Goal: Transaction & Acquisition: Purchase product/service

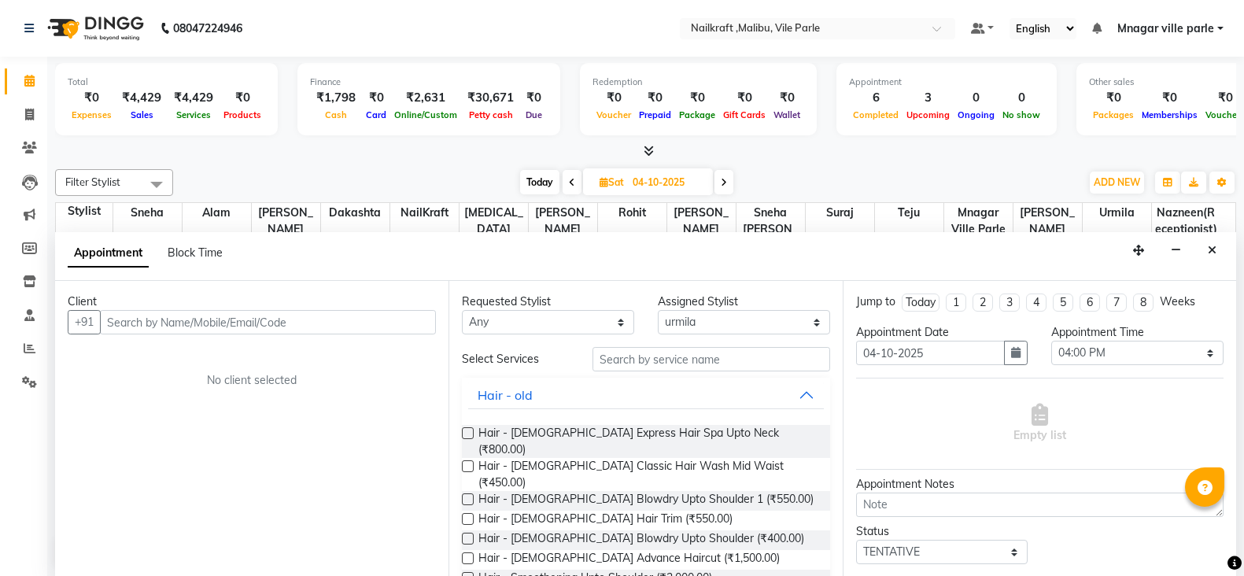
select select "91686"
select select "960"
select select "tentative"
click at [25, 111] on icon at bounding box center [29, 114] width 9 height 12
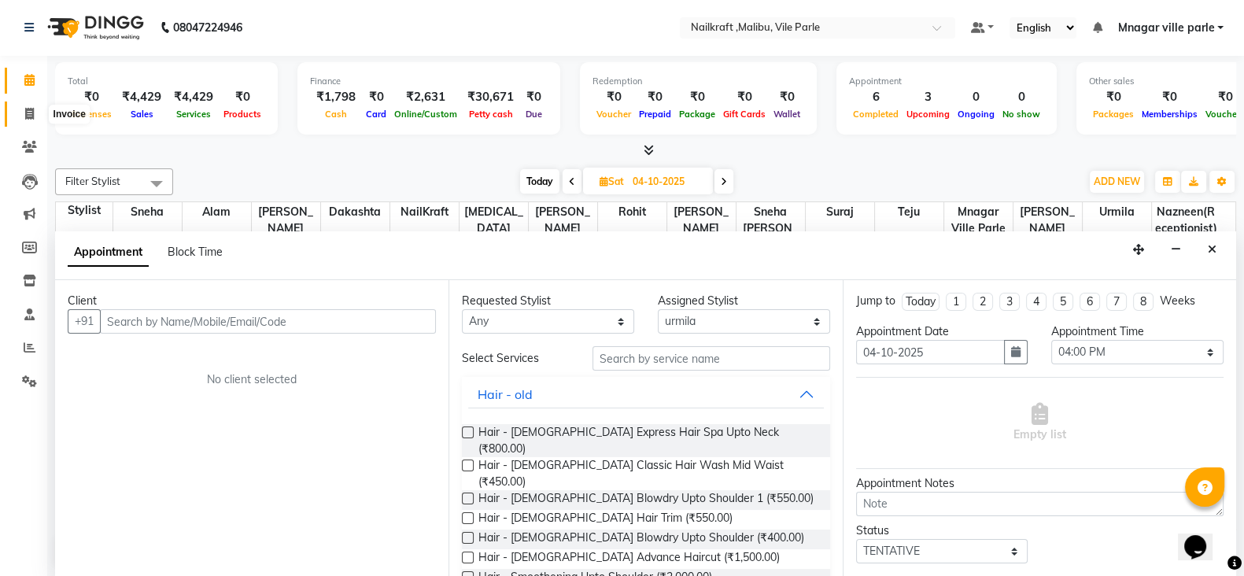
select select "service"
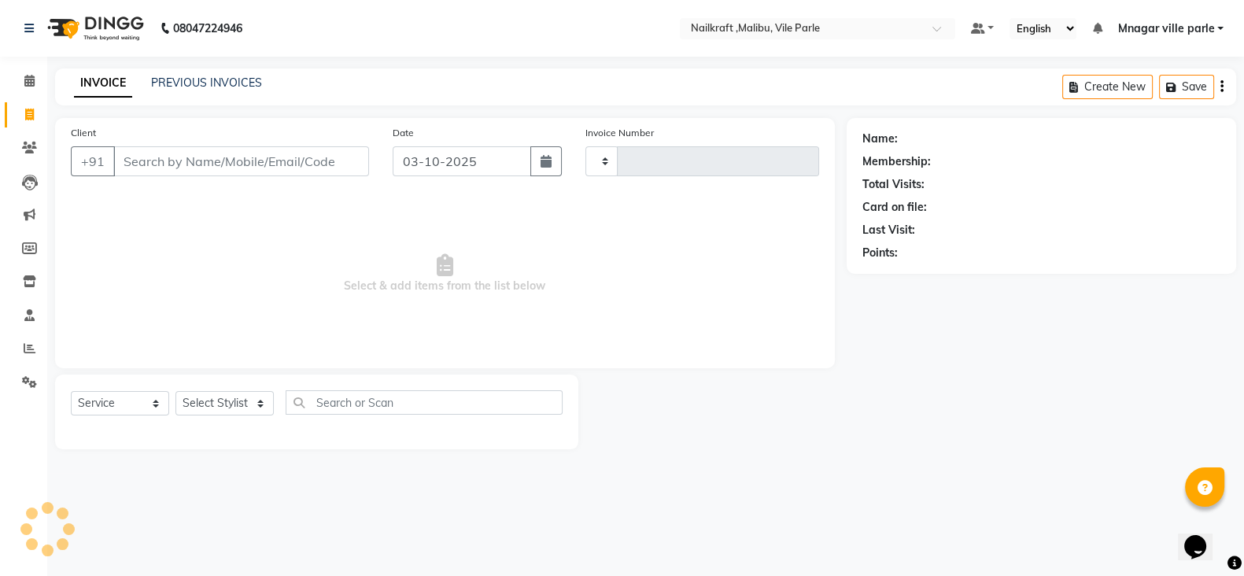
type input "0167"
select select "8988"
click at [25, 111] on icon at bounding box center [29, 115] width 9 height 12
select select "service"
type input "0167"
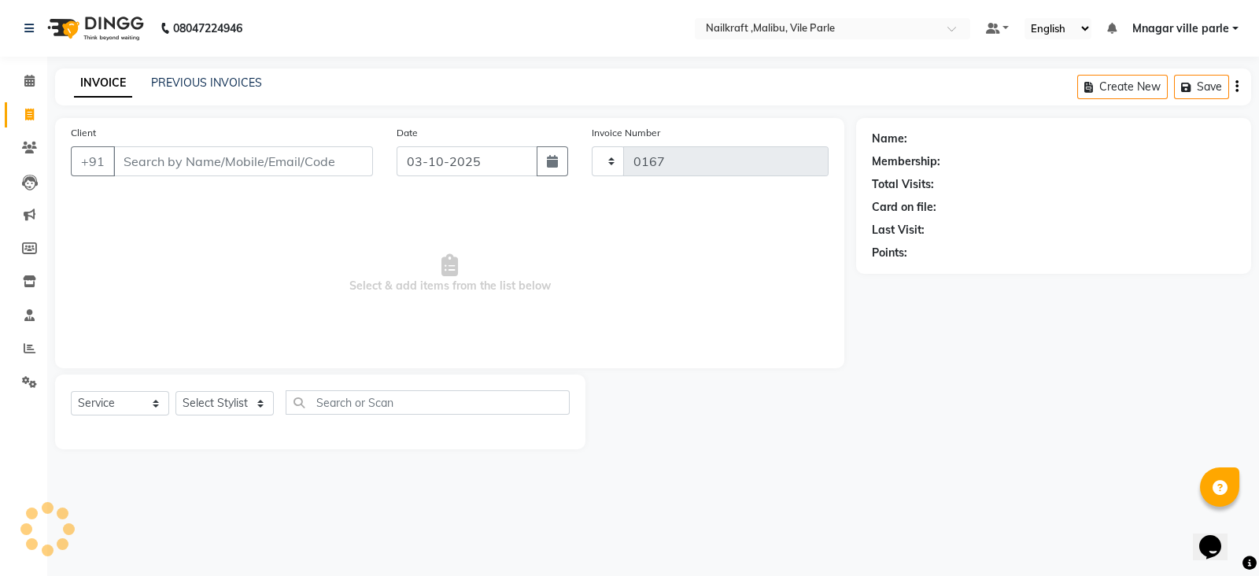
select select "8988"
click at [20, 106] on span at bounding box center [30, 115] width 28 height 18
select select "service"
type input "0167"
select select "8988"
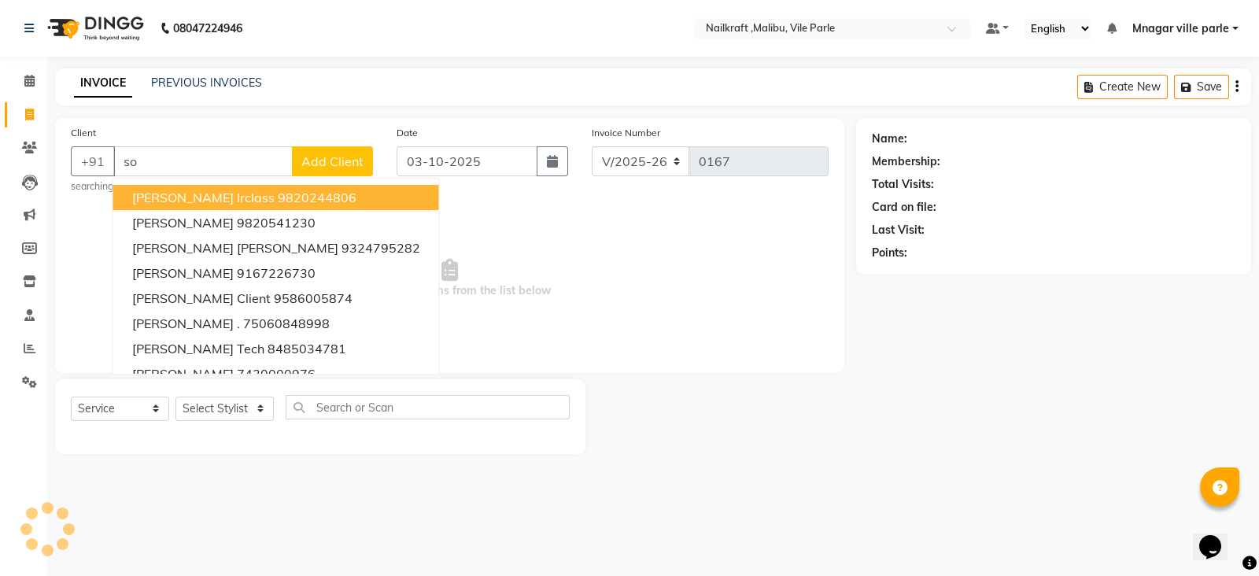
type input "s"
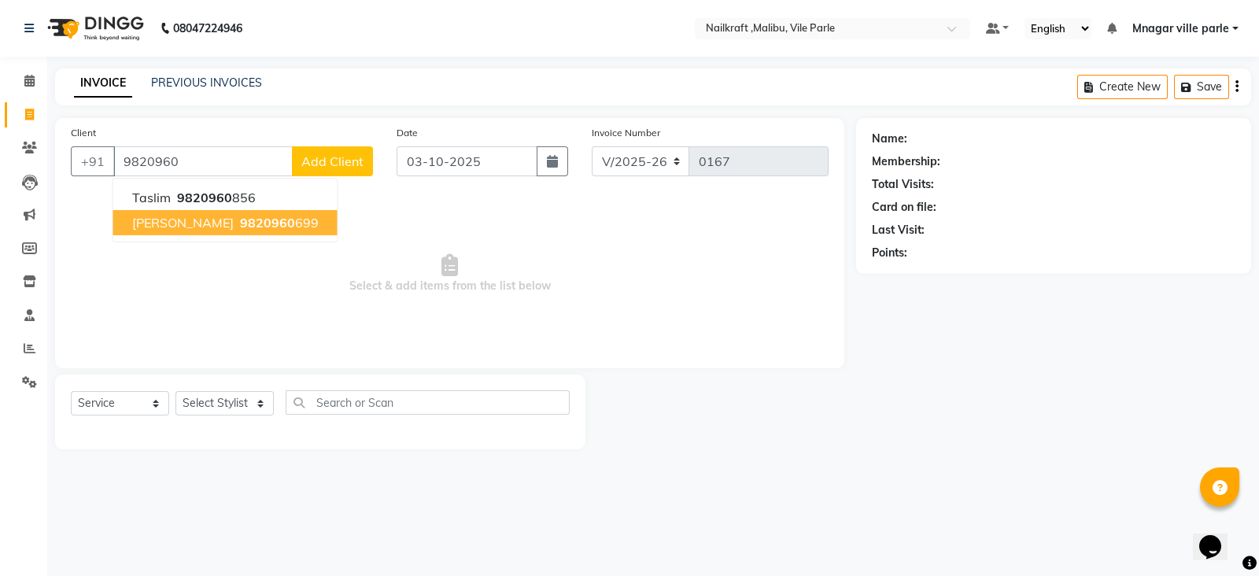
click at [238, 226] on ngb-highlight "9820960 699" at bounding box center [278, 223] width 82 height 16
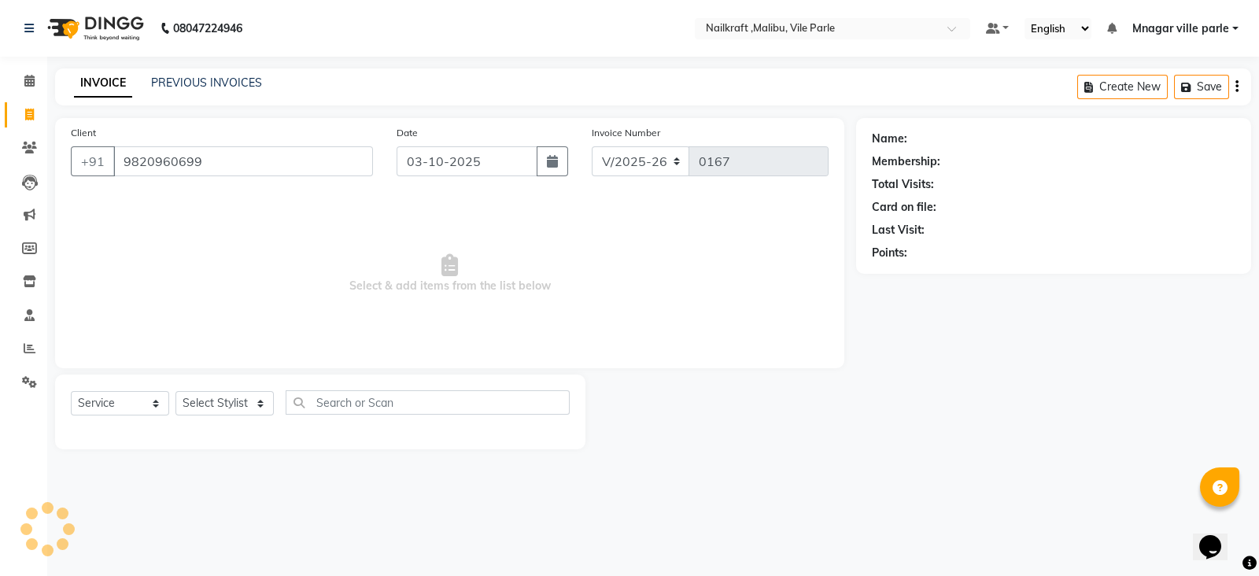
type input "9820960699"
select select "1: Object"
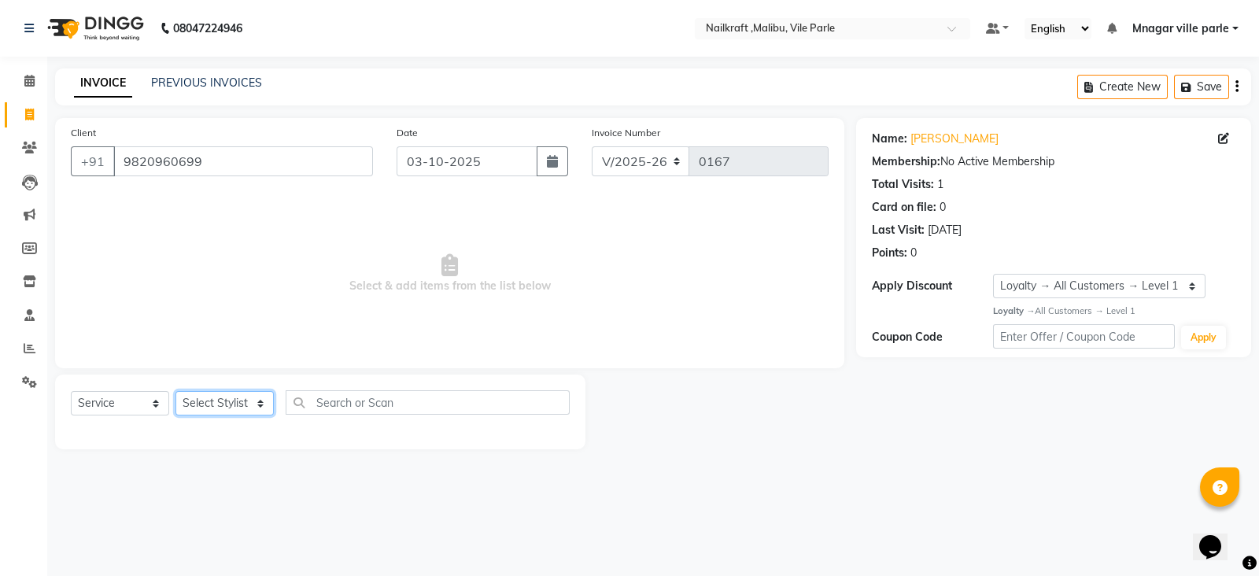
click at [219, 400] on select "Select Stylist [PERSON_NAME] [PERSON_NAME] [PERSON_NAME] ville parle NailKraft …" at bounding box center [225, 403] width 98 height 24
select select "91686"
click at [176, 392] on select "Select Stylist [PERSON_NAME] [PERSON_NAME] [PERSON_NAME] ville parle NailKraft …" at bounding box center [225, 403] width 98 height 24
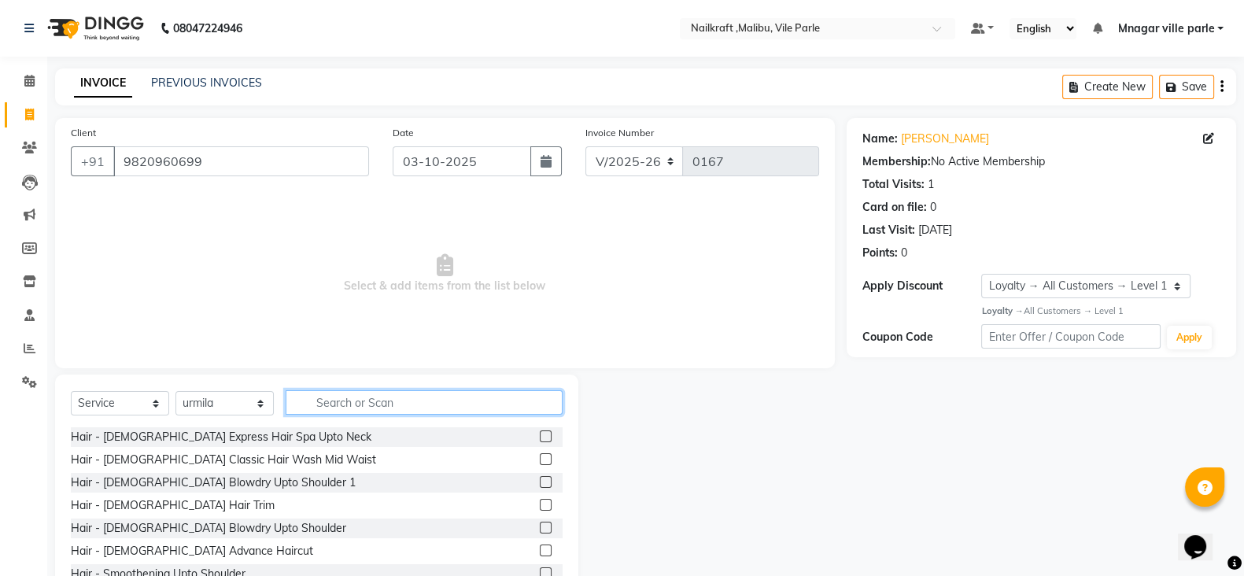
click at [370, 412] on input "text" at bounding box center [424, 402] width 277 height 24
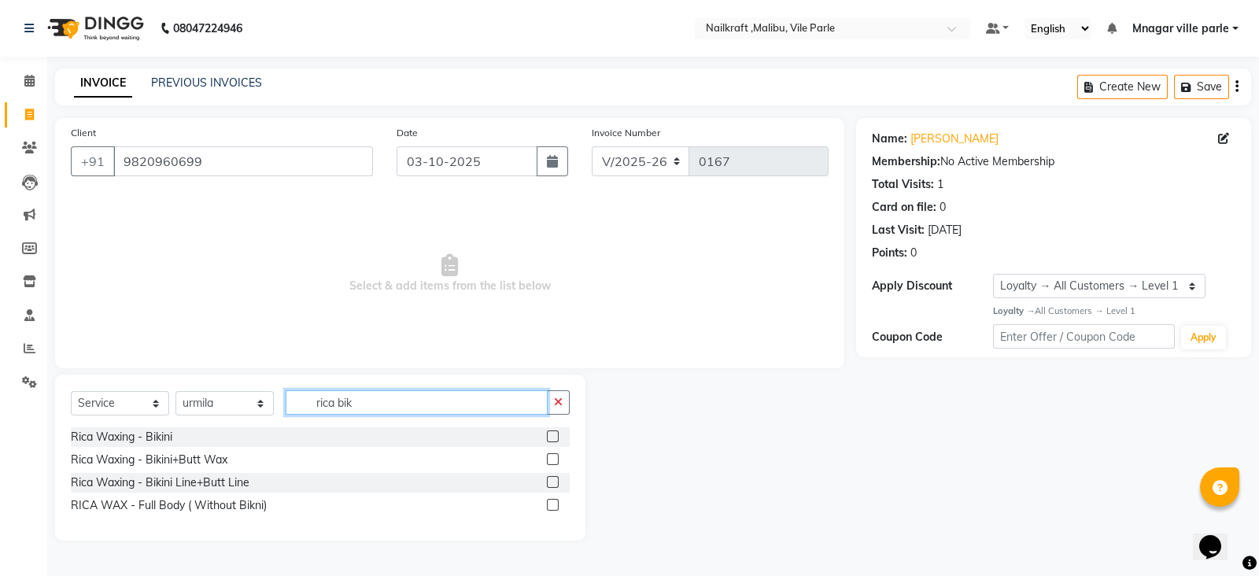
type input "rica bik"
click at [547, 435] on label at bounding box center [553, 437] width 12 height 12
click at [547, 435] on input "checkbox" at bounding box center [552, 437] width 10 height 10
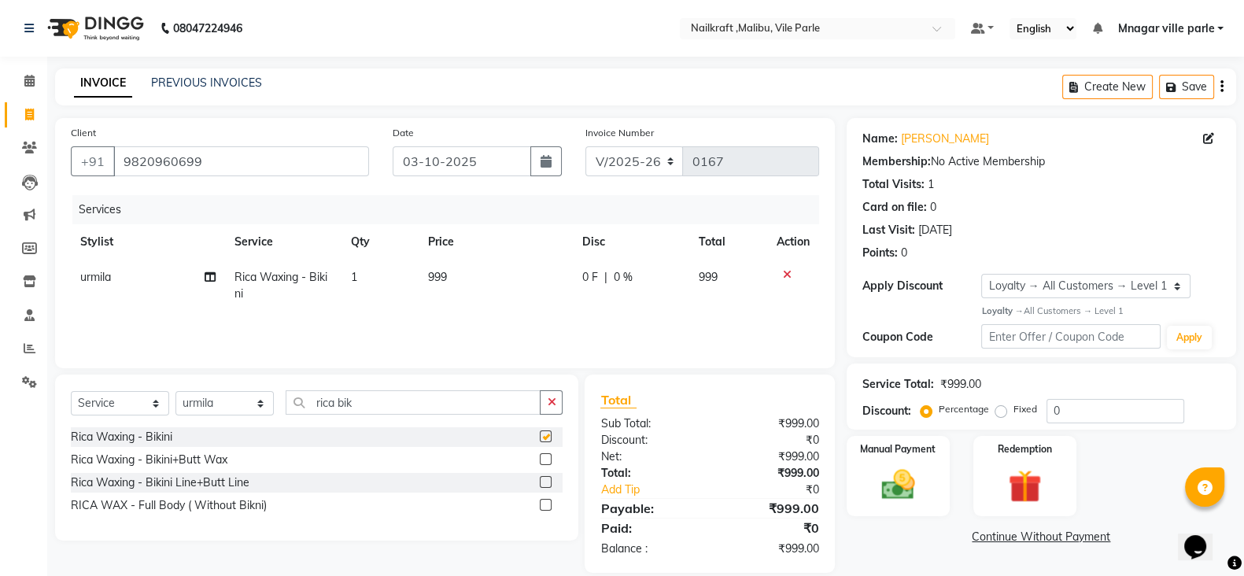
checkbox input "false"
click at [114, 408] on select "Select Service Product Membership Package Voucher Prepaid Gift Card" at bounding box center [120, 403] width 98 height 24
click at [71, 392] on select "Select Service Product Membership Package Voucher Prepaid Gift Card" at bounding box center [120, 403] width 98 height 24
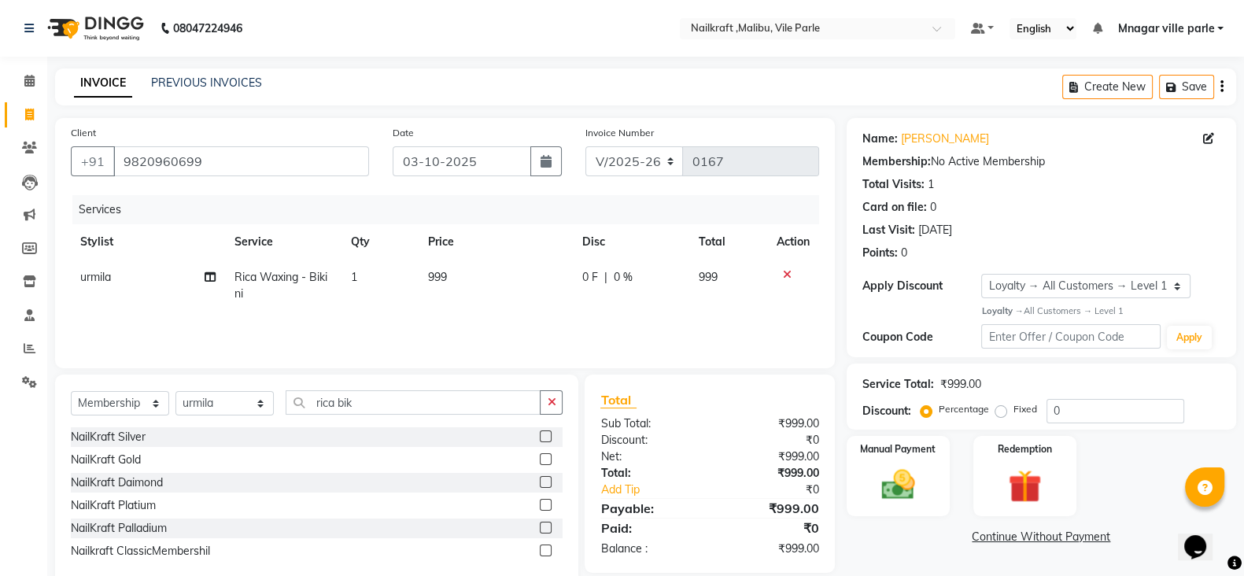
click at [546, 550] on label at bounding box center [546, 551] width 12 height 12
click at [546, 550] on input "checkbox" at bounding box center [545, 551] width 10 height 10
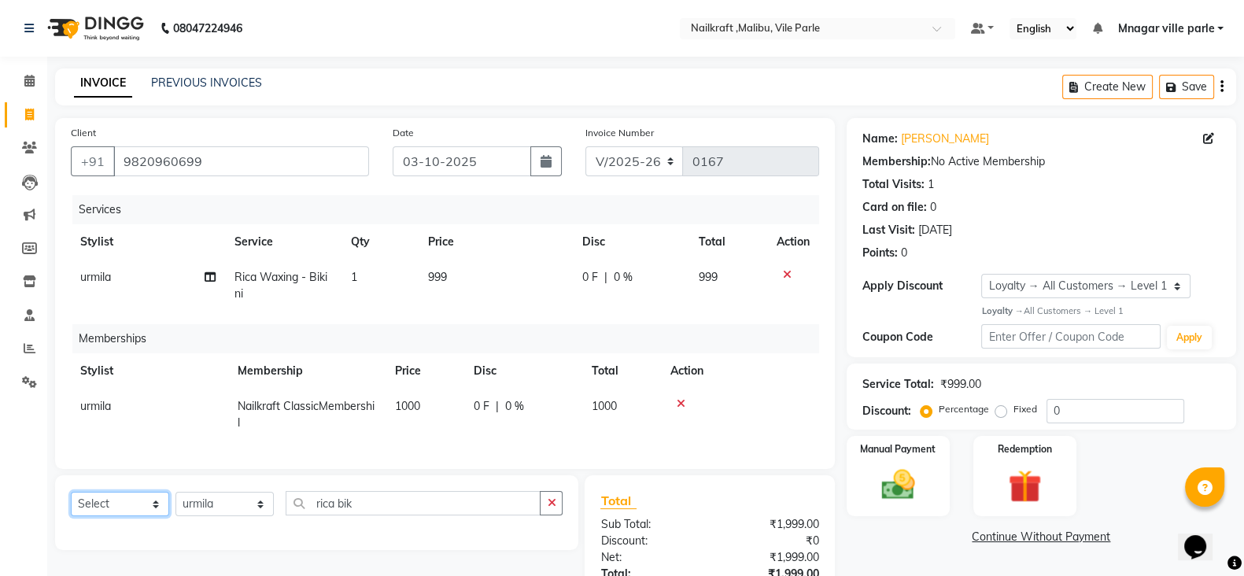
click at [147, 516] on select "Select Service Product Package Voucher Prepaid Gift Card" at bounding box center [120, 504] width 98 height 24
select select "service"
click at [71, 508] on select "Select Service Product Package Voucher Prepaid Gift Card" at bounding box center [120, 504] width 98 height 24
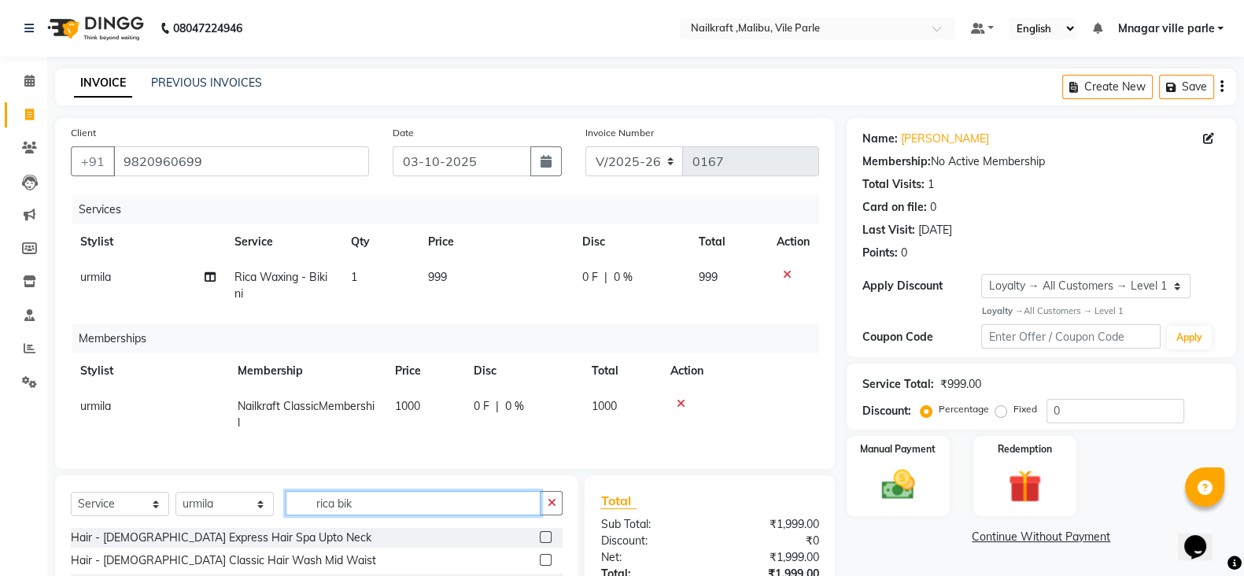
click at [425, 506] on input "rica bik" at bounding box center [413, 503] width 255 height 24
click at [552, 508] on icon "button" at bounding box center [551, 502] width 9 height 11
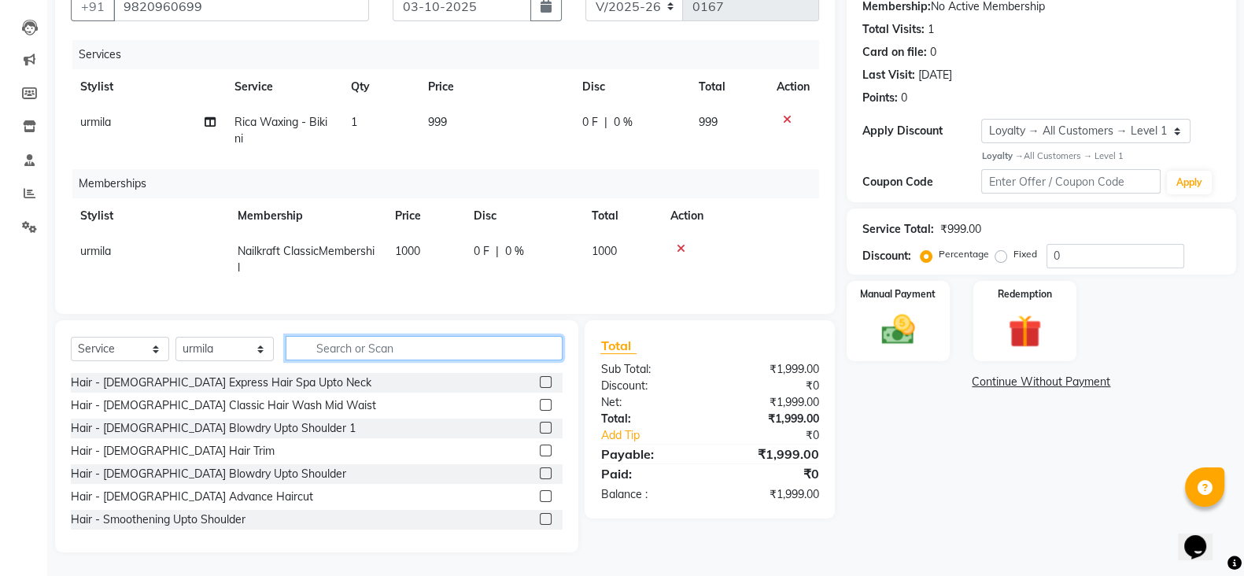
scroll to position [165, 0]
click at [403, 349] on input "text" at bounding box center [424, 348] width 277 height 24
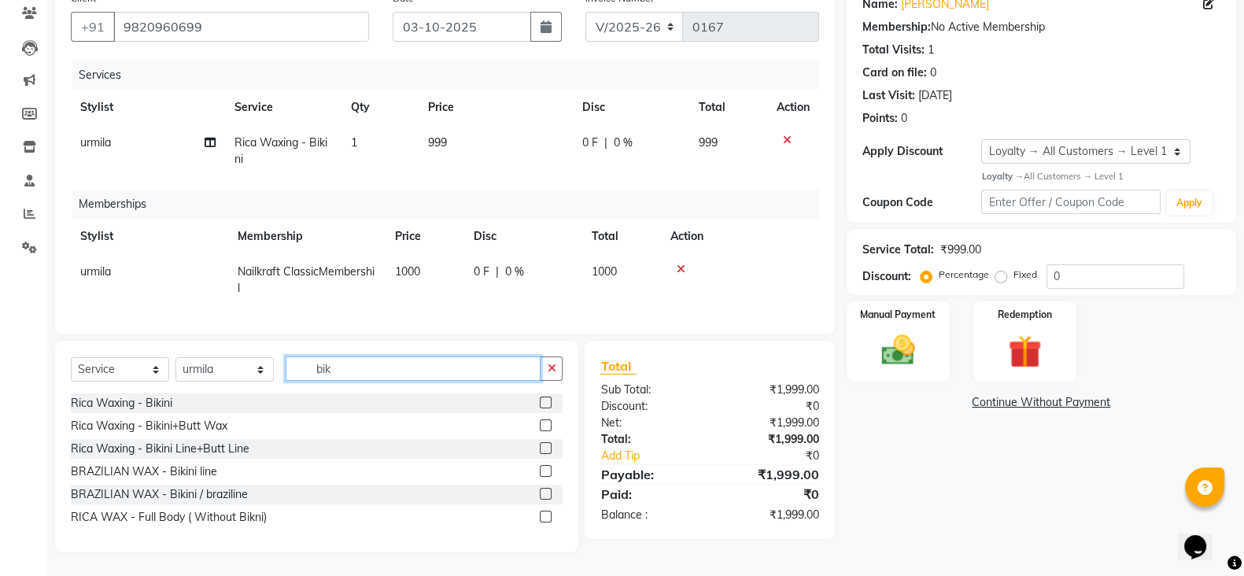
scroll to position [150, 0]
type input "bik"
click at [544, 492] on label at bounding box center [546, 494] width 12 height 12
click at [544, 492] on input "checkbox" at bounding box center [545, 495] width 10 height 10
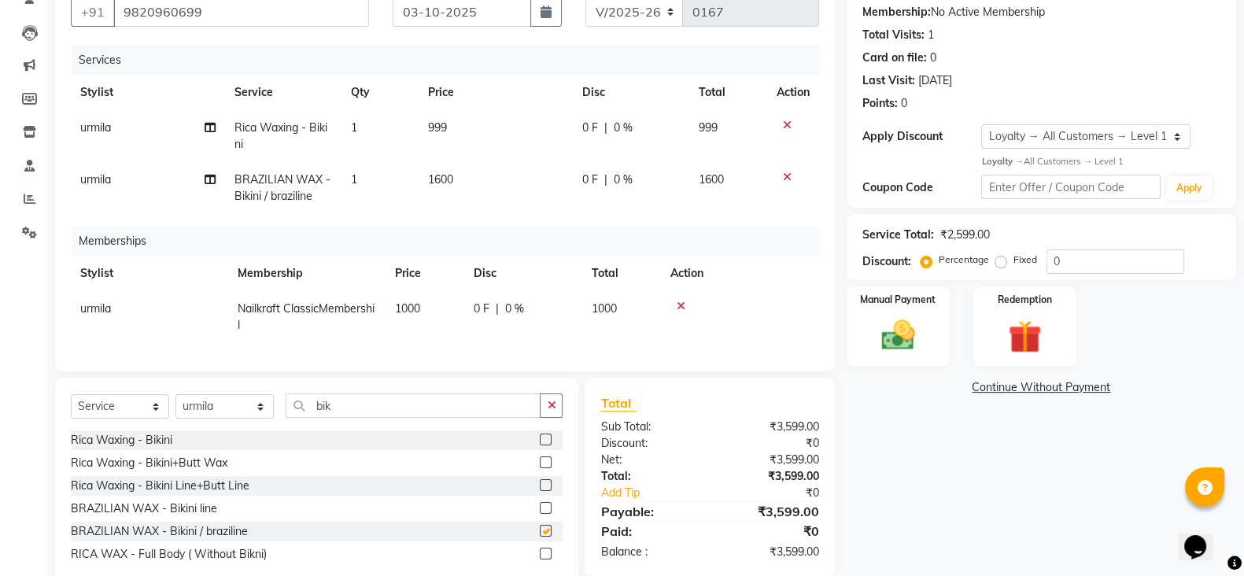
checkbox input "false"
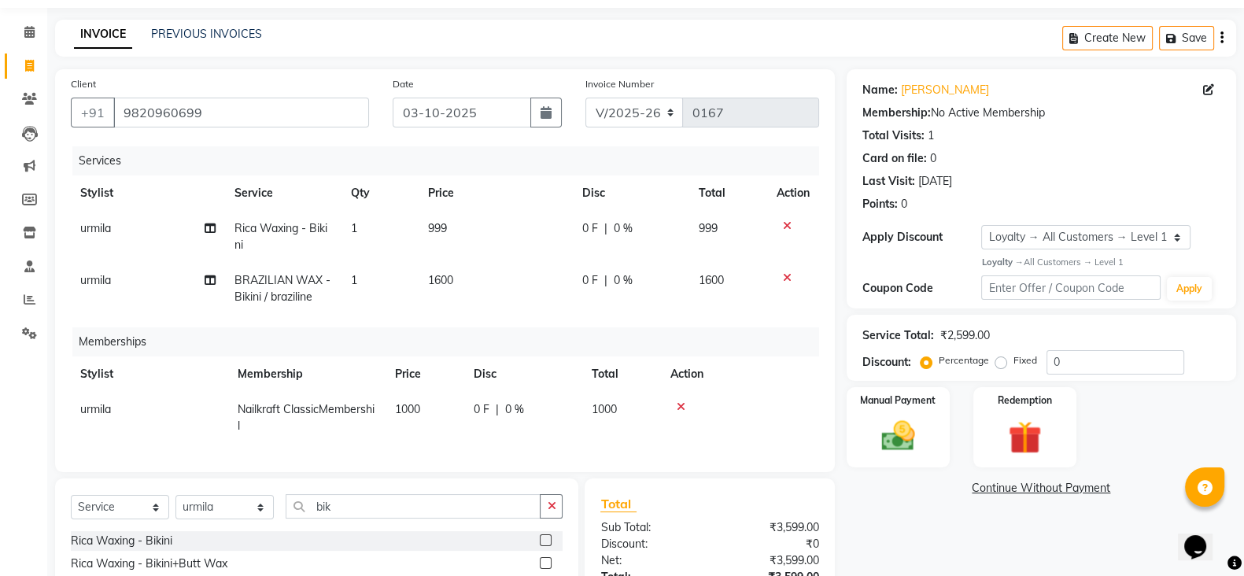
click at [783, 230] on icon at bounding box center [787, 225] width 9 height 11
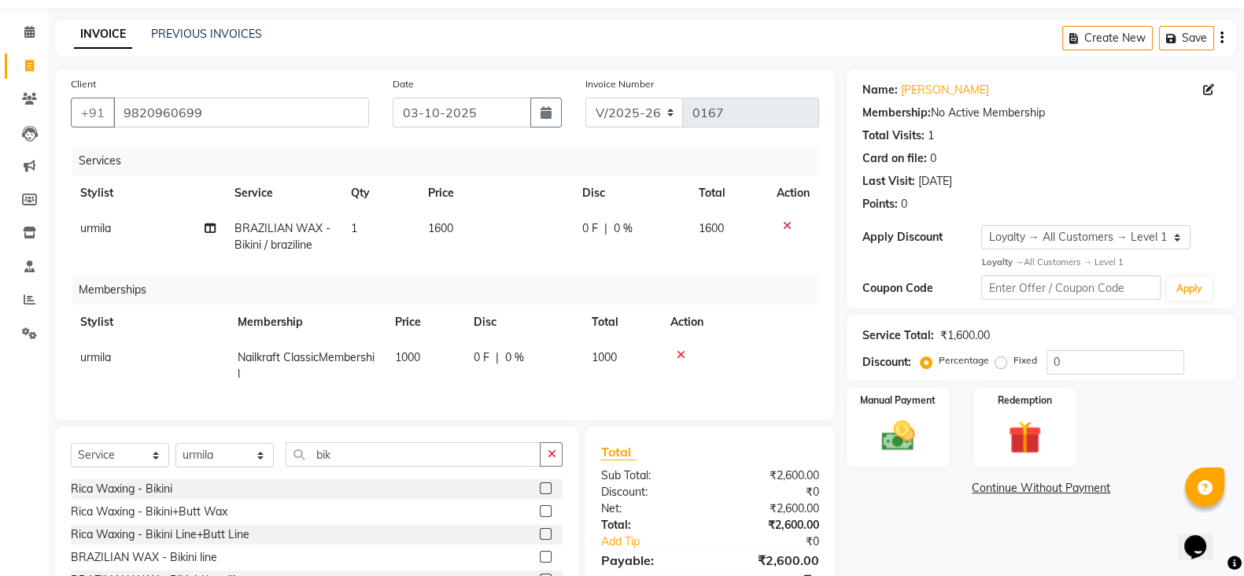
scroll to position [150, 0]
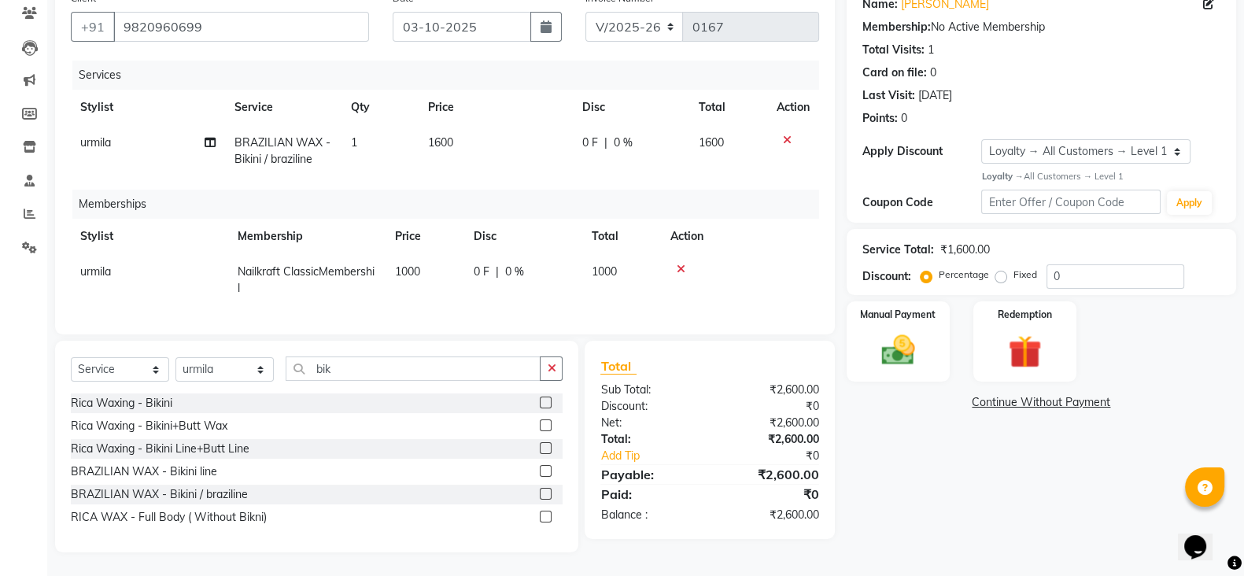
click at [545, 423] on label at bounding box center [546, 426] width 12 height 12
click at [545, 423] on input "checkbox" at bounding box center [545, 426] width 10 height 10
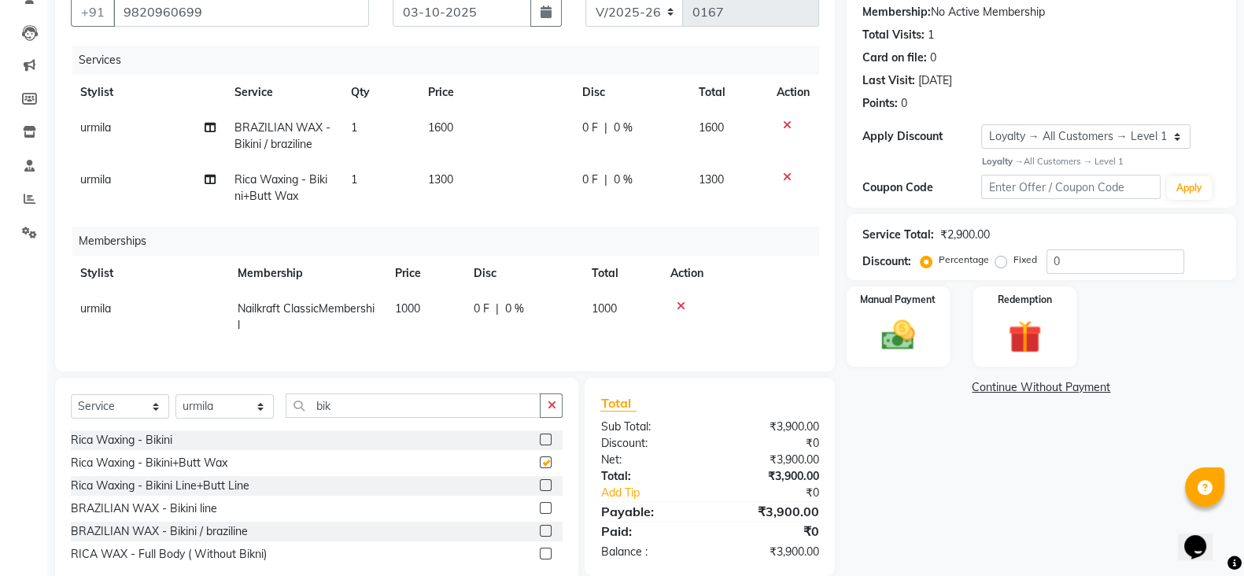
checkbox input "false"
click at [456, 173] on td "1300" at bounding box center [496, 188] width 154 height 52
select select "91686"
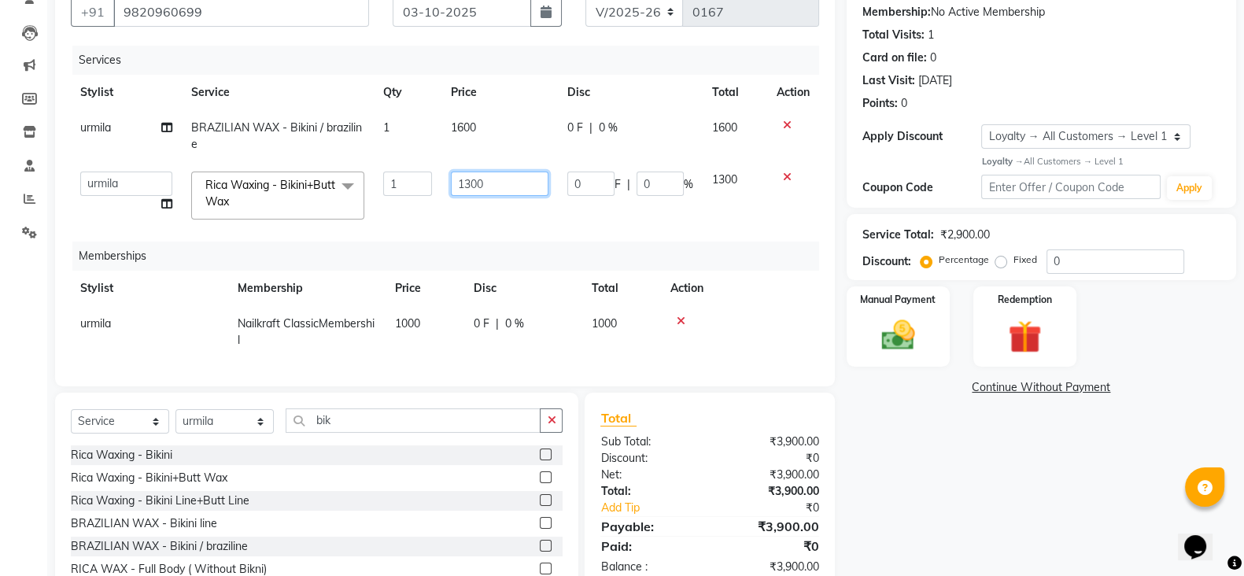
click at [507, 187] on input "1300" at bounding box center [500, 184] width 98 height 24
type input "1000"
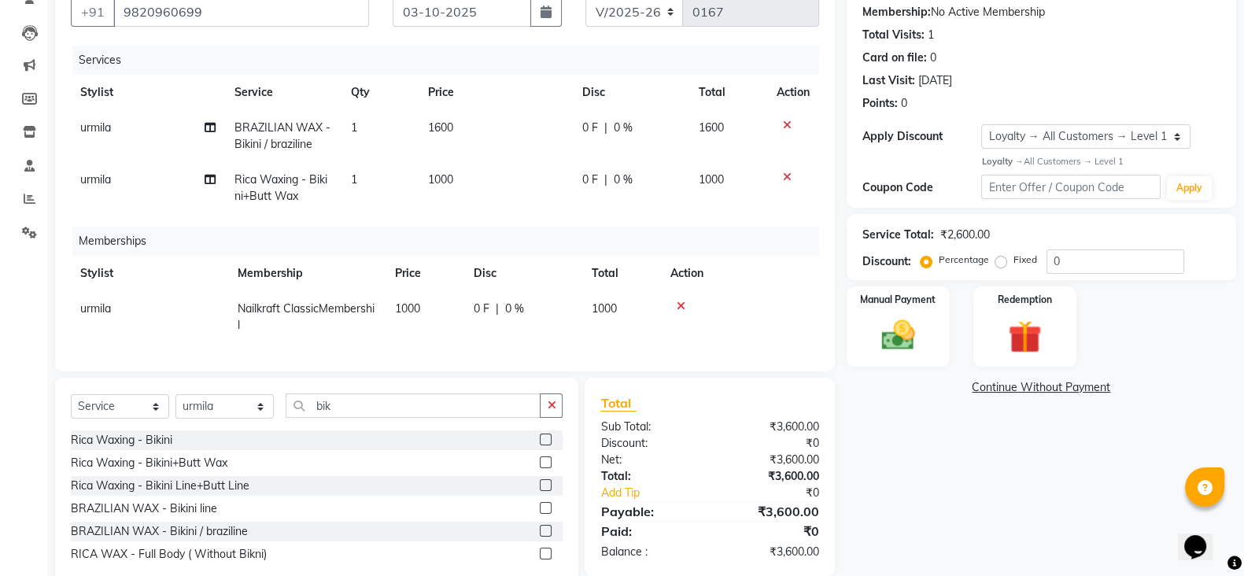
click at [952, 479] on div "Name: [PERSON_NAME] Membership: No Active Membership Total Visits: 1 Card on fi…" at bounding box center [1047, 279] width 401 height 621
click at [633, 121] on div "0 F | 0 %" at bounding box center [631, 128] width 98 height 17
select select "91686"
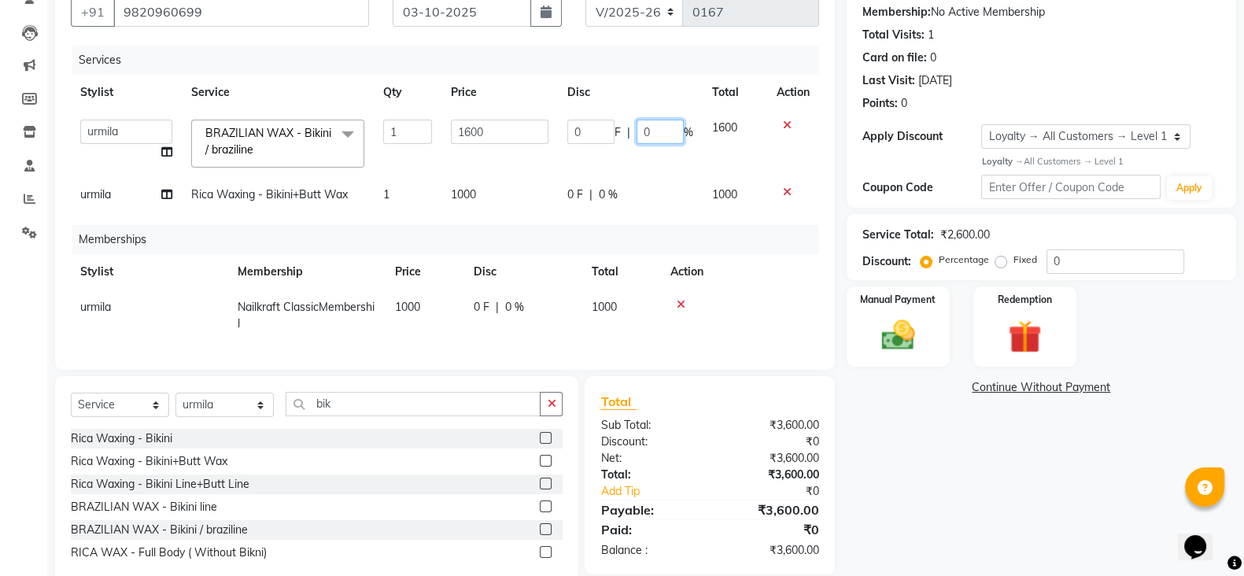
click at [641, 126] on input "0" at bounding box center [660, 132] width 47 height 24
type input "20"
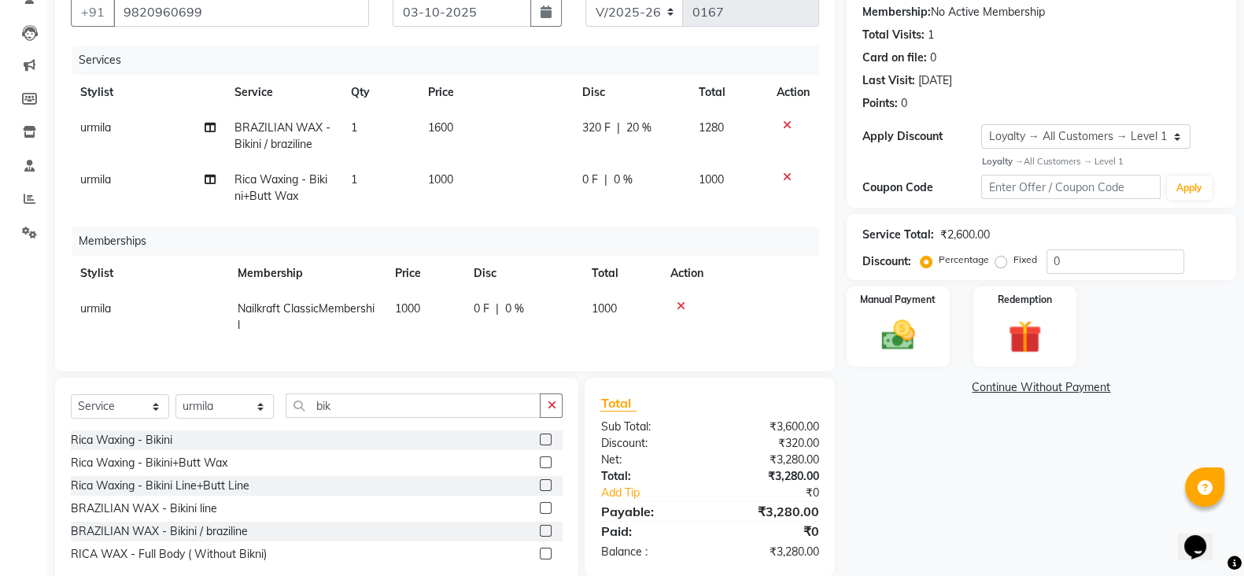
click at [952, 427] on div "Name: [PERSON_NAME] Membership: No Active Membership Total Visits: 1 Card on fi…" at bounding box center [1047, 279] width 401 height 621
click at [553, 411] on icon "button" at bounding box center [551, 405] width 9 height 11
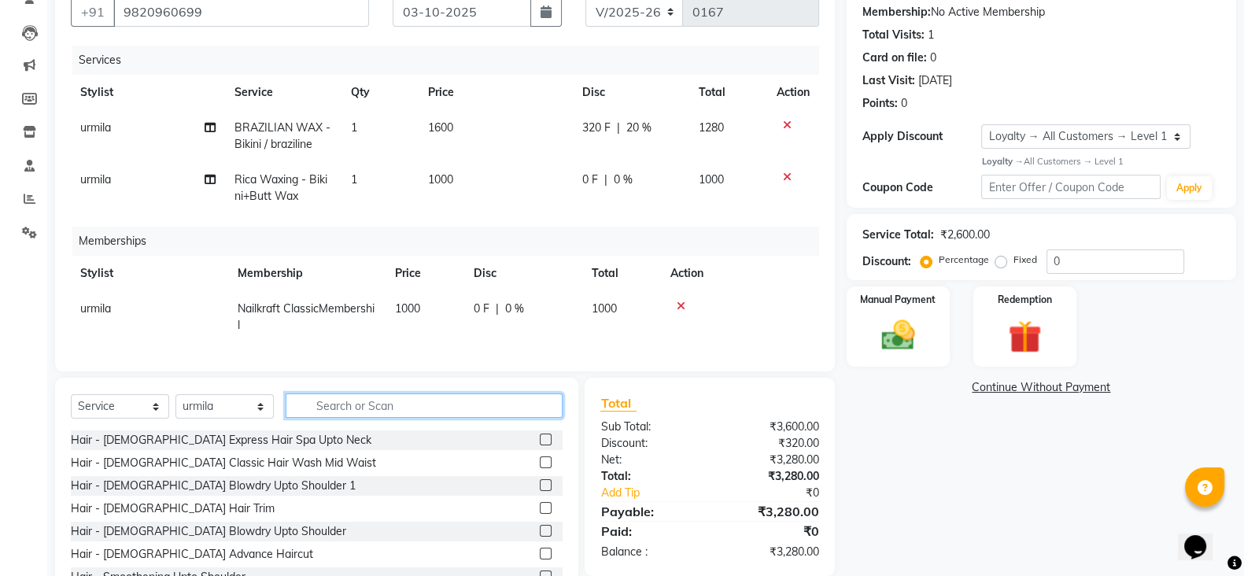
click at [503, 418] on input "text" at bounding box center [424, 406] width 277 height 24
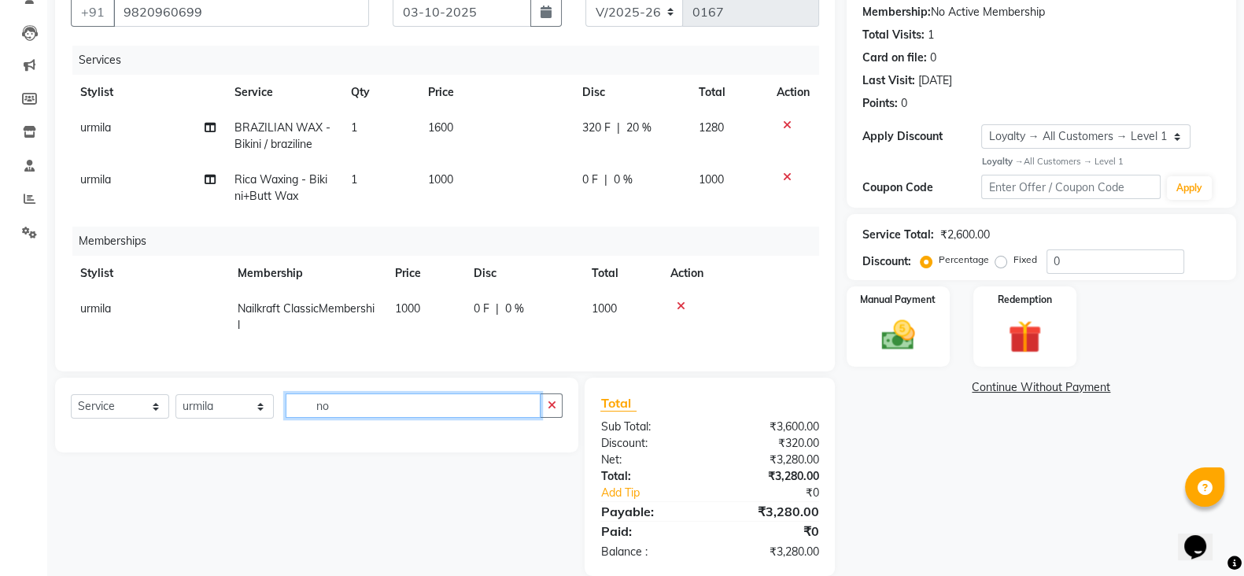
type input "n"
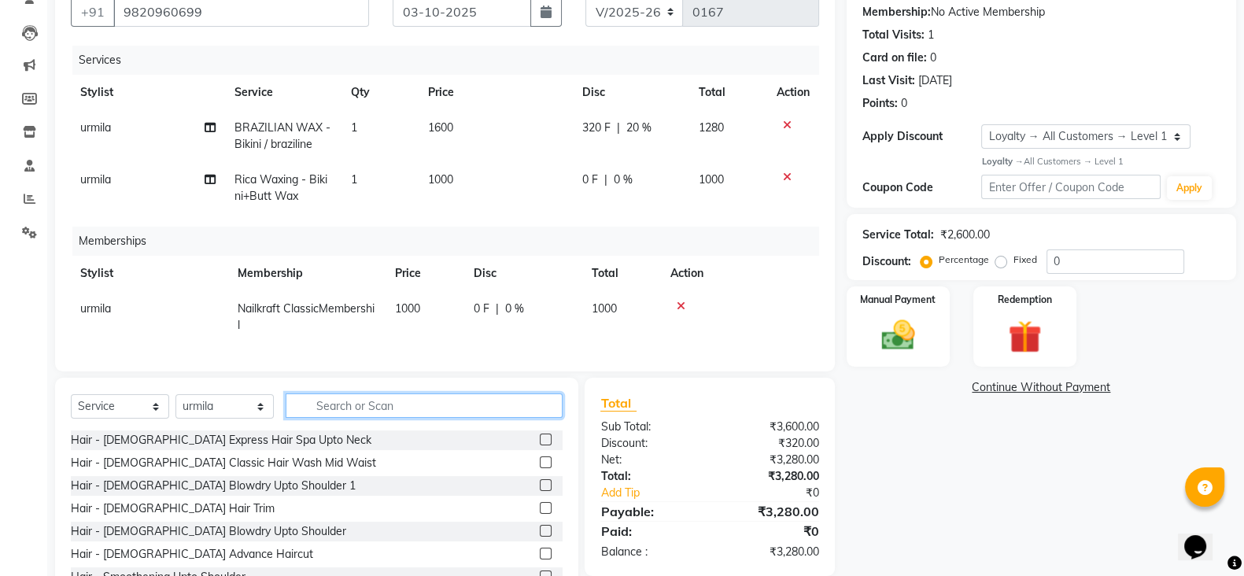
click at [503, 418] on input "text" at bounding box center [424, 406] width 277 height 24
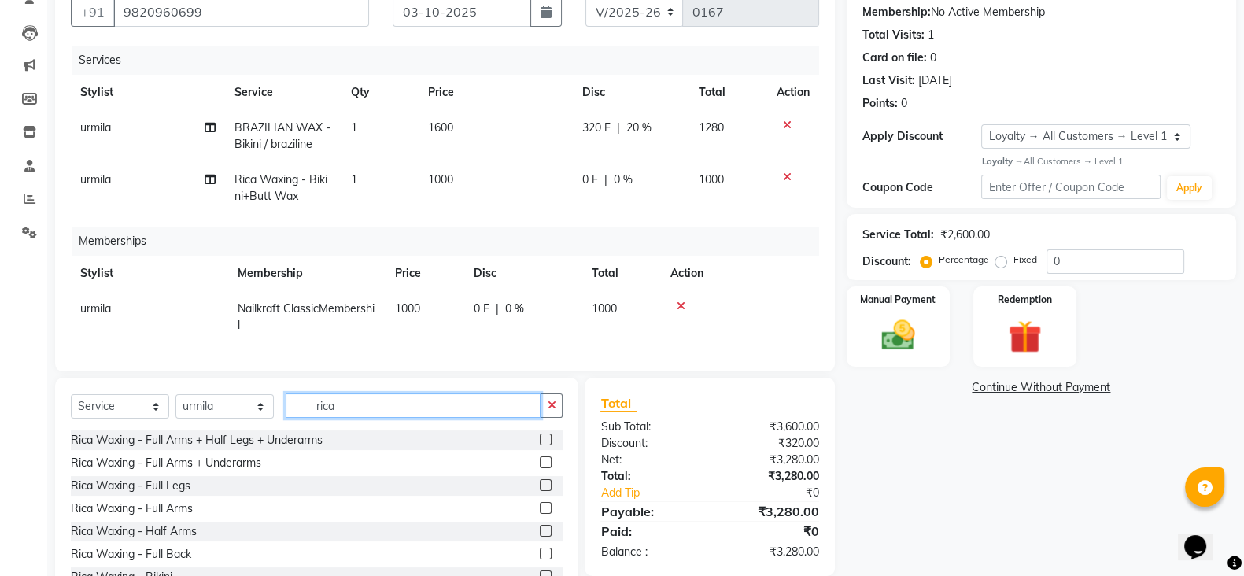
type input "rica"
click at [540, 491] on label at bounding box center [546, 485] width 12 height 12
click at [540, 491] on input "checkbox" at bounding box center [545, 486] width 10 height 10
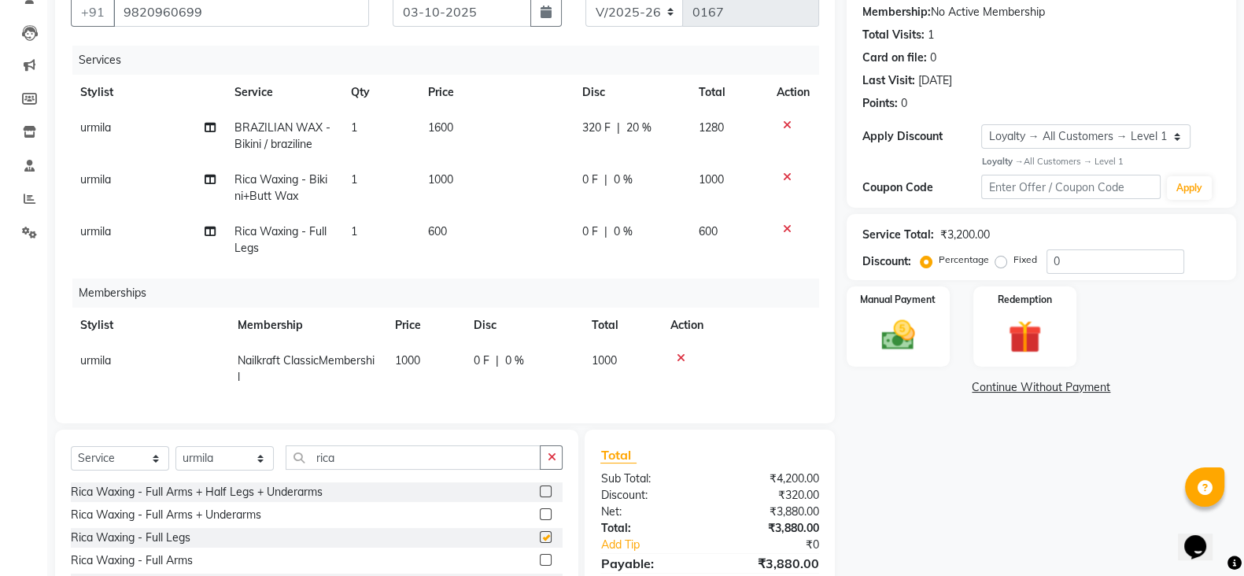
checkbox input "false"
click at [487, 234] on td "600" at bounding box center [496, 240] width 154 height 52
select select "91686"
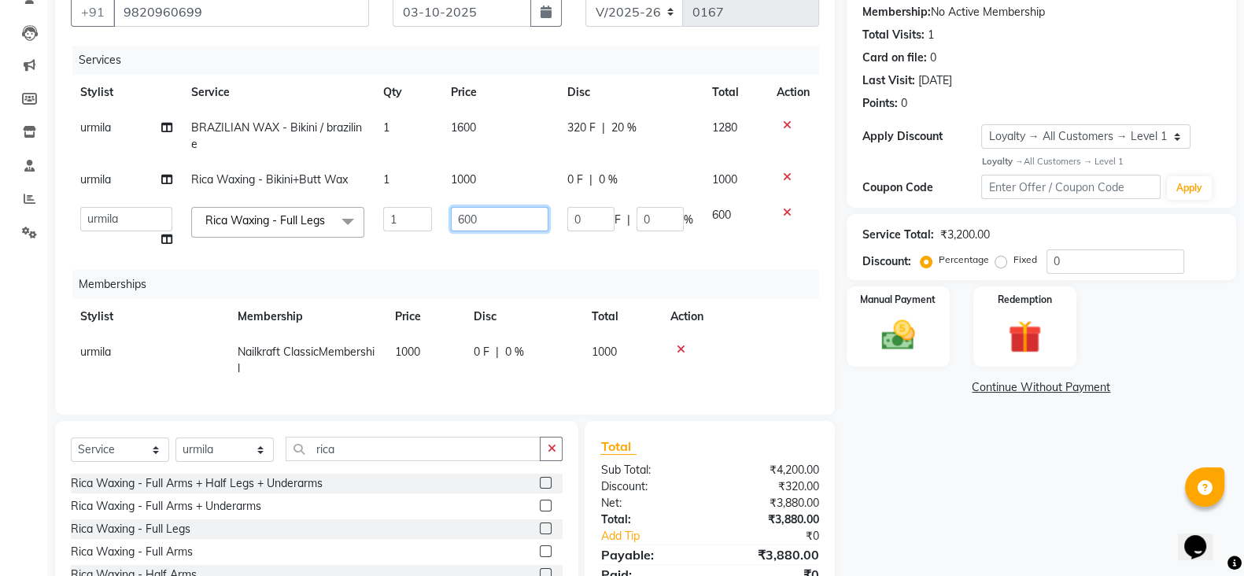
click at [497, 224] on input "600" at bounding box center [500, 219] width 98 height 24
type input "6"
type input "250"
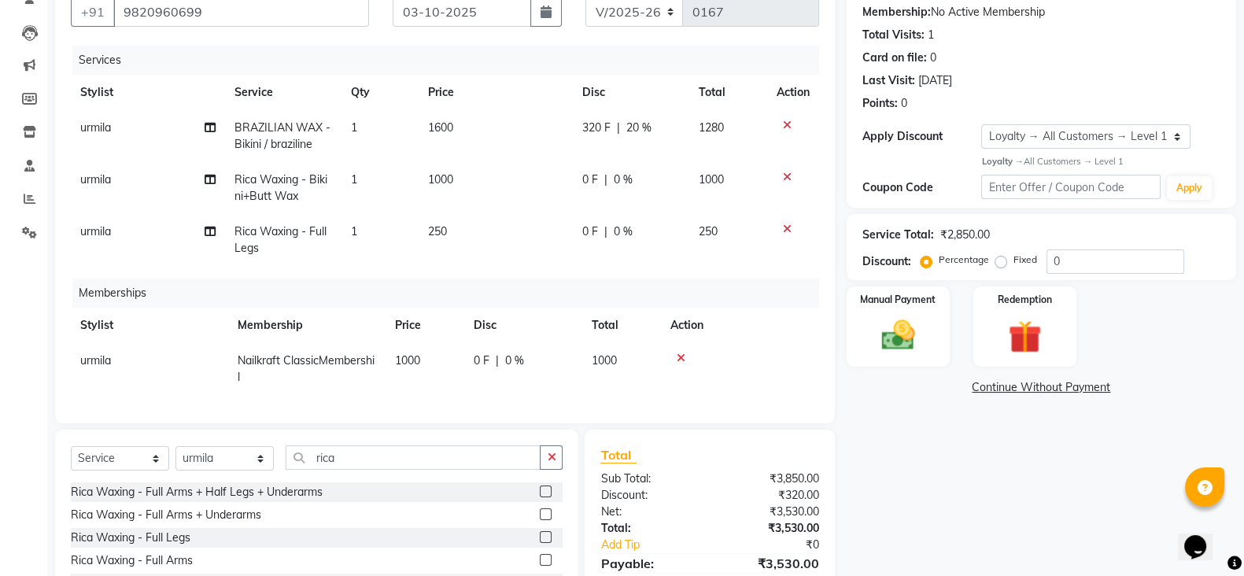
click at [962, 483] on div "Name: [PERSON_NAME] Membership: No Active Membership Total Visits: 1 Card on fi…" at bounding box center [1047, 315] width 401 height 693
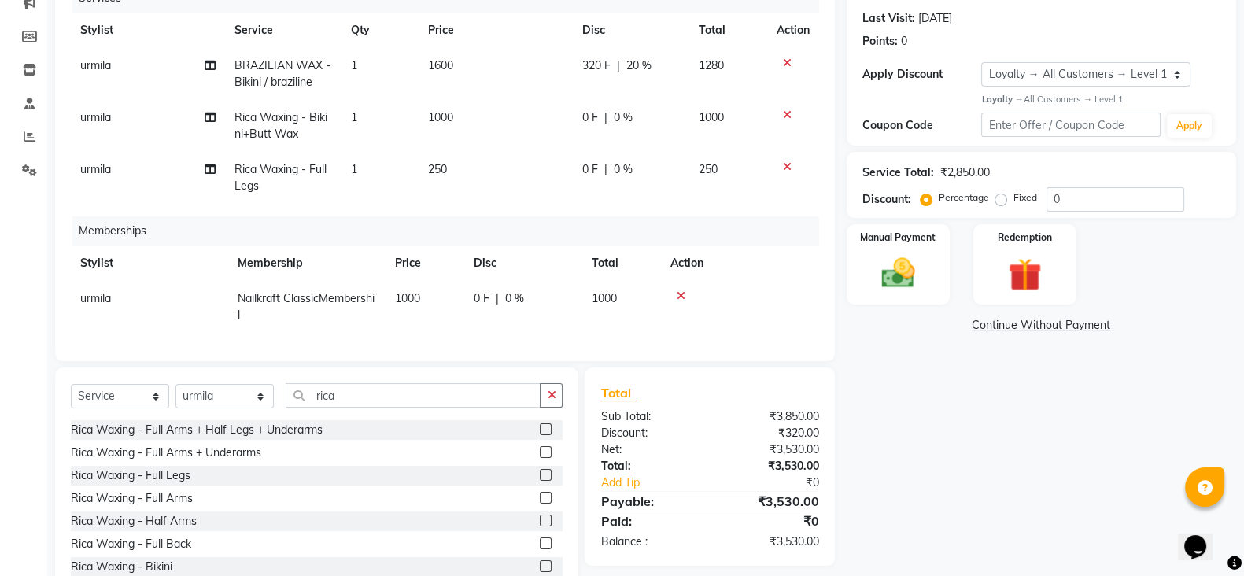
scroll to position [213, 0]
click at [928, 272] on div "Manual Payment" at bounding box center [899, 263] width 108 height 83
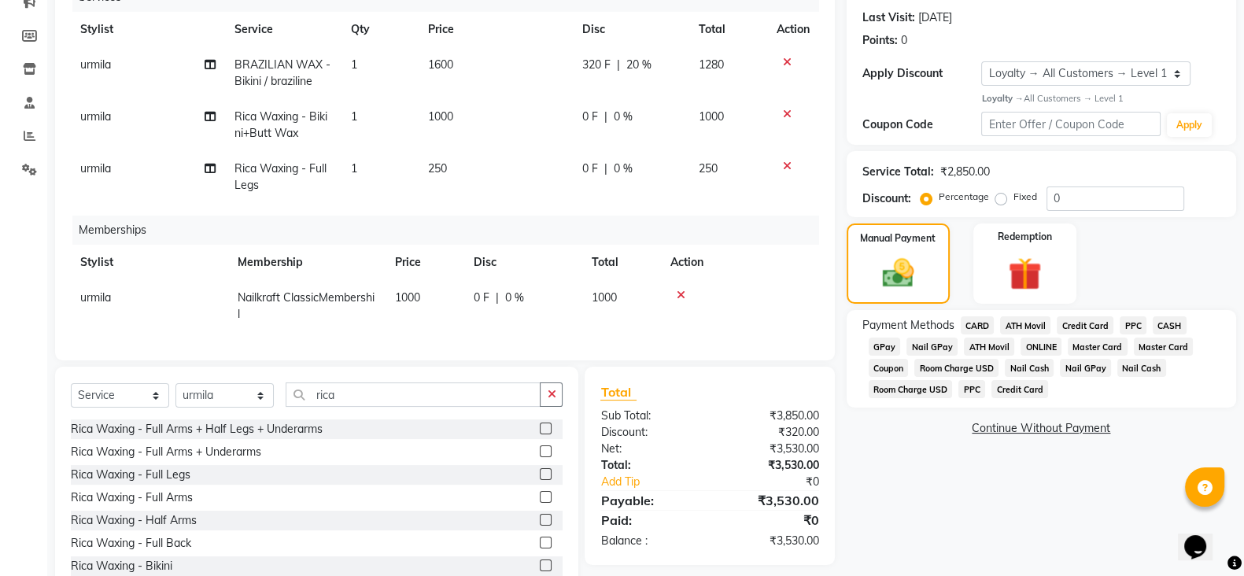
click at [889, 347] on span "GPay" at bounding box center [885, 347] width 32 height 18
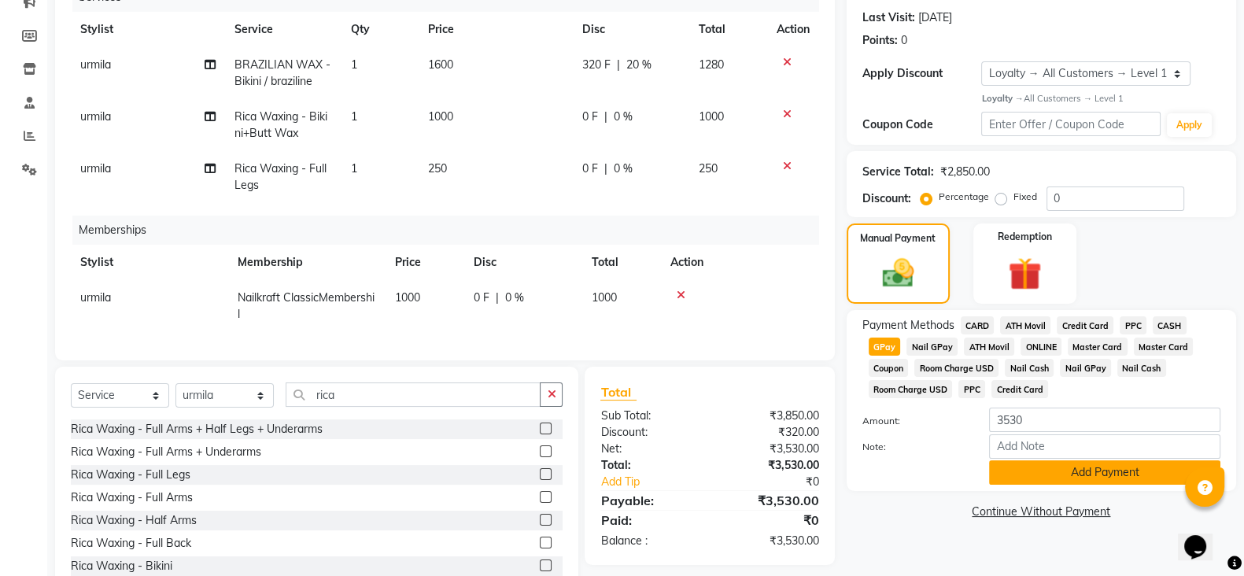
click at [1122, 478] on button "Add Payment" at bounding box center [1104, 472] width 231 height 24
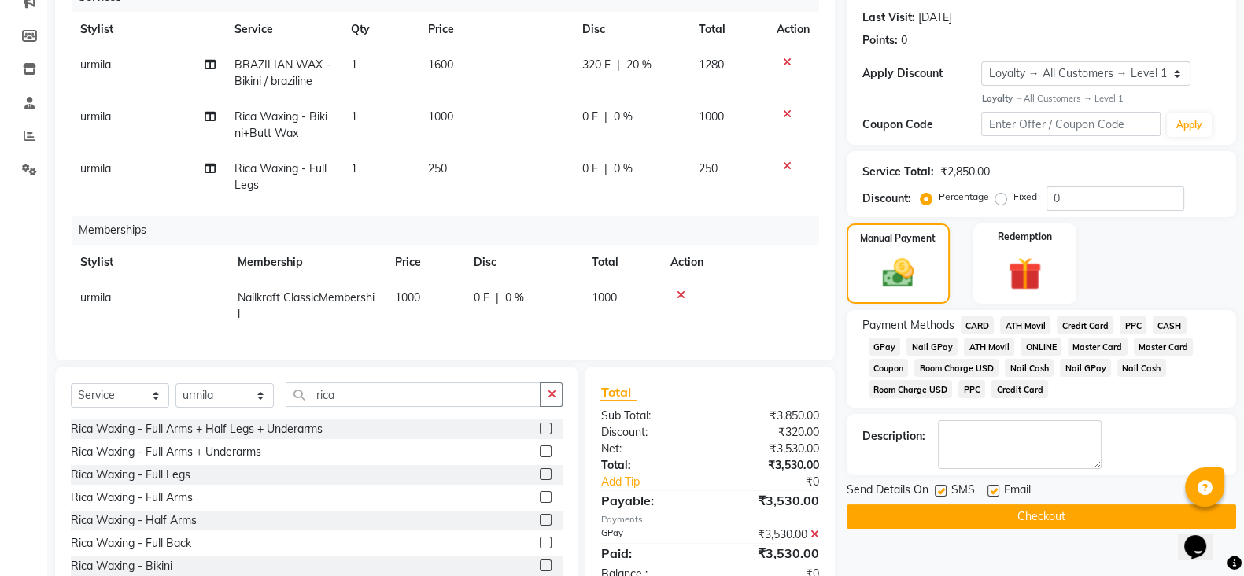
click at [1101, 511] on button "Checkout" at bounding box center [1042, 517] width 390 height 24
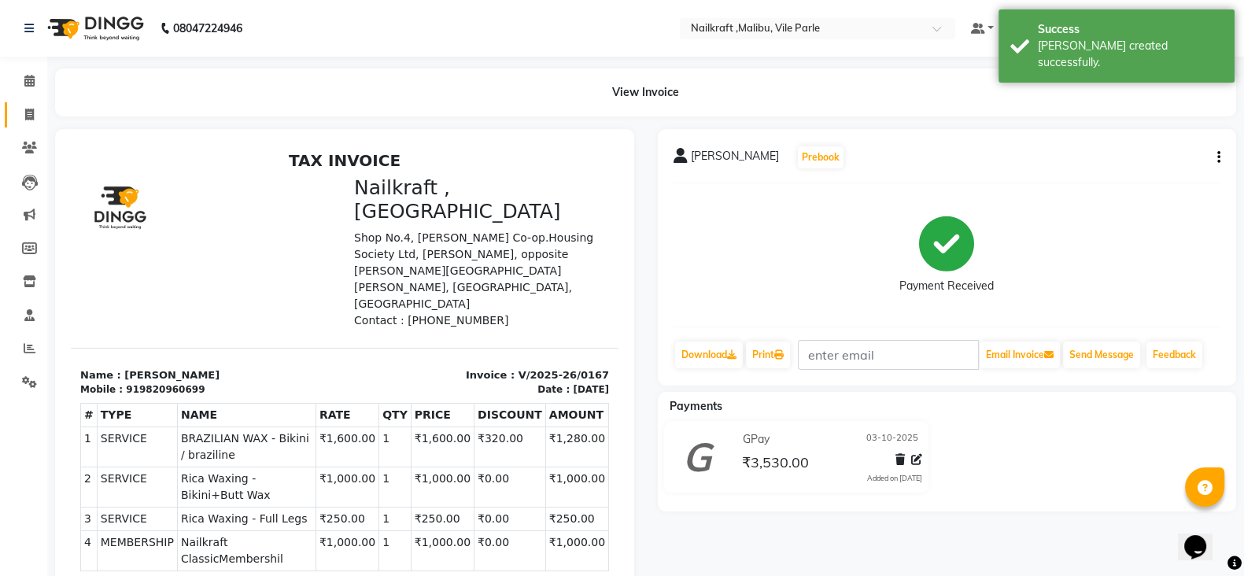
click at [27, 104] on link "Invoice" at bounding box center [24, 115] width 38 height 26
select select "service"
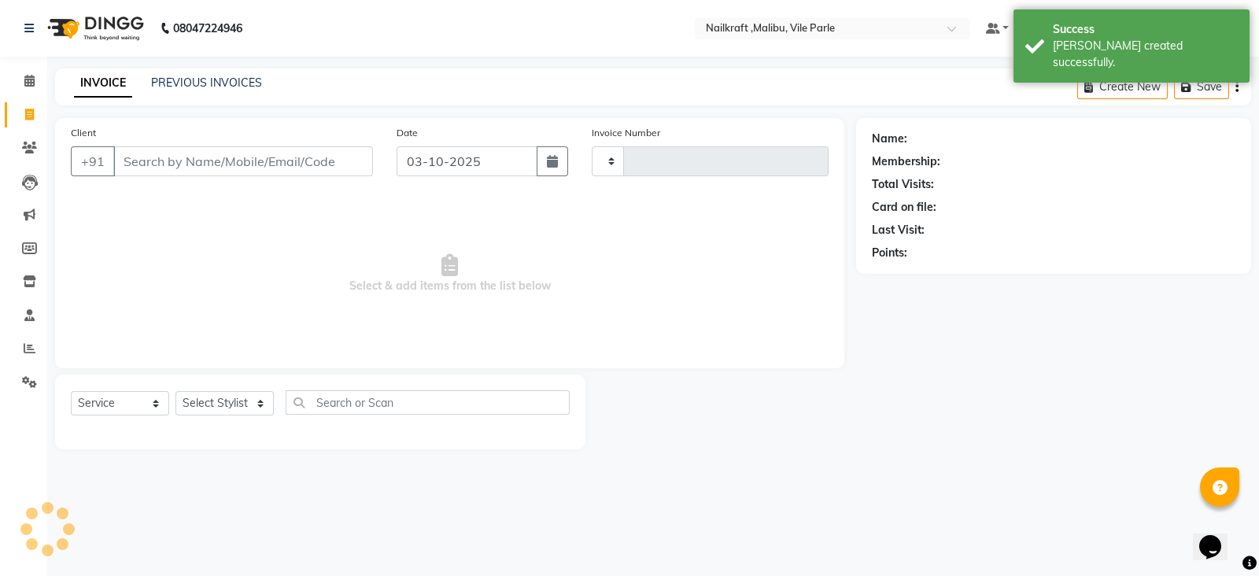
type input "0168"
select select "8988"
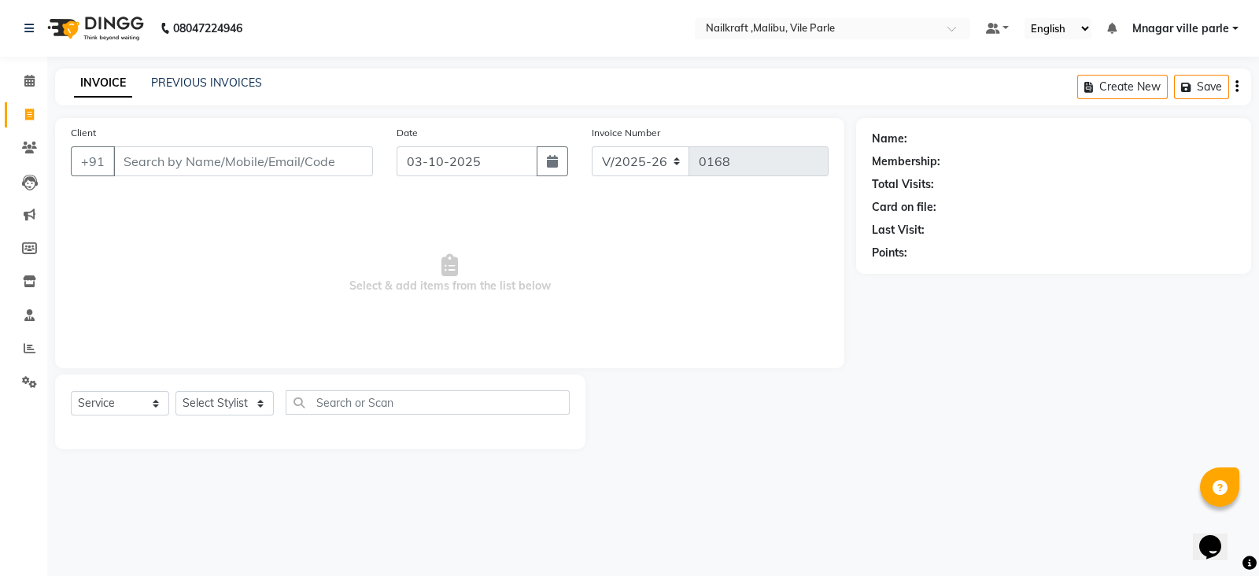
click at [170, 153] on input "Client" at bounding box center [243, 161] width 260 height 30
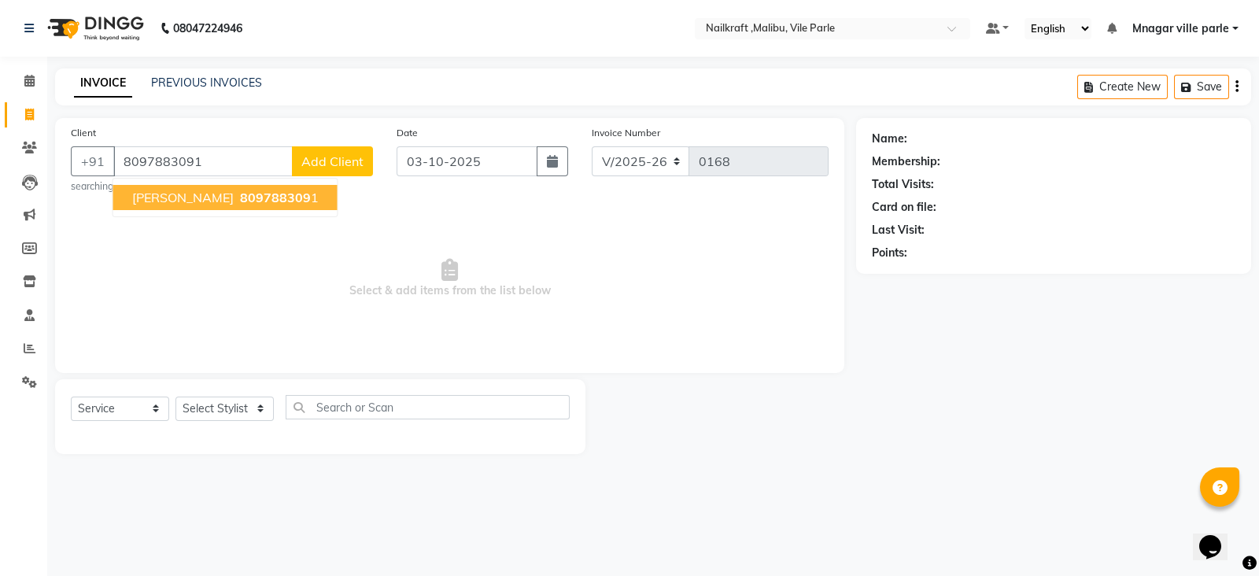
type input "8097883091"
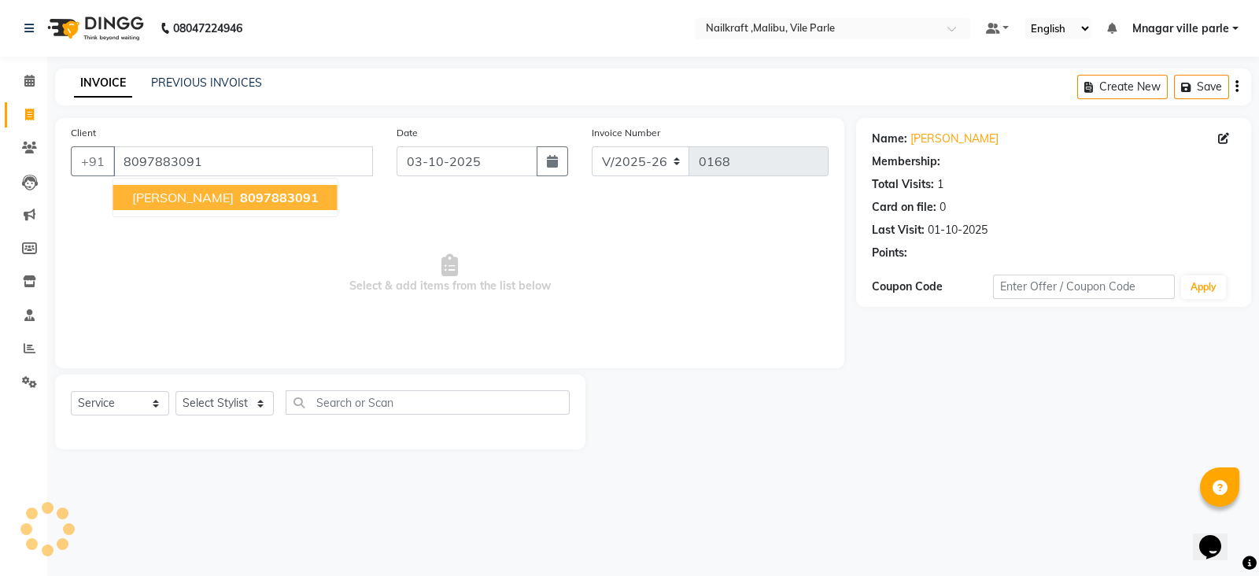
select select "1: Object"
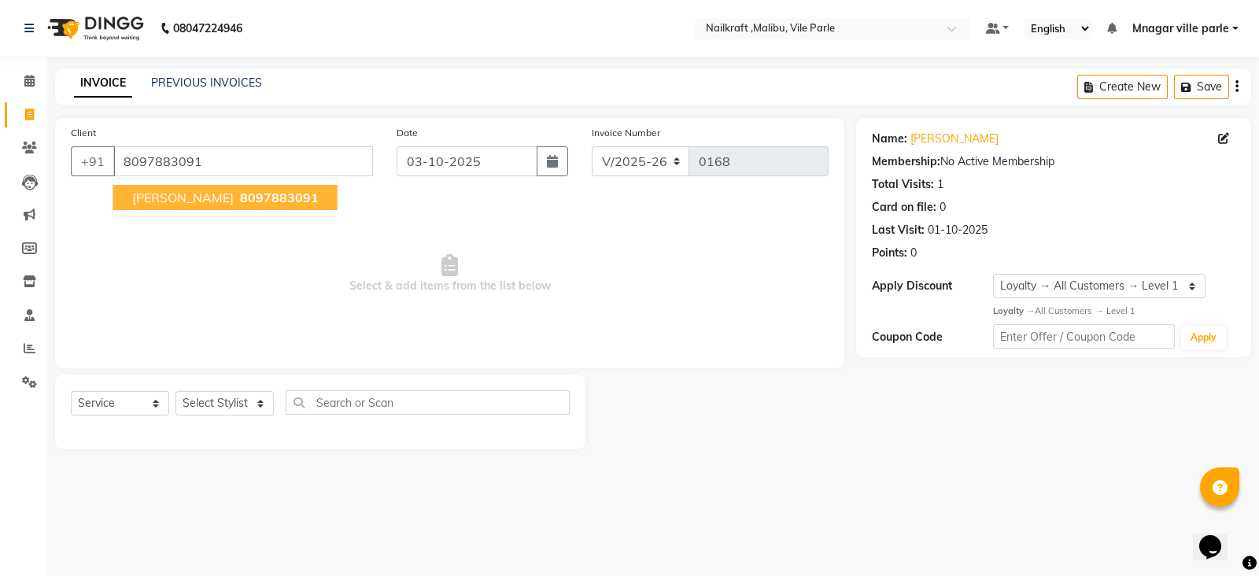
click at [240, 205] on span "8097883091" at bounding box center [279, 198] width 79 height 16
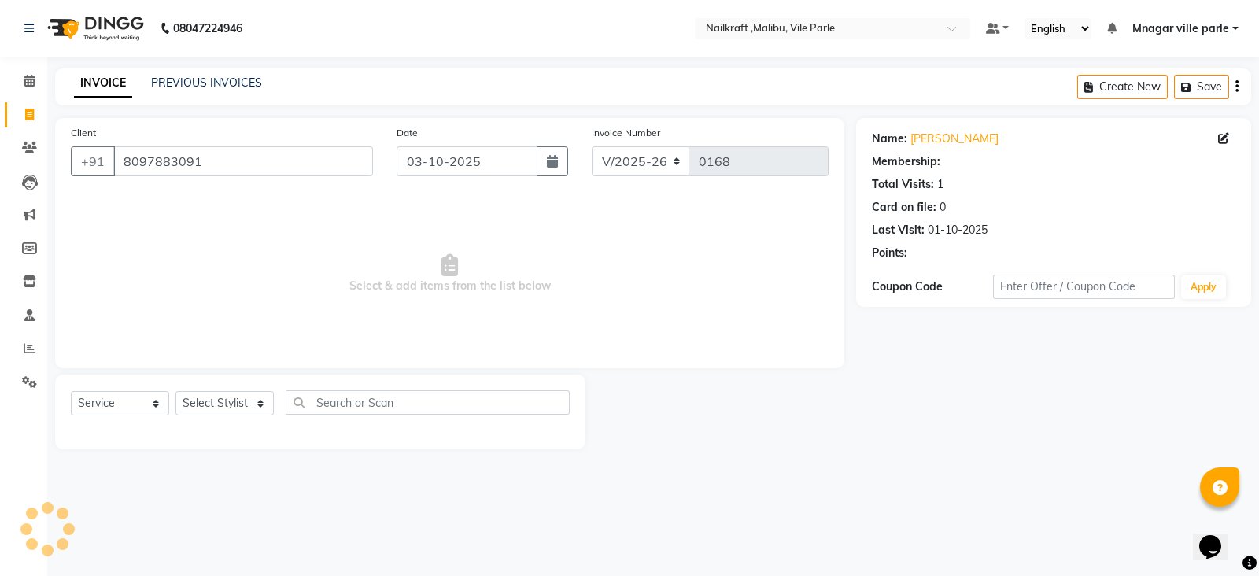
select select "1: Object"
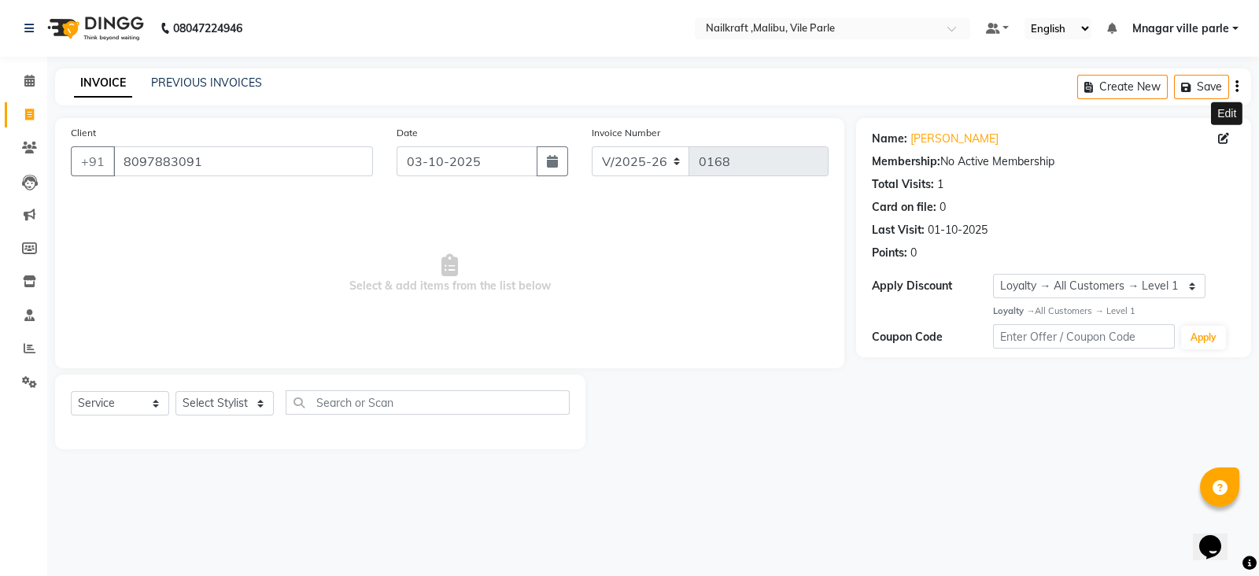
click at [1226, 133] on icon at bounding box center [1223, 138] width 11 height 11
select select "[DEMOGRAPHIC_DATA]"
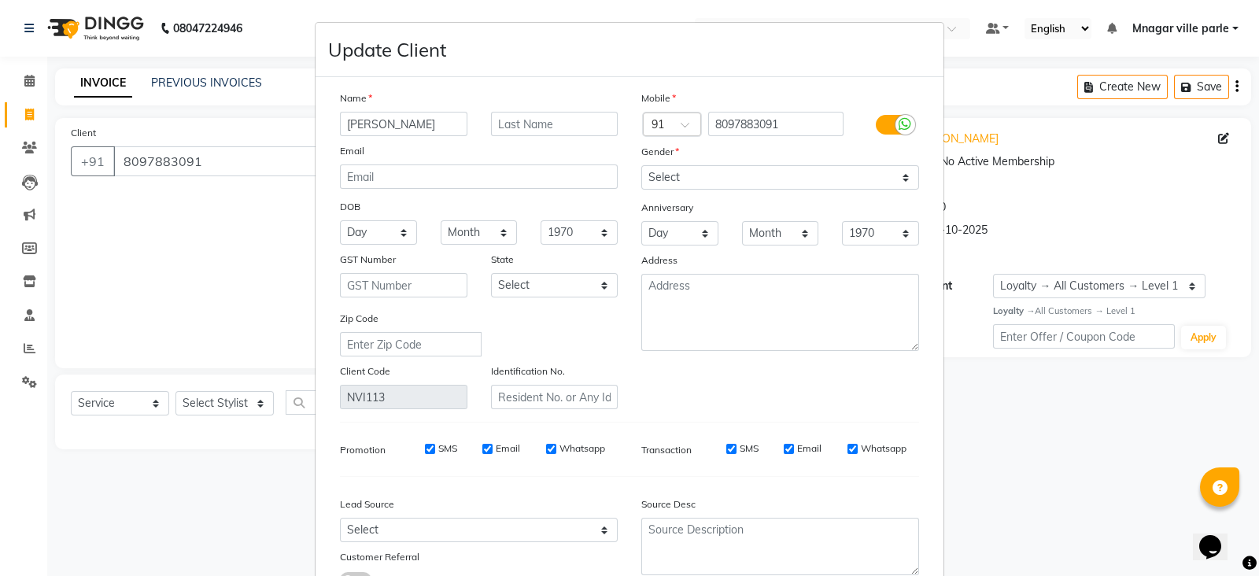
click at [457, 121] on input "[PERSON_NAME]" at bounding box center [404, 124] width 128 height 24
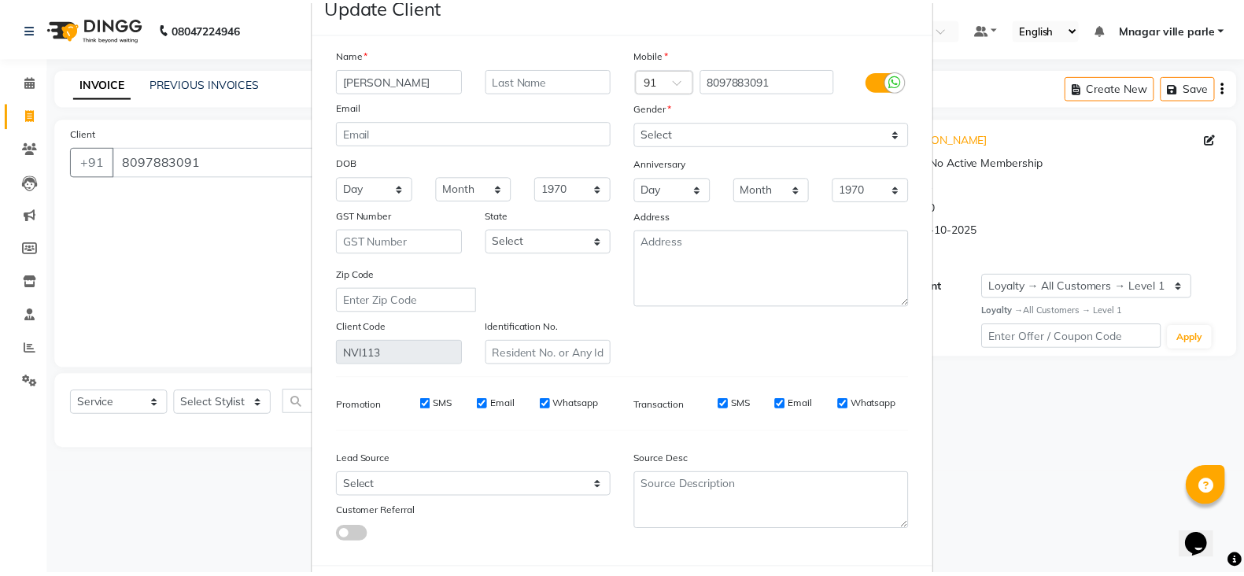
scroll to position [131, 0]
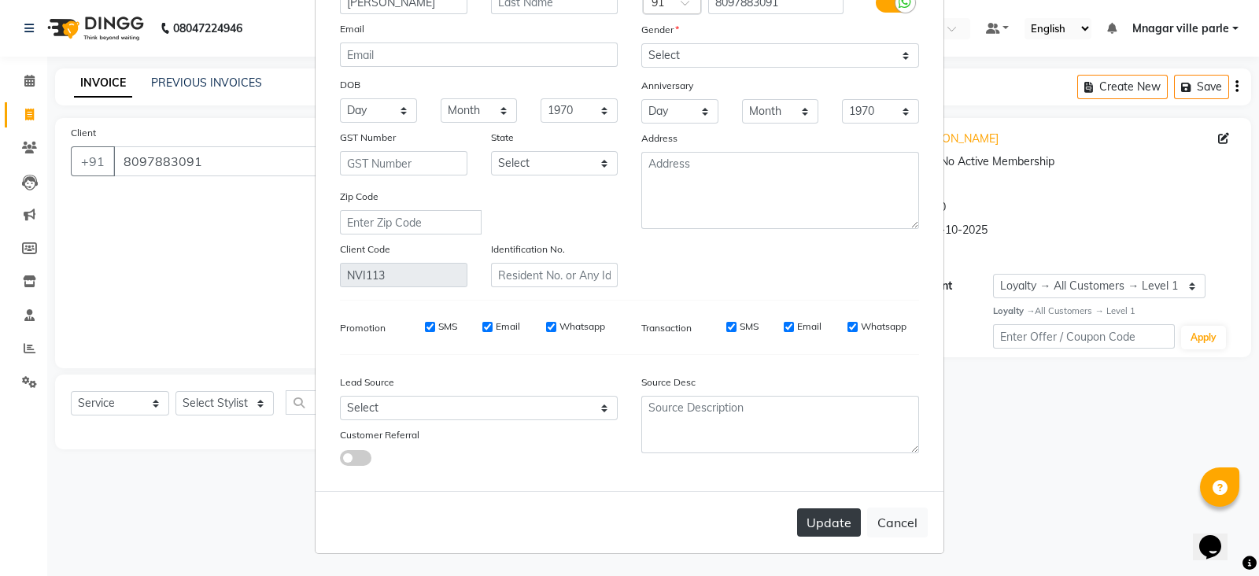
type input "[PERSON_NAME]"
click at [815, 523] on button "Update" at bounding box center [829, 522] width 64 height 28
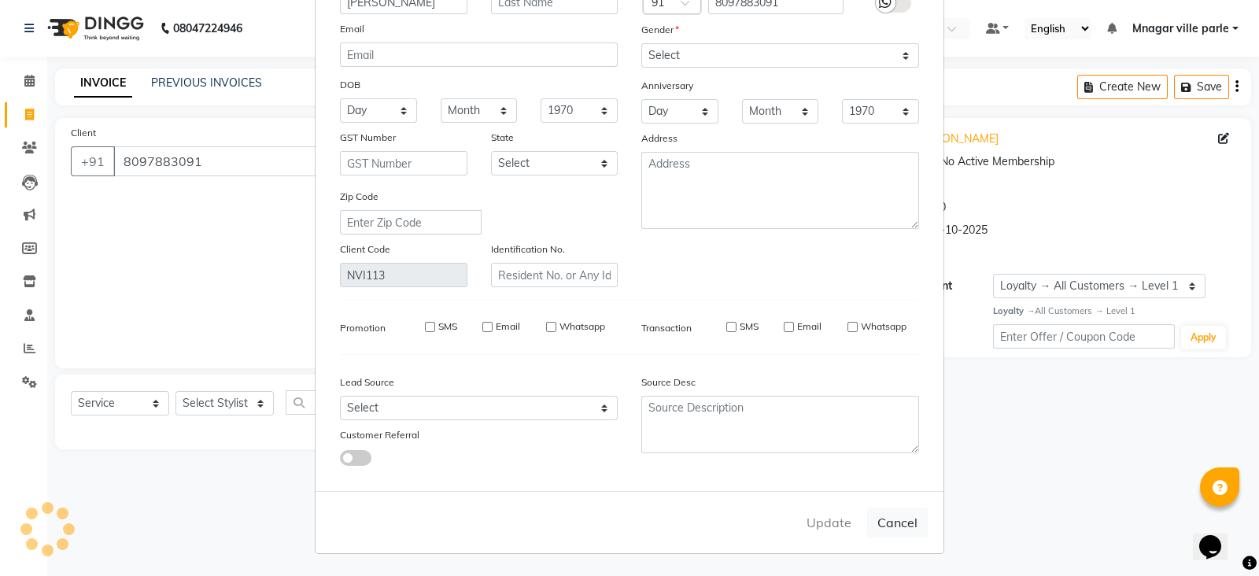
select select
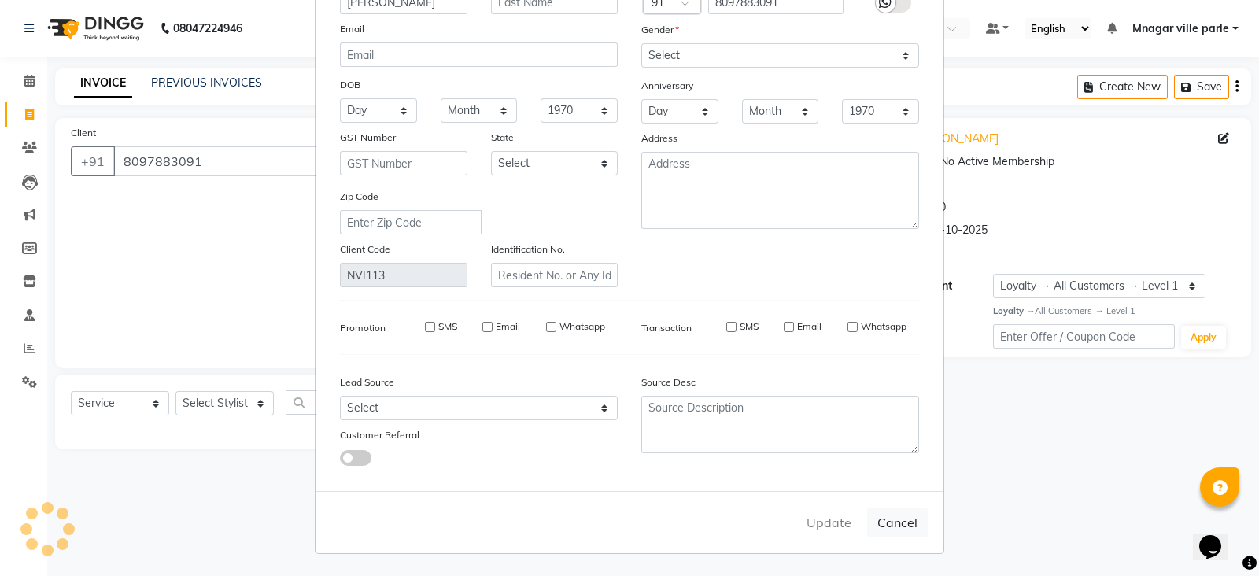
select select
checkbox input "false"
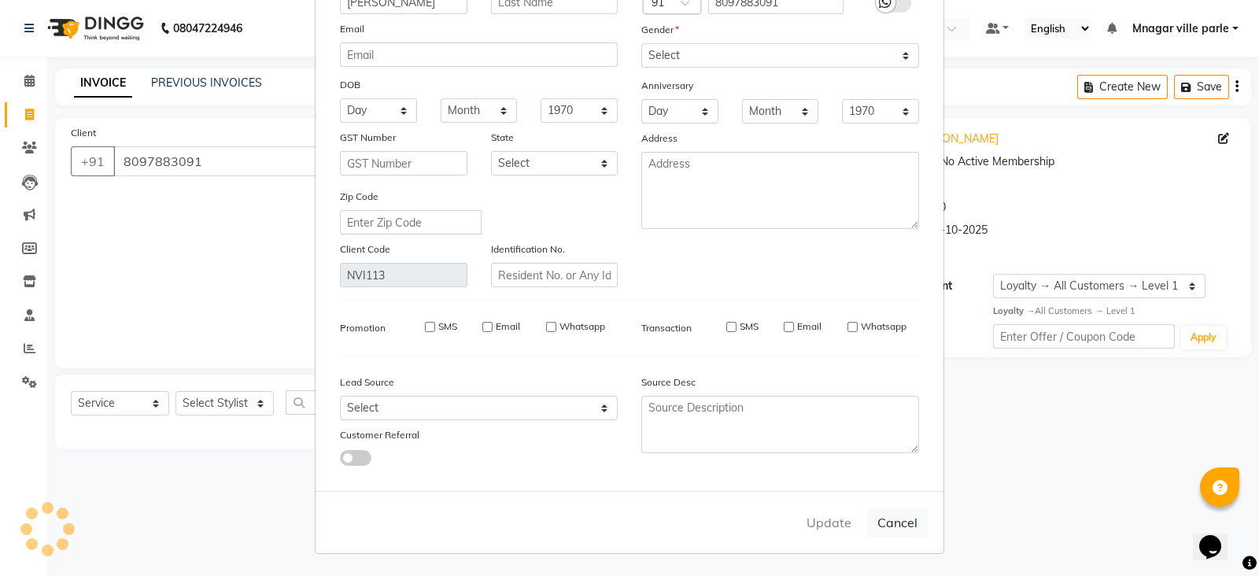
checkbox input "false"
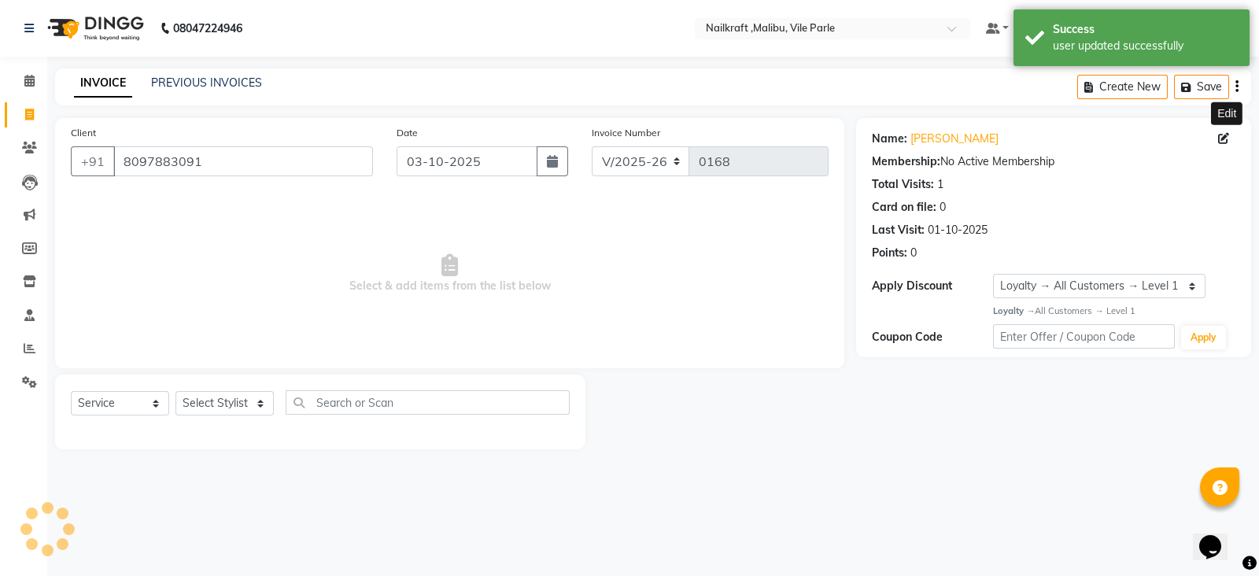
select select "1: Object"
click at [219, 404] on select "Select Stylist [PERSON_NAME] [PERSON_NAME] [PERSON_NAME] ville parle NailKraft …" at bounding box center [225, 403] width 98 height 24
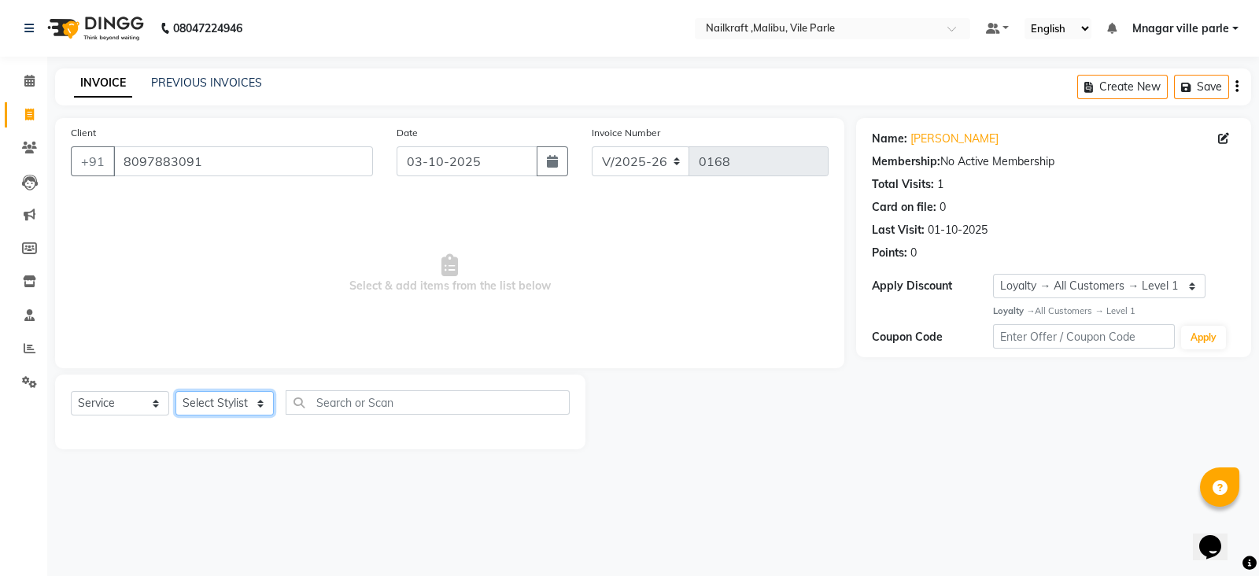
select select "91260"
click at [176, 392] on select "Select Stylist [PERSON_NAME] [PERSON_NAME] [PERSON_NAME] ville parle NailKraft …" at bounding box center [225, 403] width 98 height 24
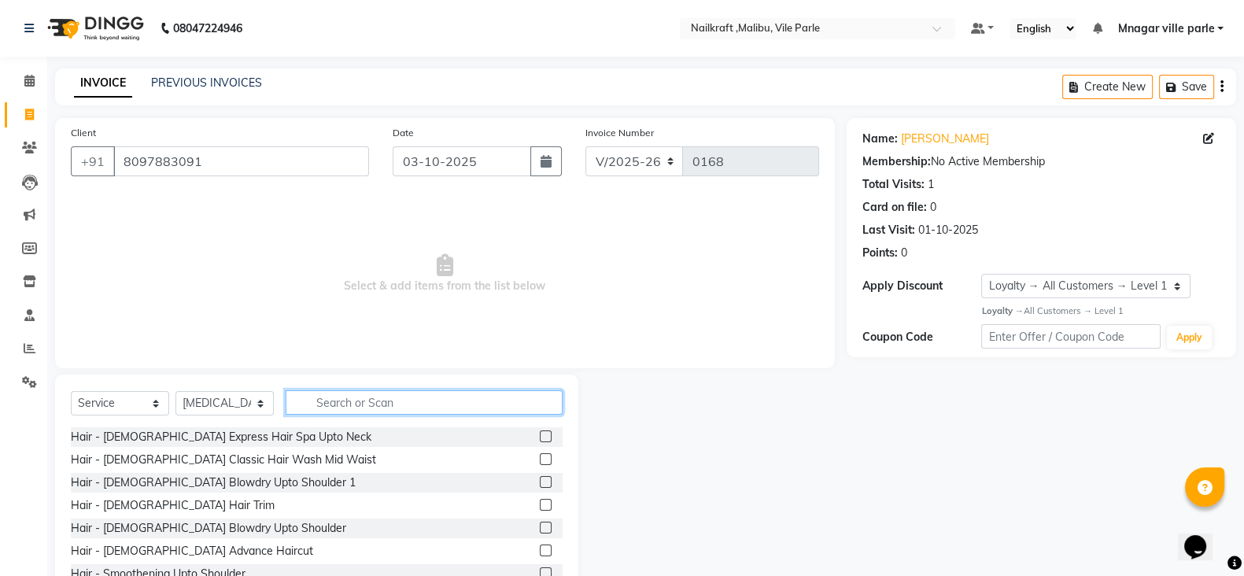
click at [338, 400] on input "text" at bounding box center [424, 402] width 277 height 24
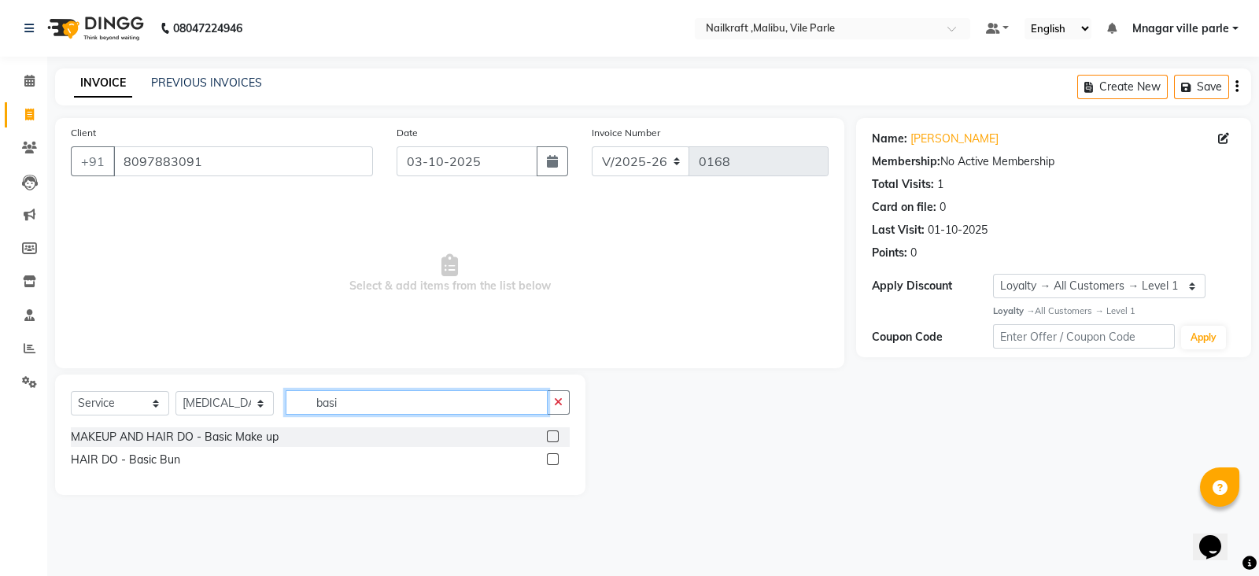
type input "basi"
click at [556, 436] on label at bounding box center [553, 437] width 12 height 12
click at [556, 436] on input "checkbox" at bounding box center [552, 437] width 10 height 10
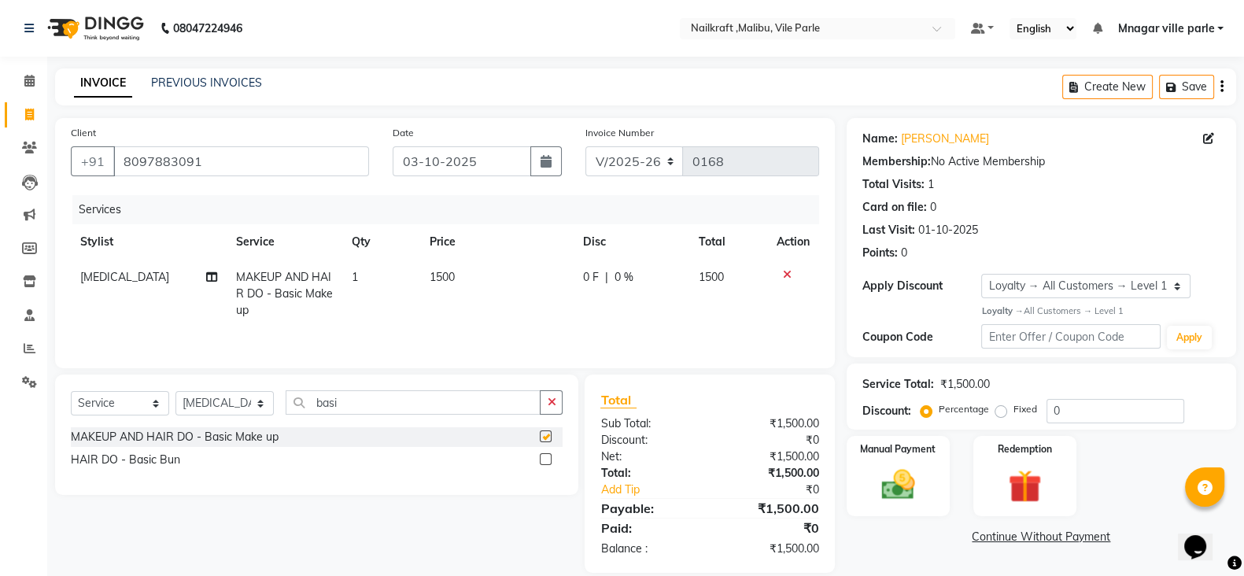
checkbox input "false"
click at [558, 411] on button "button" at bounding box center [551, 402] width 23 height 24
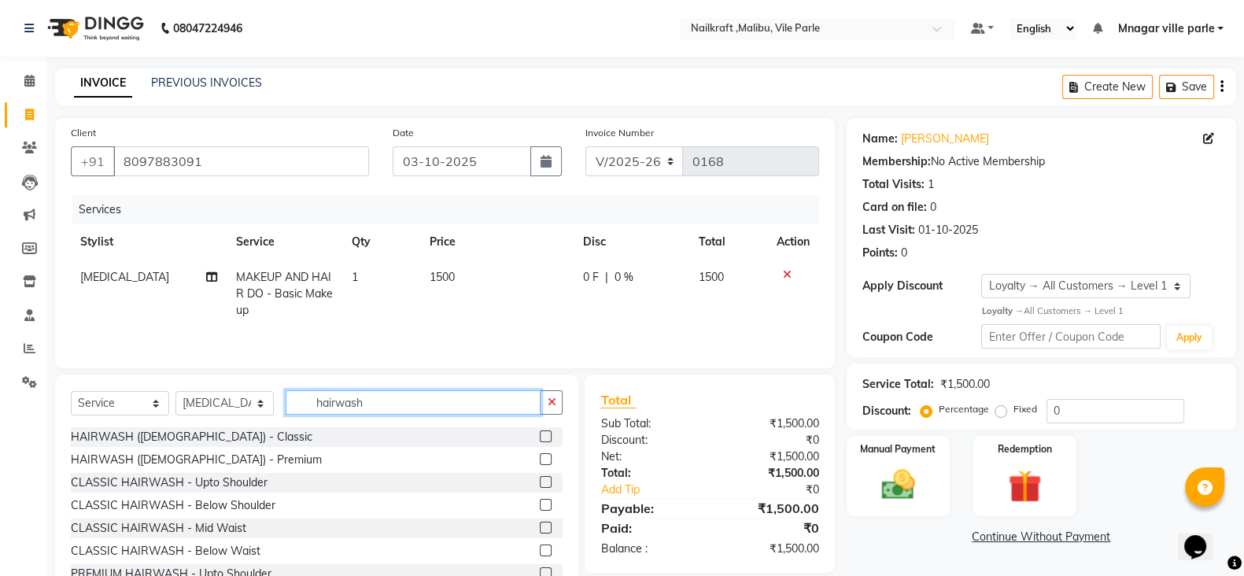
type input "hairwash"
click at [540, 552] on label at bounding box center [546, 551] width 12 height 12
click at [540, 552] on input "checkbox" at bounding box center [545, 551] width 10 height 10
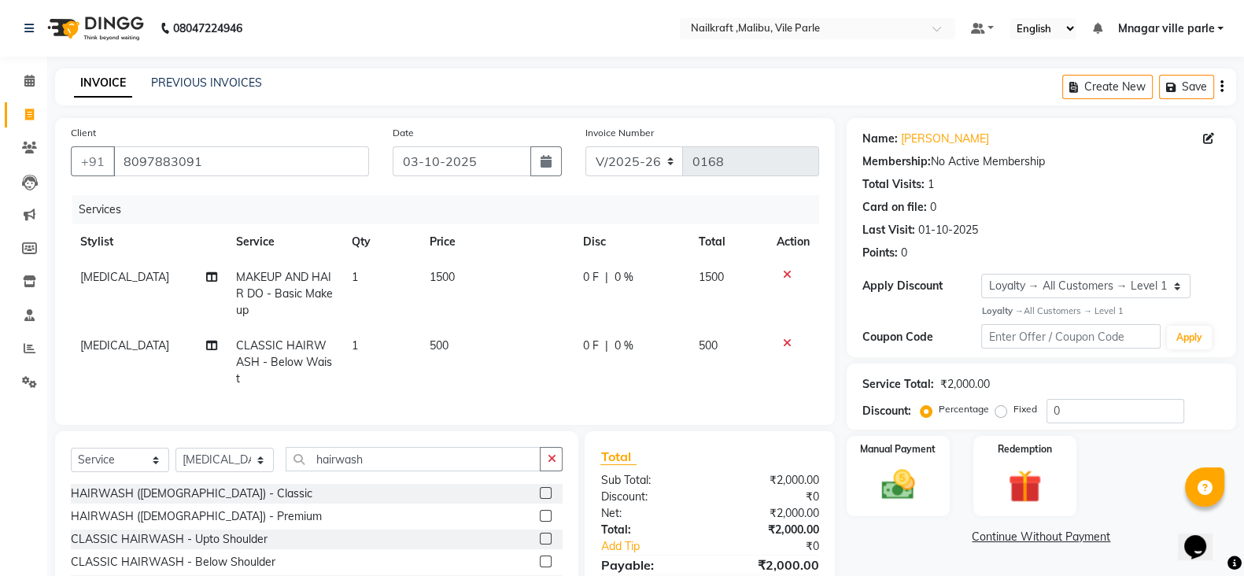
checkbox input "false"
click at [1061, 410] on input "0" at bounding box center [1116, 411] width 138 height 24
type input "20"
click at [940, 542] on link "Continue Without Payment" at bounding box center [1041, 537] width 383 height 17
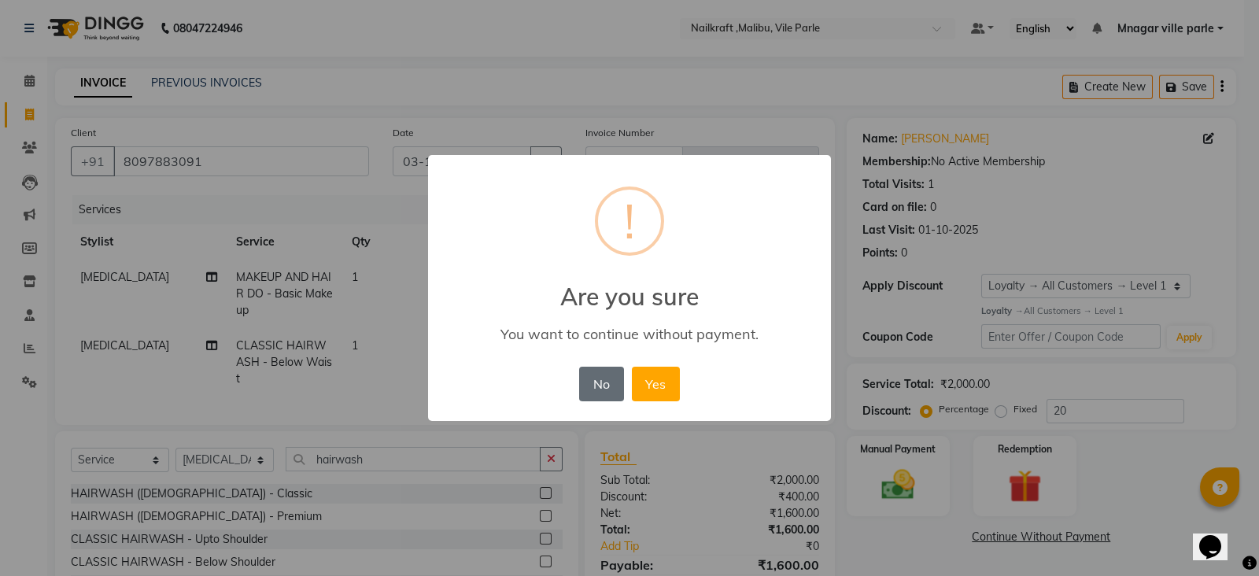
click at [598, 379] on button "No" at bounding box center [601, 384] width 44 height 35
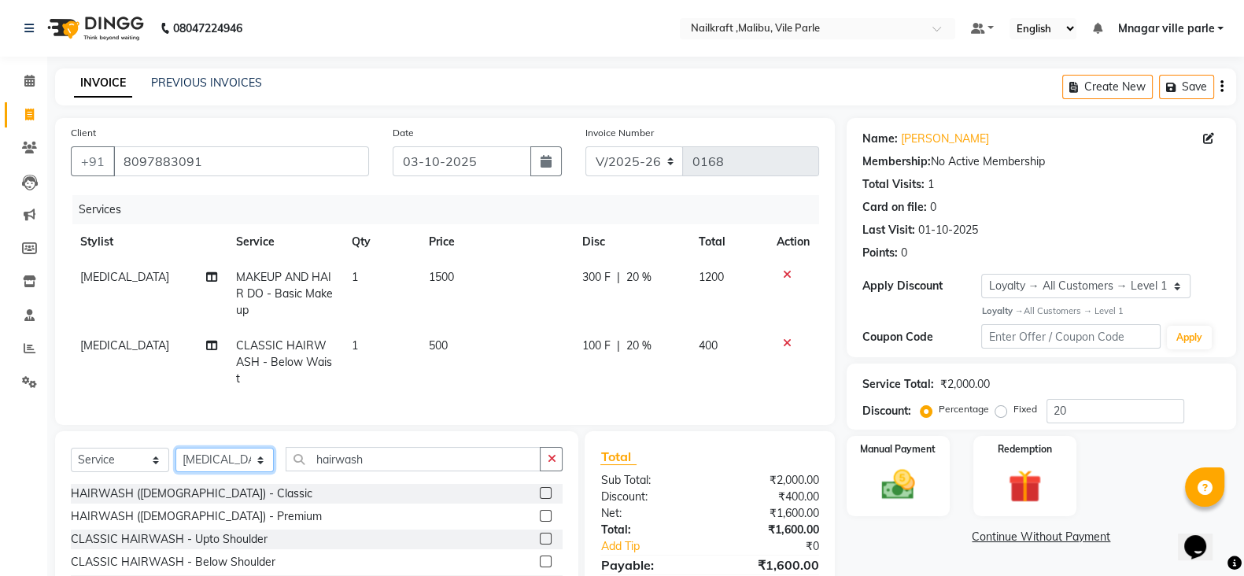
click at [220, 459] on select "Select Stylist [PERSON_NAME] [PERSON_NAME] [PERSON_NAME] ville parle NailKraft …" at bounding box center [225, 460] width 98 height 24
click at [112, 460] on select "Select Service Product Membership Package Voucher Prepaid Gift Card" at bounding box center [120, 460] width 98 height 24
select select "membership"
click at [71, 448] on select "Select Service Product Membership Package Voucher Prepaid Gift Card" at bounding box center [120, 460] width 98 height 24
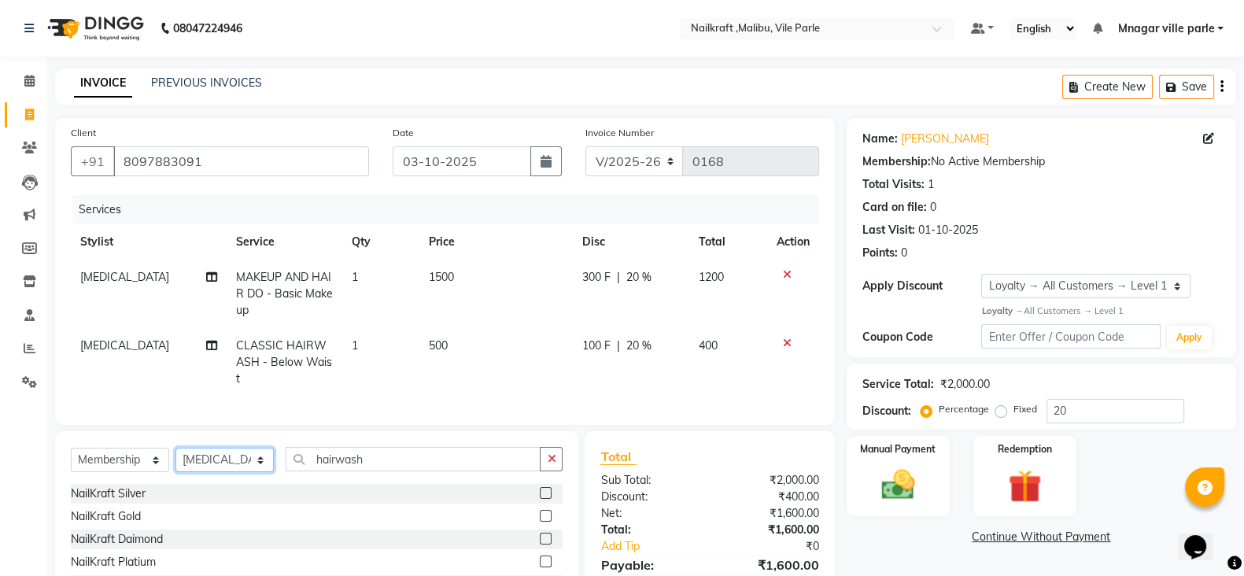
click at [220, 454] on select "Select Stylist [PERSON_NAME] [PERSON_NAME] [PERSON_NAME] ville parle NailKraft …" at bounding box center [225, 460] width 98 height 24
select select "93076"
click at [176, 448] on select "Select Stylist [PERSON_NAME] [PERSON_NAME] [PERSON_NAME] ville parle NailKraft …" at bounding box center [225, 460] width 98 height 24
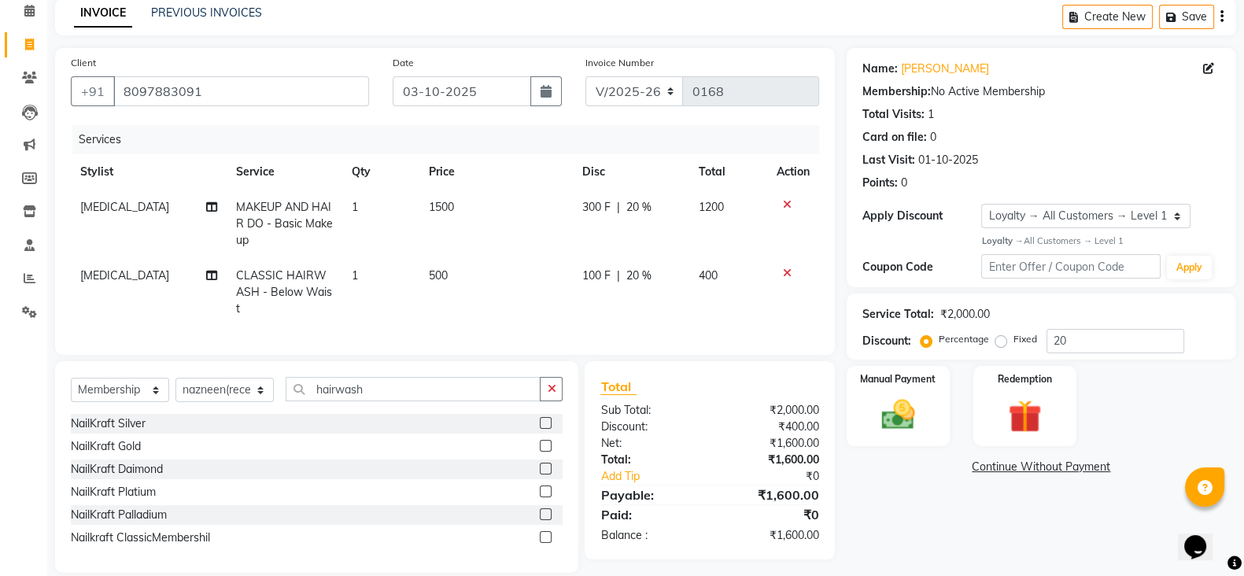
click at [549, 534] on label at bounding box center [546, 537] width 12 height 12
click at [549, 534] on input "checkbox" at bounding box center [545, 538] width 10 height 10
select select "select"
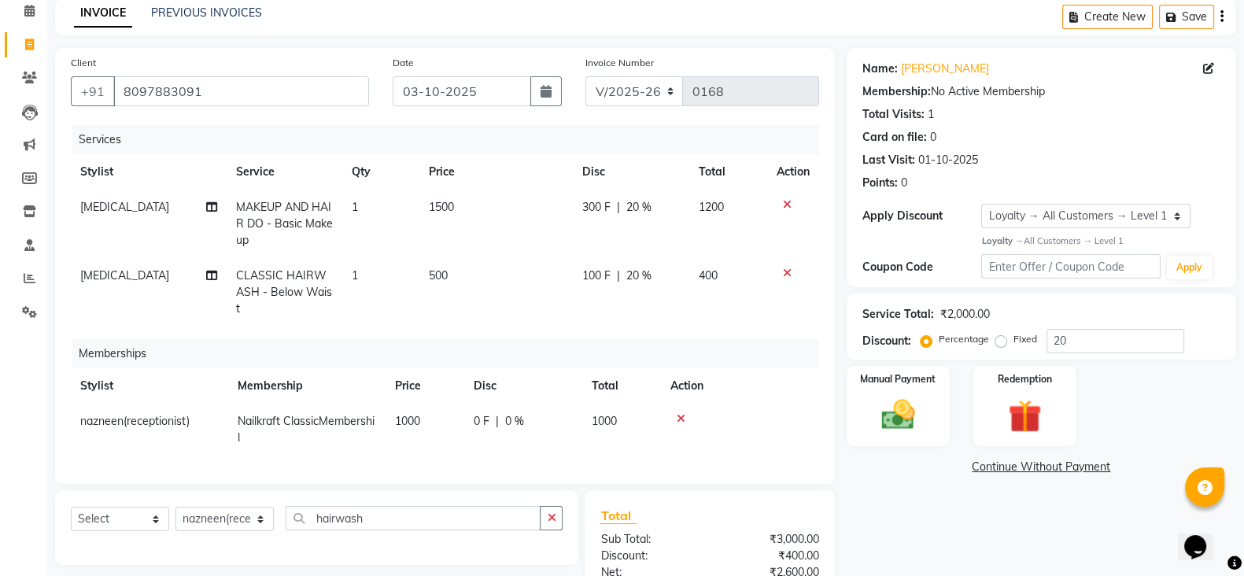
scroll to position [172, 0]
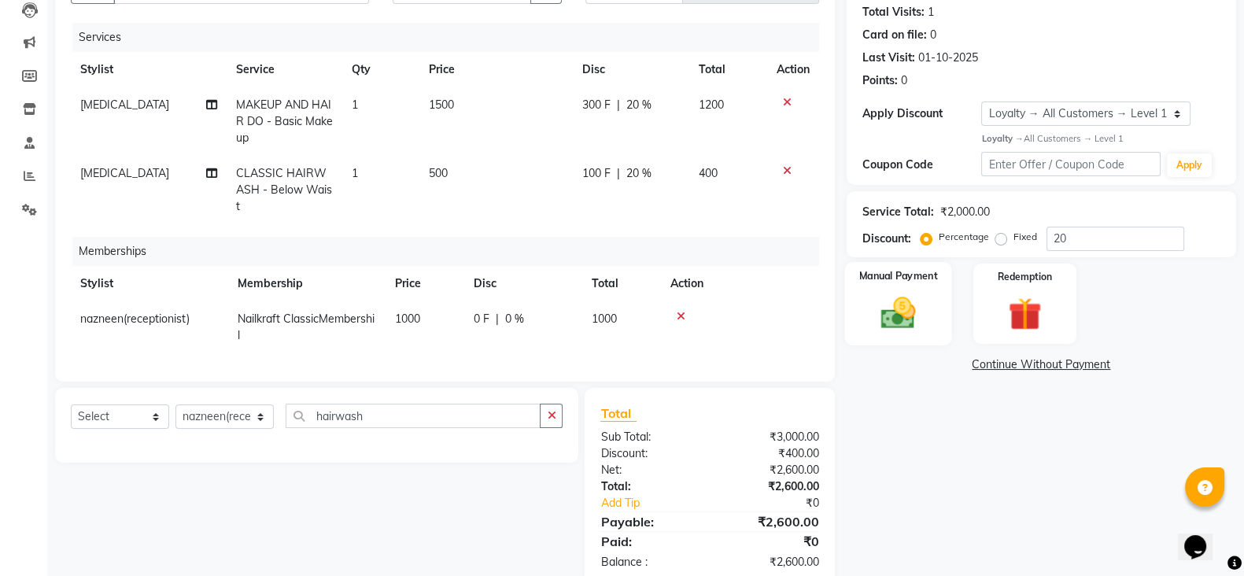
click at [925, 289] on div "Manual Payment" at bounding box center [899, 303] width 108 height 83
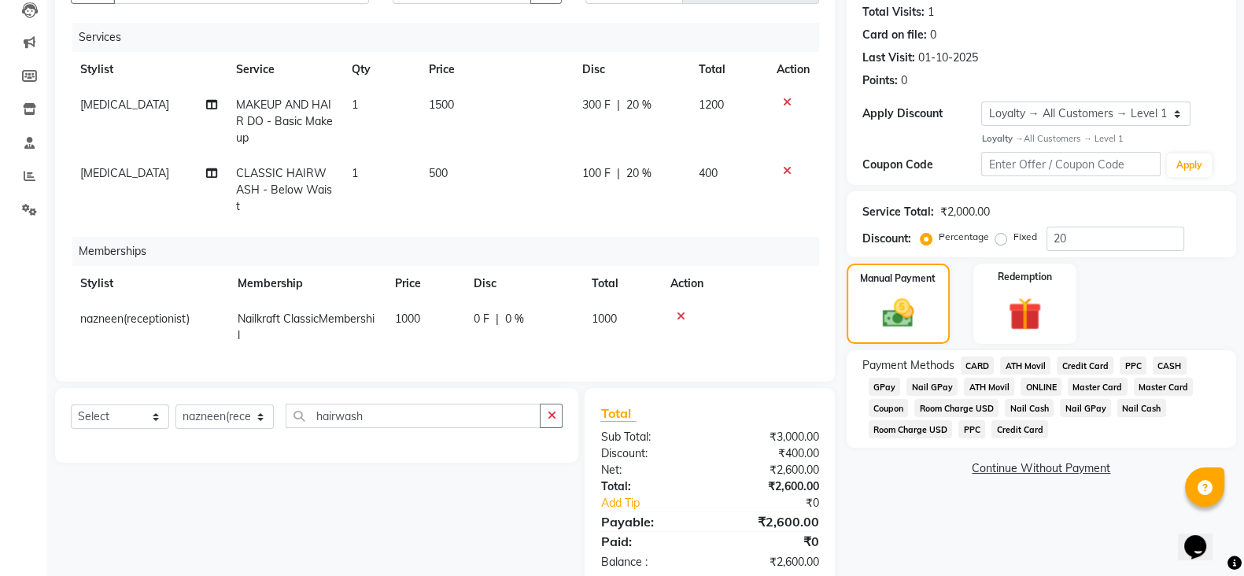
click at [888, 383] on span "GPay" at bounding box center [885, 387] width 32 height 18
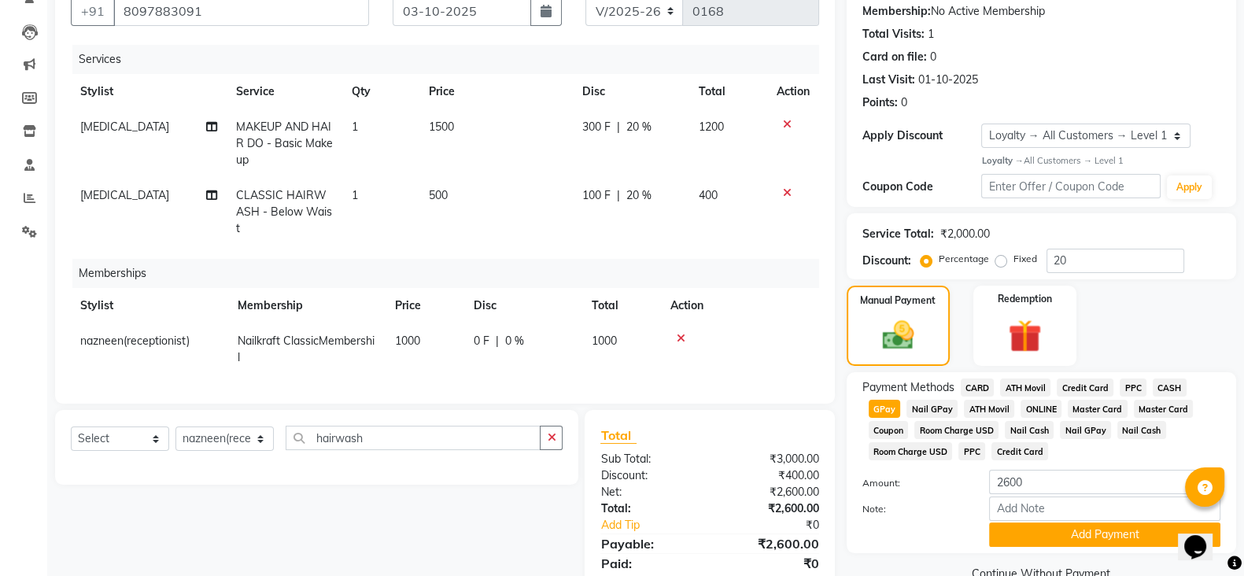
scroll to position [157, 0]
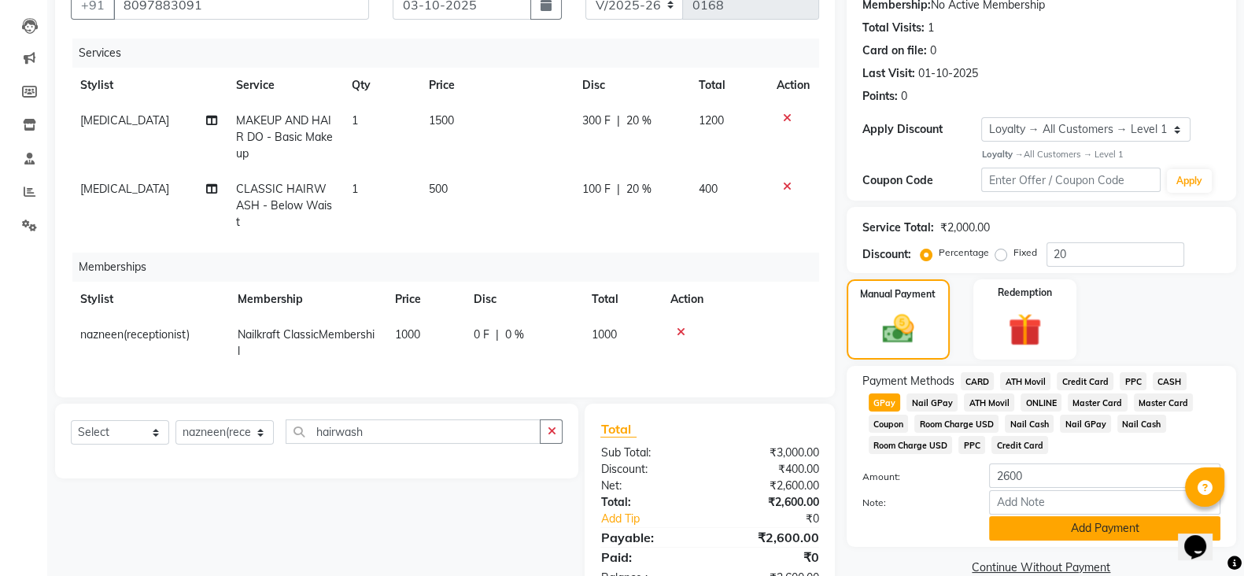
click at [1078, 530] on button "Add Payment" at bounding box center [1104, 528] width 231 height 24
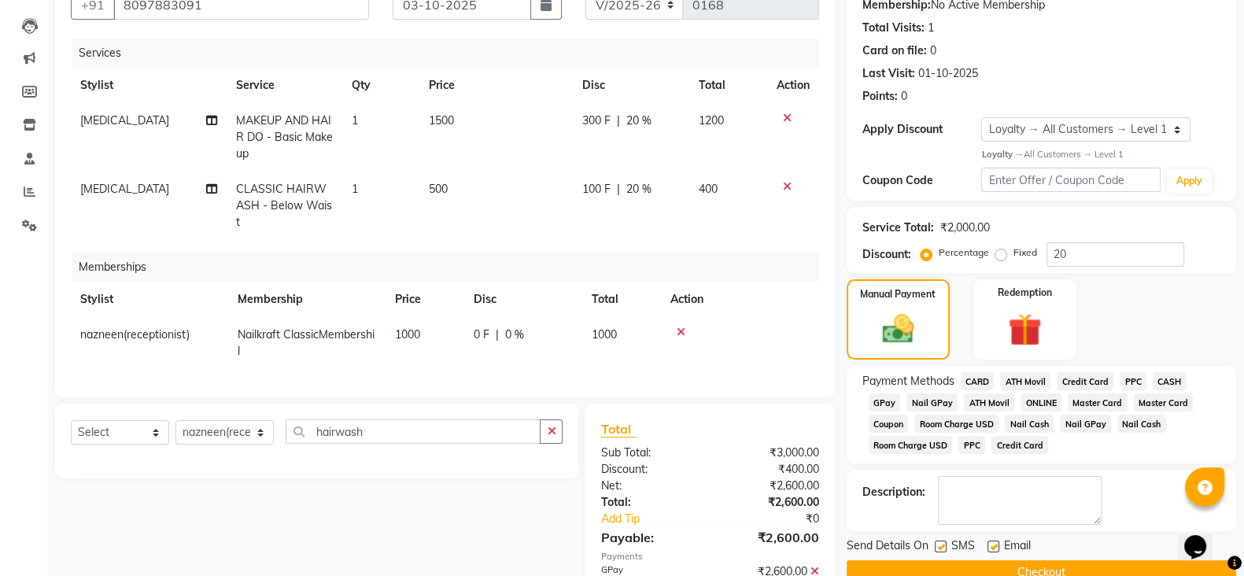
scroll to position [296, 0]
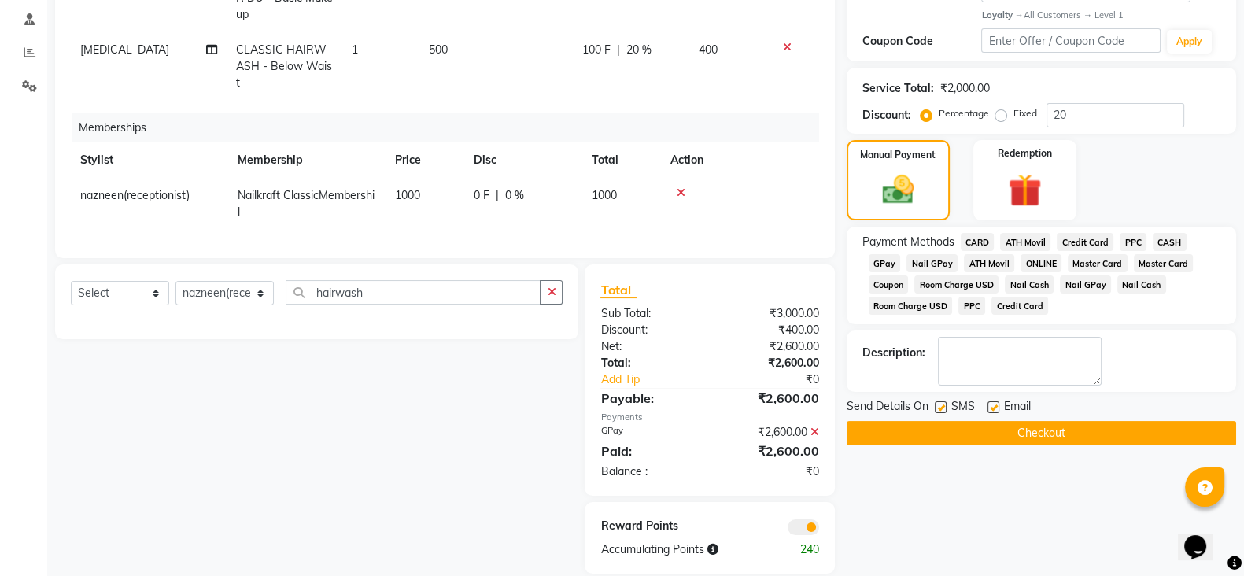
click at [1086, 429] on button "Checkout" at bounding box center [1042, 433] width 390 height 24
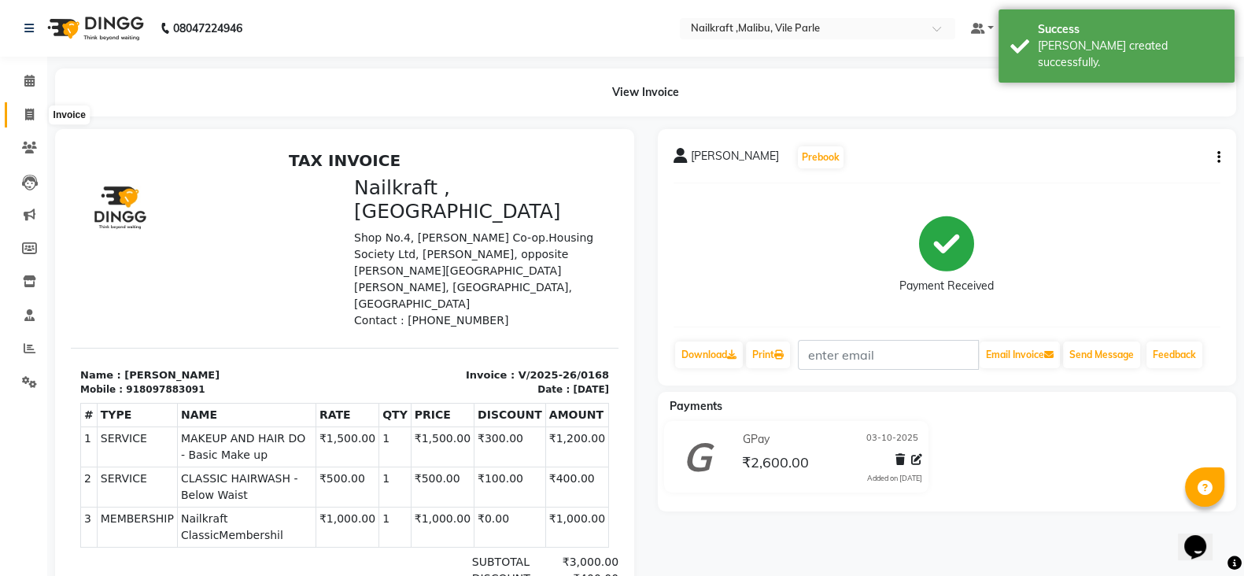
click at [28, 115] on icon at bounding box center [29, 115] width 9 height 12
select select "service"
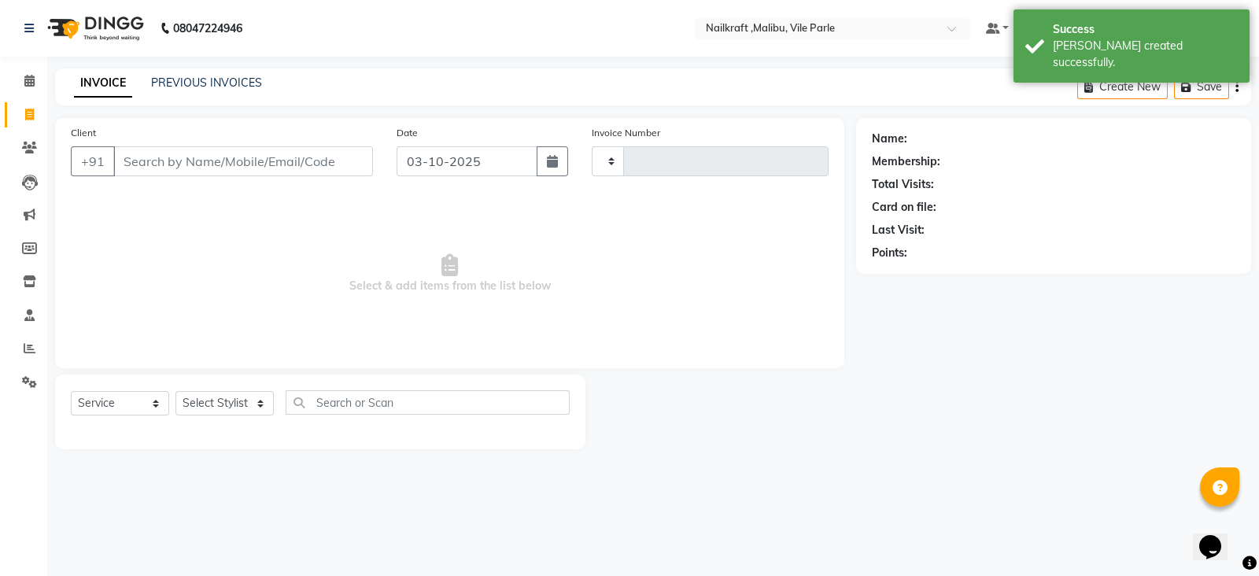
type input "0169"
select select "8988"
click at [161, 161] on input "Client" at bounding box center [243, 161] width 260 height 30
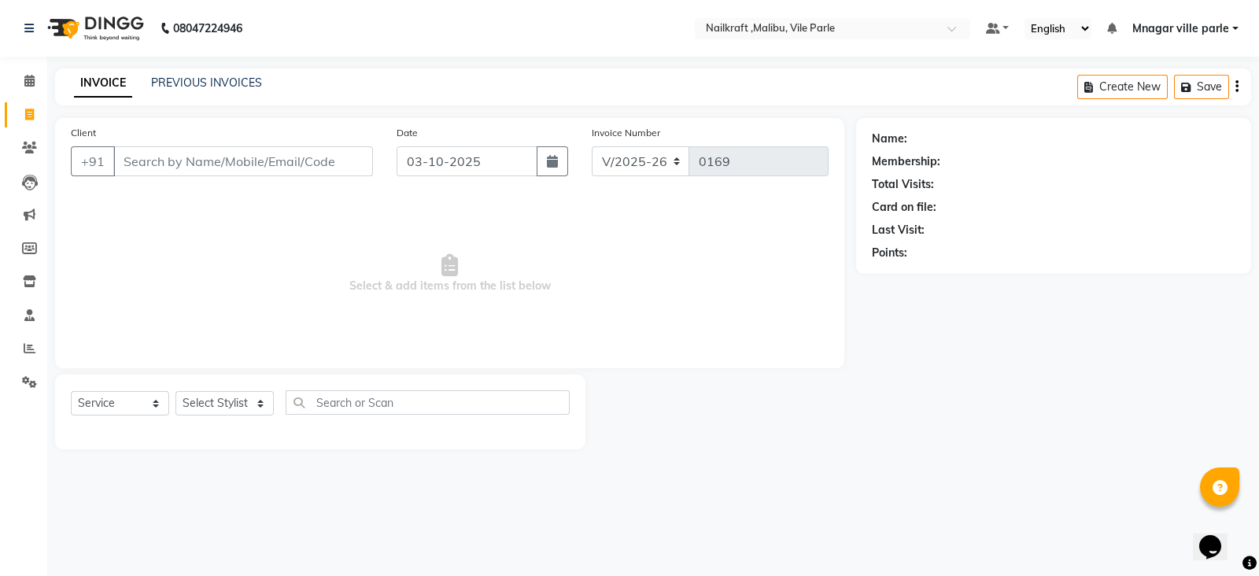
click at [234, 68] on div "INVOICE PREVIOUS INVOICES Create New Save" at bounding box center [653, 86] width 1196 height 37
click at [233, 76] on link "PREVIOUS INVOICES" at bounding box center [206, 83] width 111 height 14
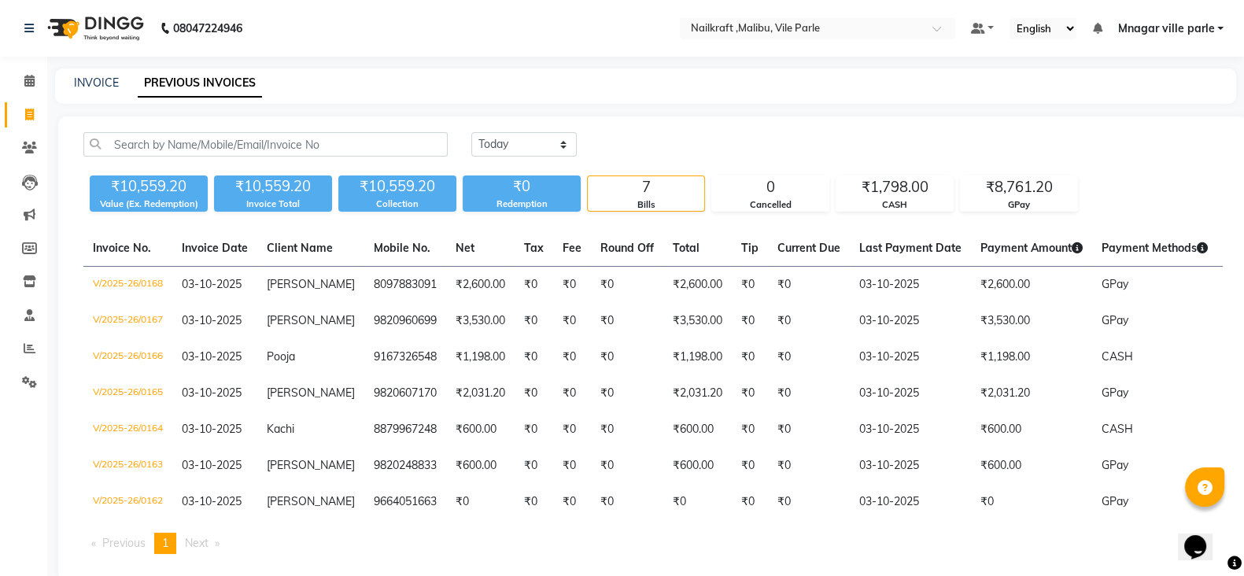
click at [105, 90] on div "INVOICE" at bounding box center [96, 83] width 45 height 17
click at [102, 83] on link "INVOICE" at bounding box center [96, 83] width 45 height 14
select select "service"
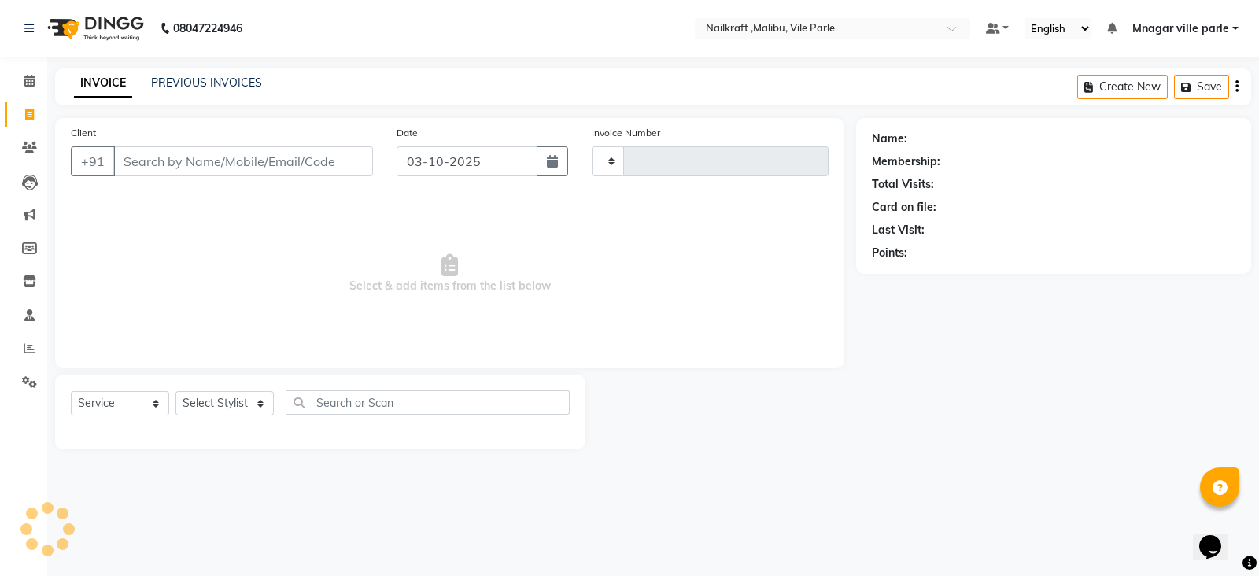
type input "0169"
select select "8988"
type input "v"
type input "7977787460"
click at [326, 168] on span "Add Client" at bounding box center [332, 161] width 62 height 16
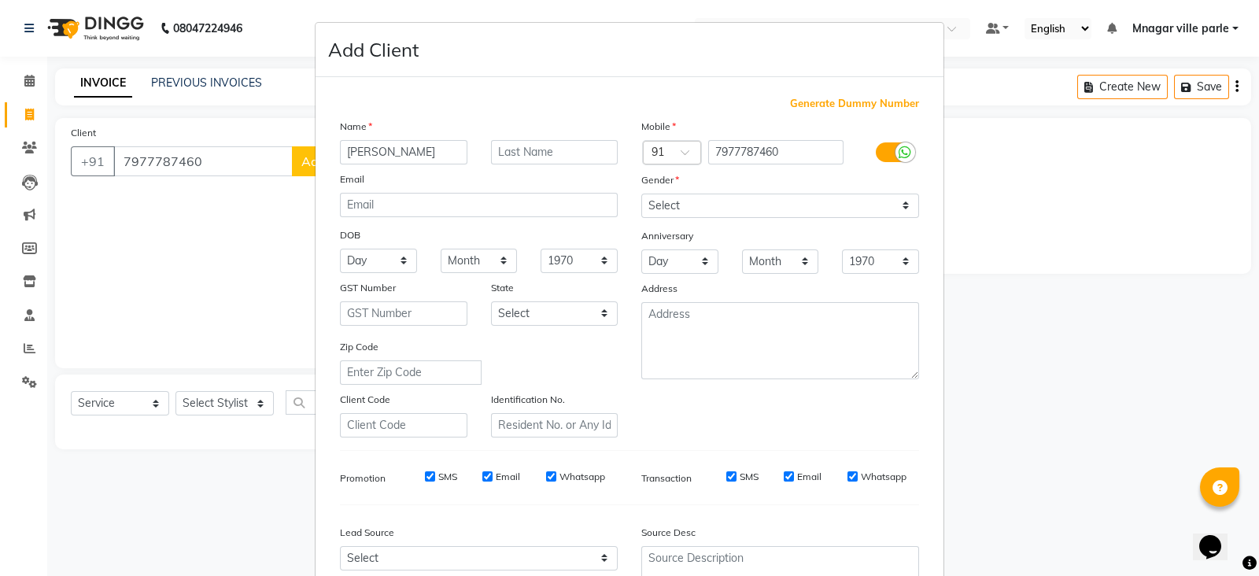
type input "[PERSON_NAME]"
click at [708, 209] on select "Select [DEMOGRAPHIC_DATA] [DEMOGRAPHIC_DATA] Other Prefer Not To Say" at bounding box center [780, 206] width 278 height 24
select select "[DEMOGRAPHIC_DATA]"
click at [641, 194] on select "Select [DEMOGRAPHIC_DATA] [DEMOGRAPHIC_DATA] Other Prefer Not To Say" at bounding box center [780, 206] width 278 height 24
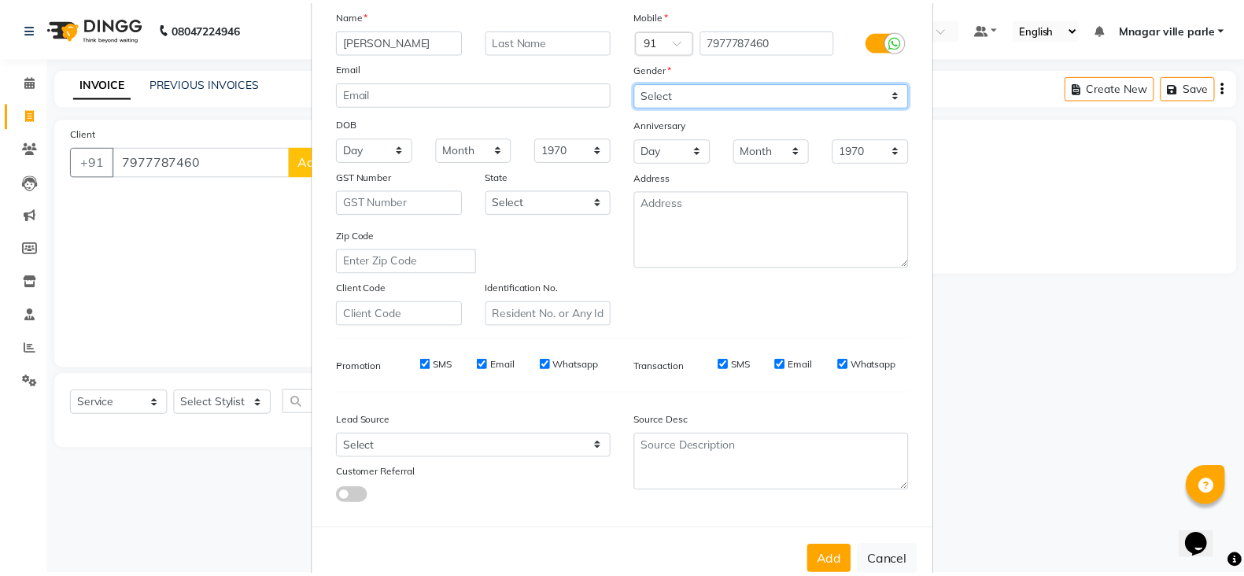
scroll to position [159, 0]
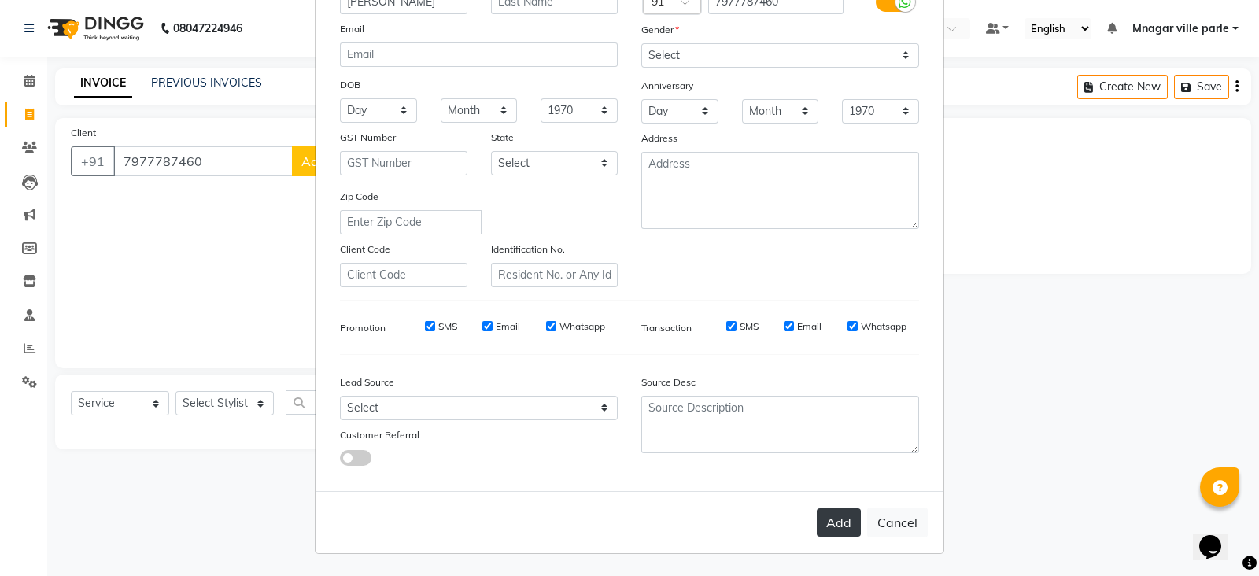
click at [823, 518] on button "Add" at bounding box center [839, 522] width 44 height 28
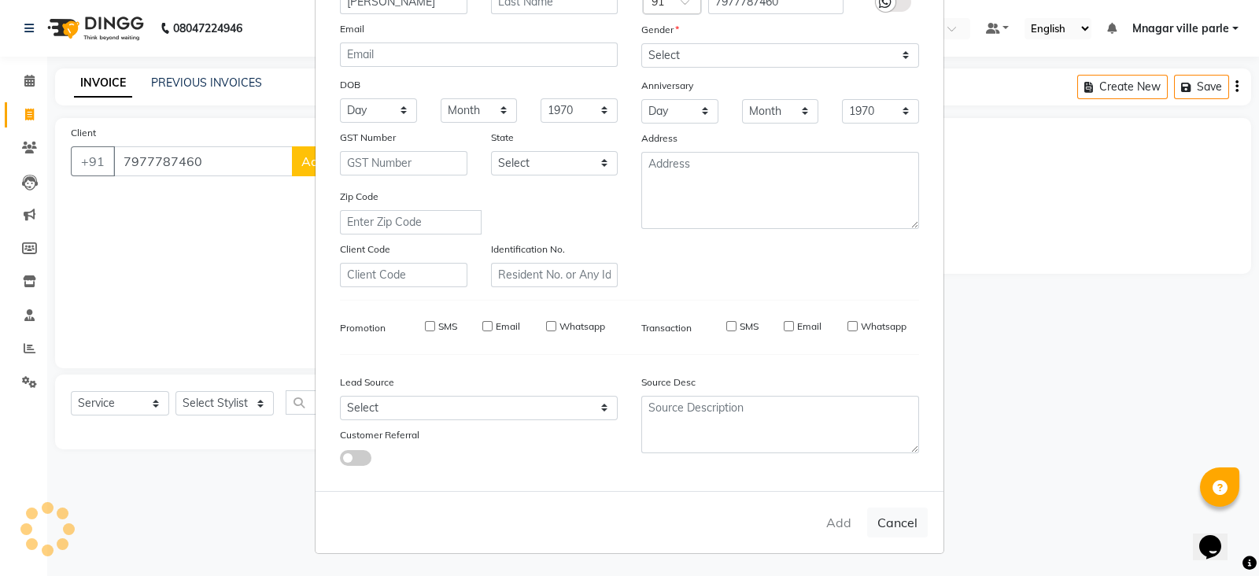
select select
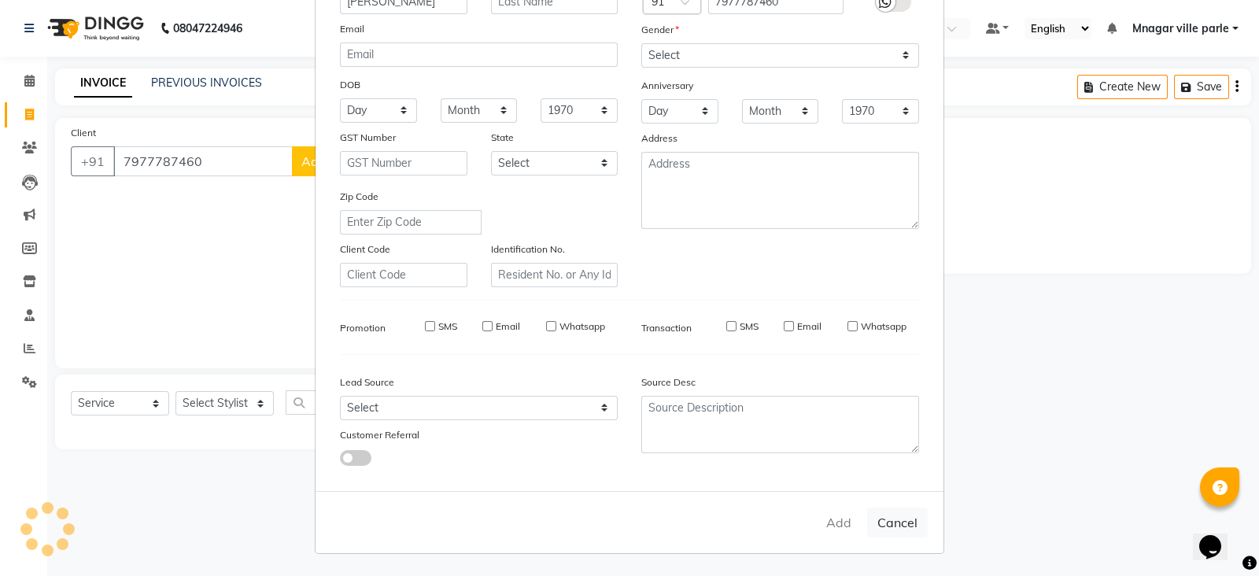
select select
checkbox input "false"
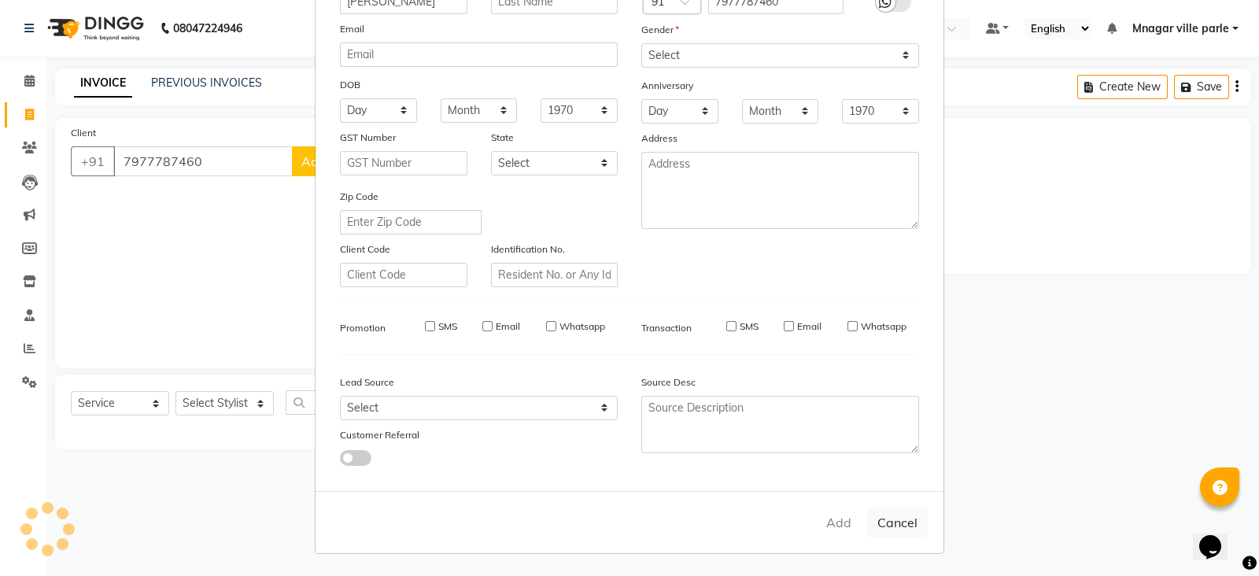
checkbox input "false"
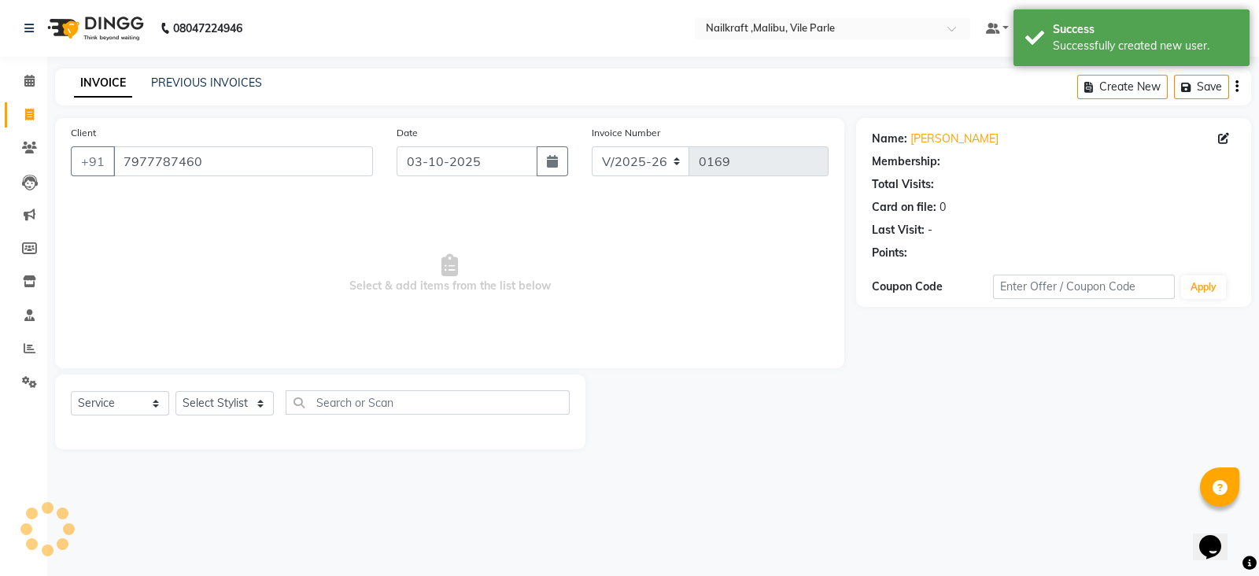
select select "1: Object"
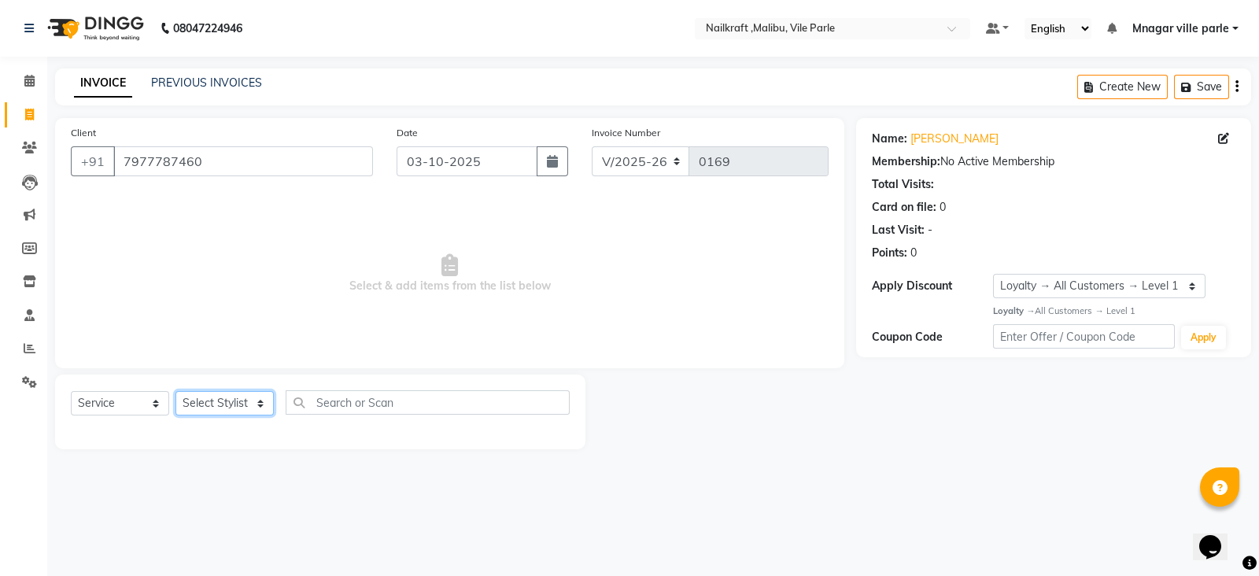
click at [195, 396] on select "Select Stylist [PERSON_NAME] [PERSON_NAME] [PERSON_NAME] ville parle NailKraft …" at bounding box center [225, 403] width 98 height 24
select select "91350"
click at [176, 392] on select "Select Stylist [PERSON_NAME] [PERSON_NAME] [PERSON_NAME] ville parle NailKraft …" at bounding box center [225, 403] width 98 height 24
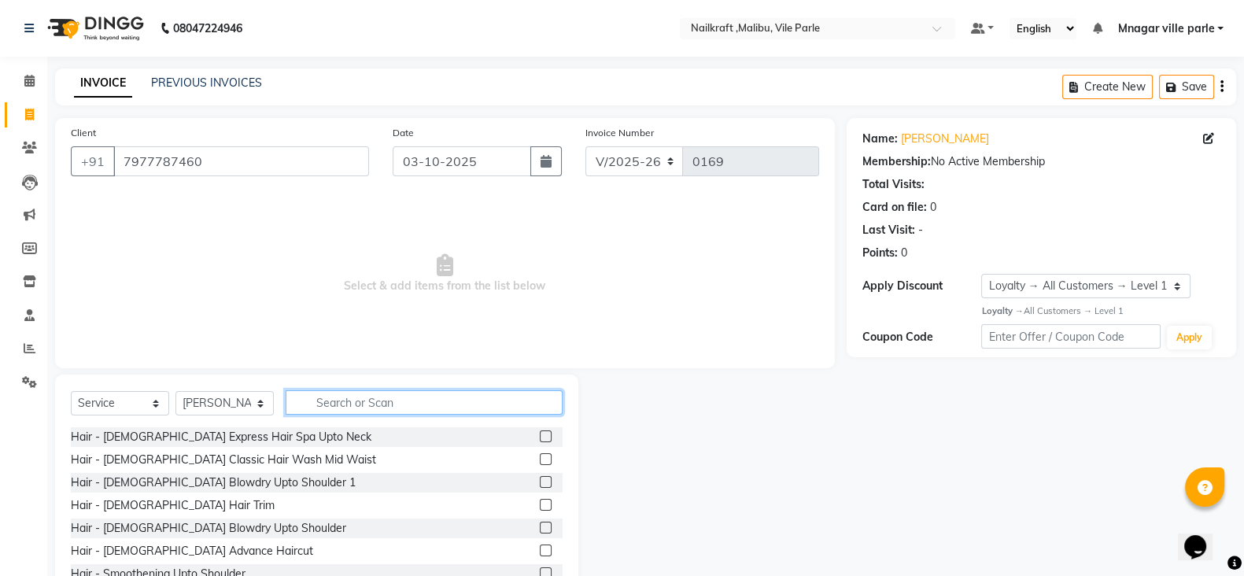
click at [329, 403] on input "text" at bounding box center [424, 402] width 277 height 24
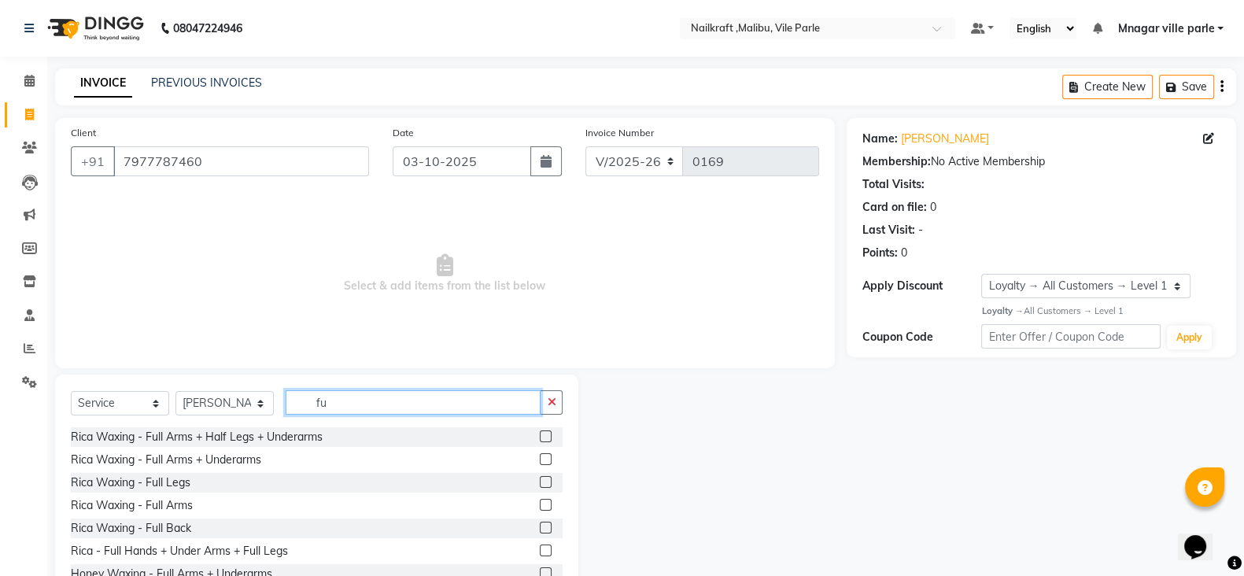
type input "fu"
click at [540, 505] on label at bounding box center [546, 505] width 12 height 12
click at [540, 505] on input "checkbox" at bounding box center [545, 506] width 10 height 10
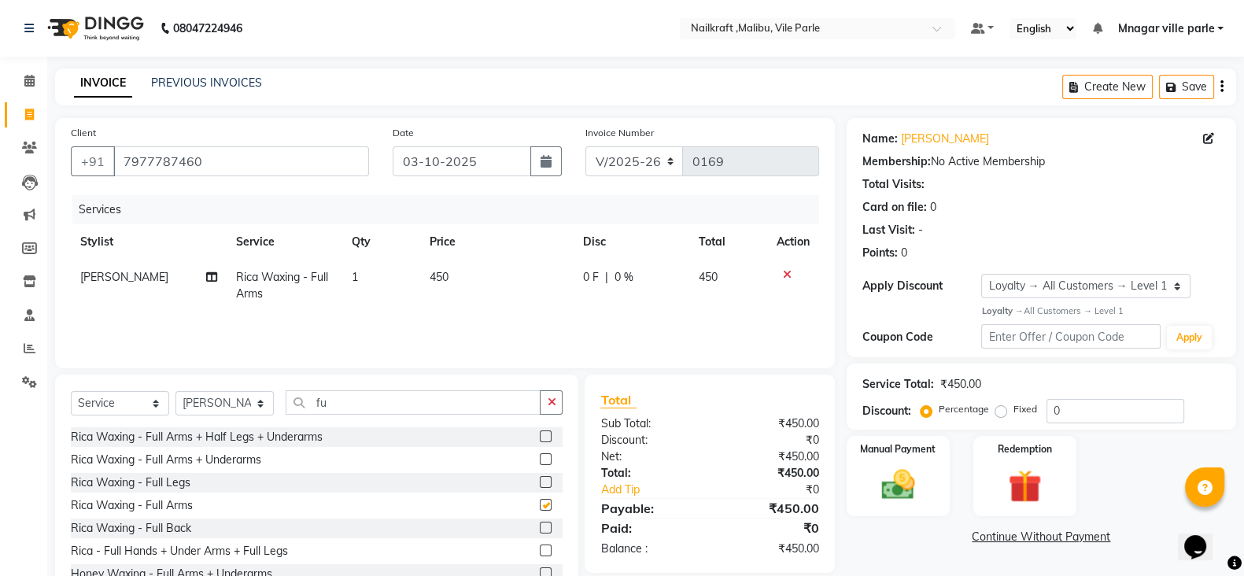
checkbox input "false"
click at [540, 482] on label at bounding box center [546, 482] width 12 height 12
click at [540, 482] on input "checkbox" at bounding box center [545, 483] width 10 height 10
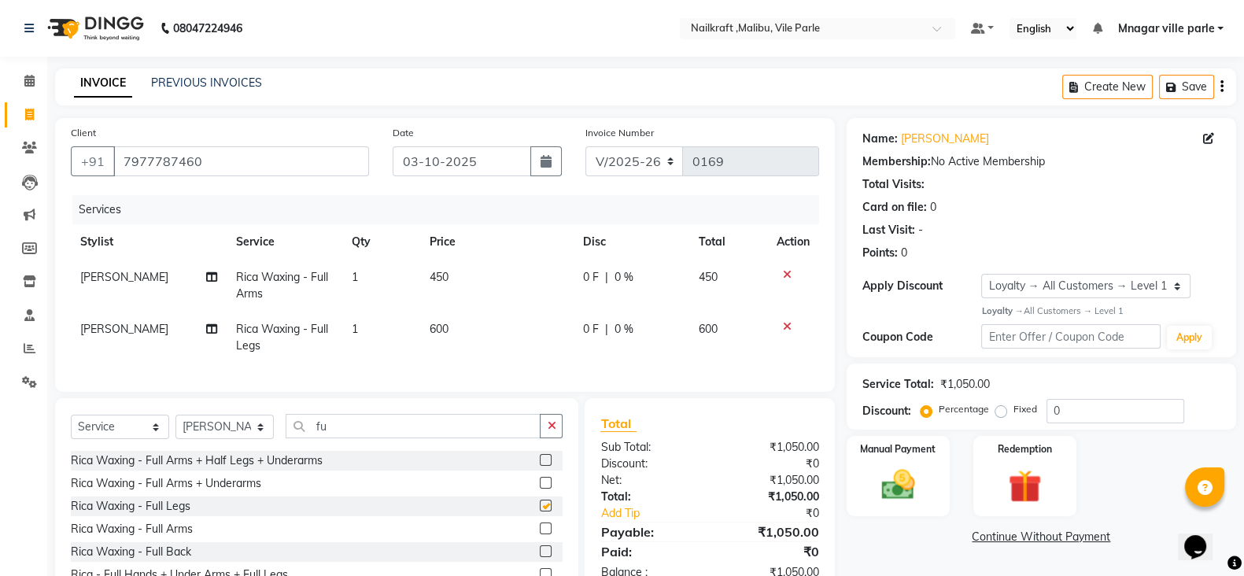
checkbox input "false"
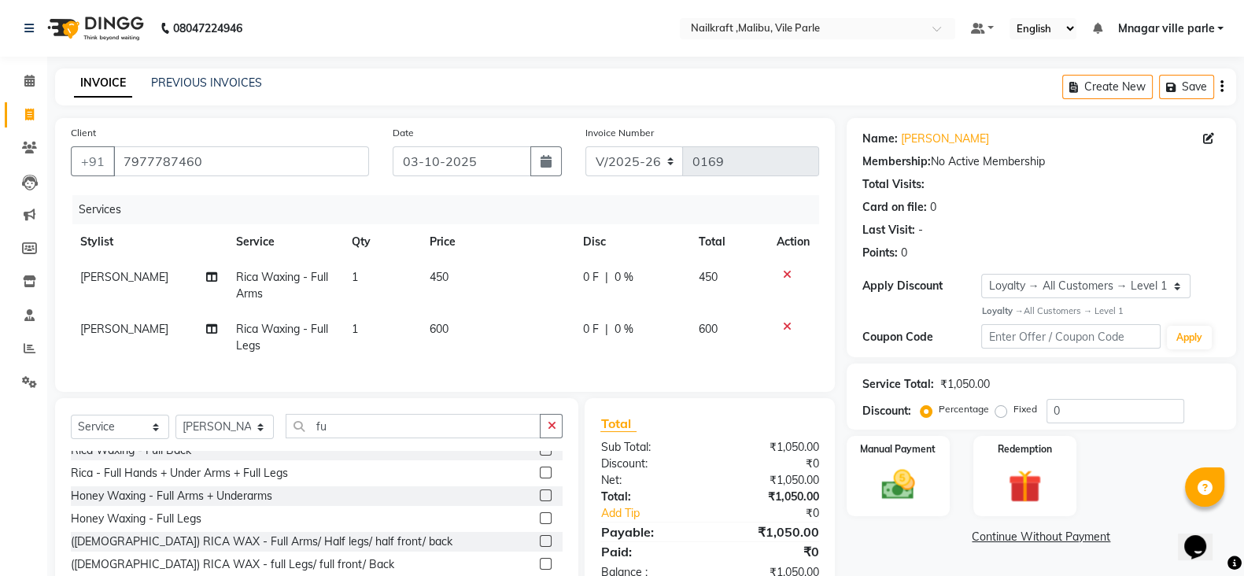
scroll to position [0, 0]
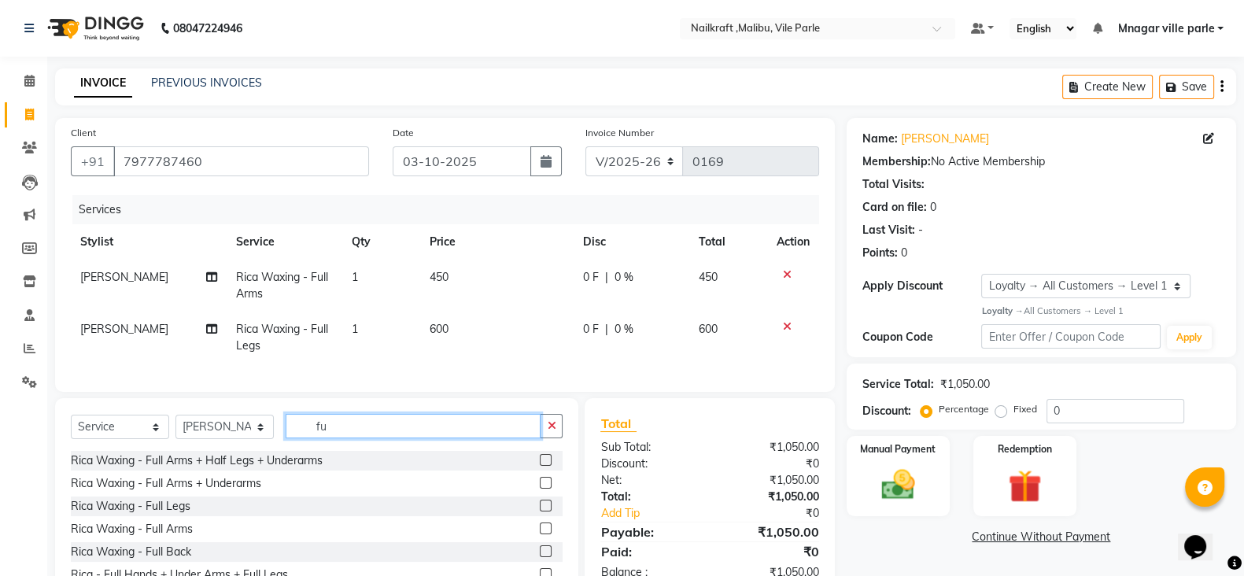
click at [468, 438] on input "fu" at bounding box center [413, 426] width 255 height 24
type input "f"
type input "un"
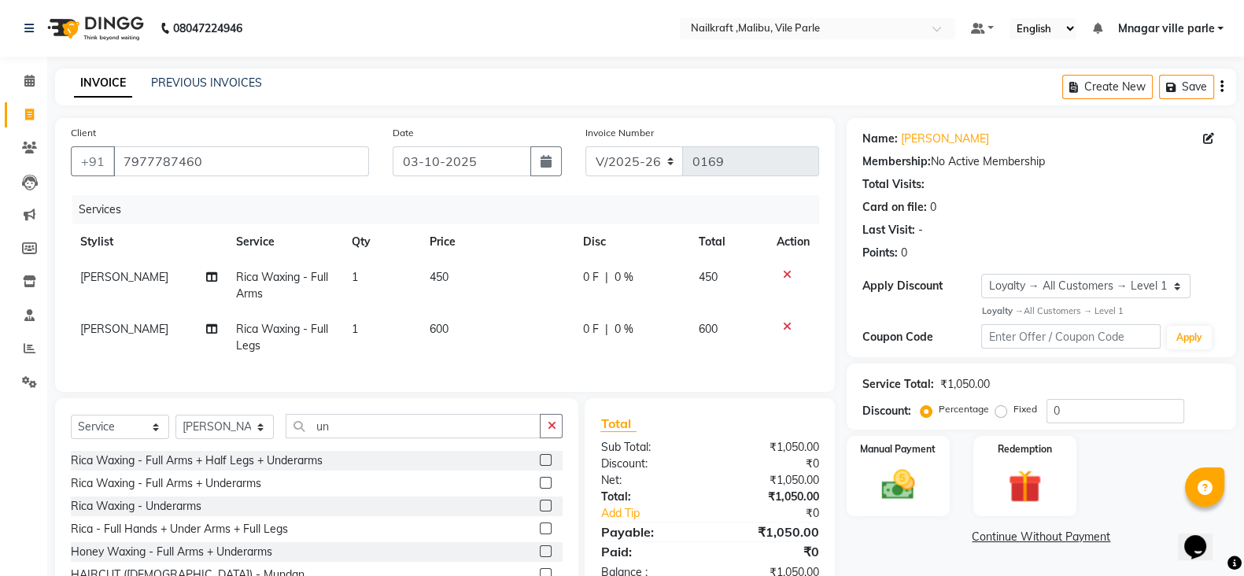
click at [540, 512] on label at bounding box center [546, 506] width 12 height 12
click at [540, 512] on input "checkbox" at bounding box center [545, 506] width 10 height 10
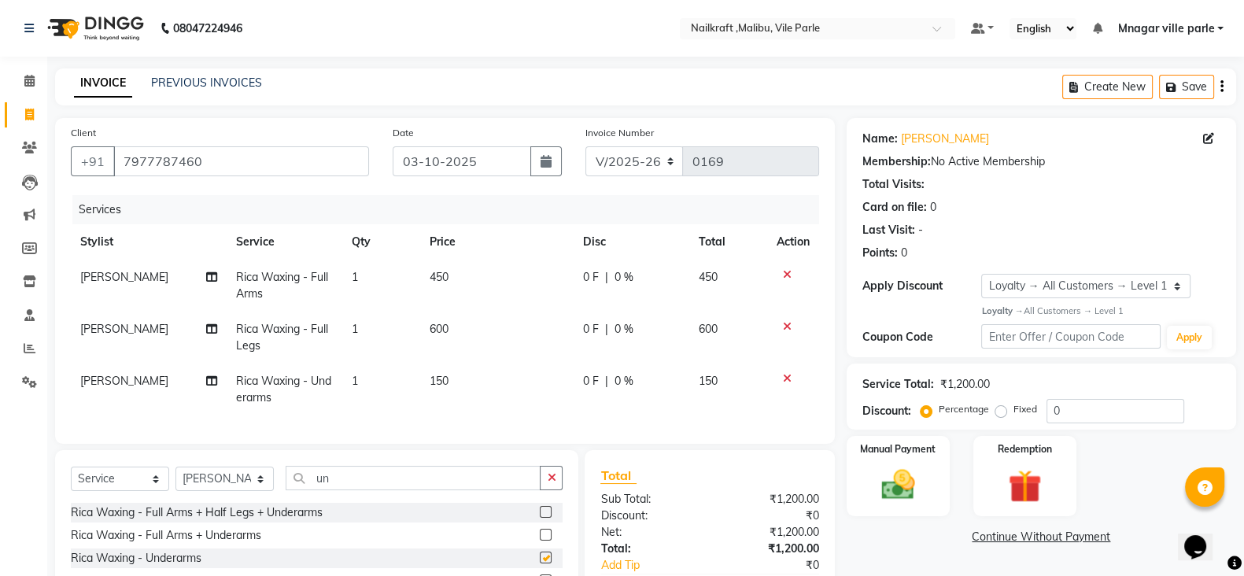
checkbox input "false"
click at [522, 490] on input "un" at bounding box center [413, 478] width 255 height 24
type input "u"
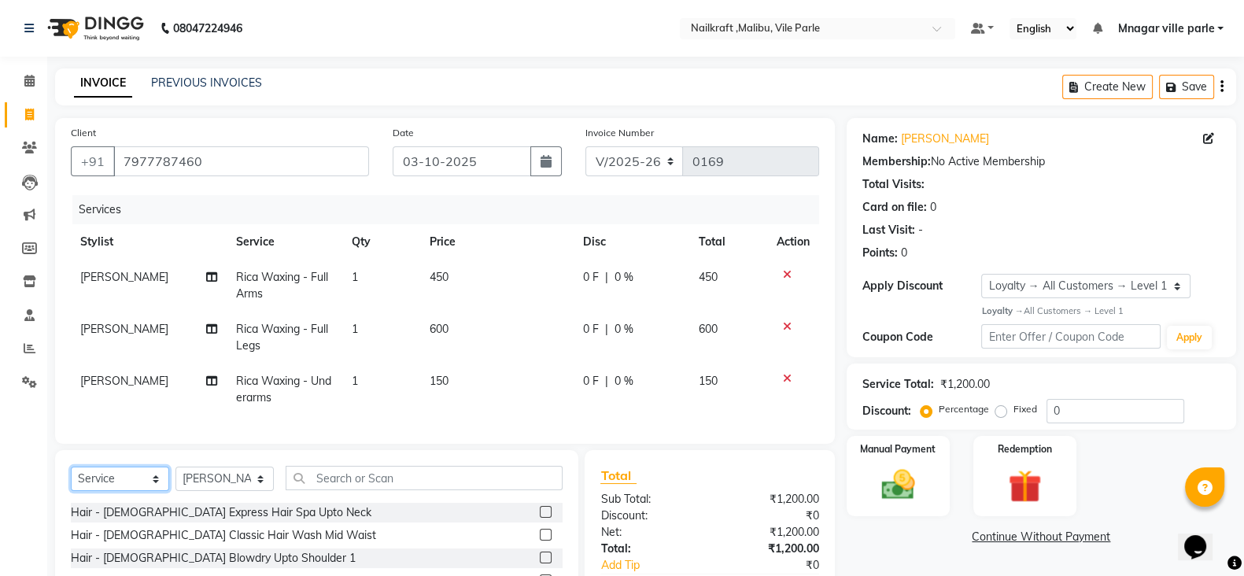
click at [131, 490] on select "Select Service Product Membership Package Voucher Prepaid Gift Card" at bounding box center [120, 479] width 98 height 24
click at [71, 482] on select "Select Service Product Membership Package Voucher Prepaid Gift Card" at bounding box center [120, 479] width 98 height 24
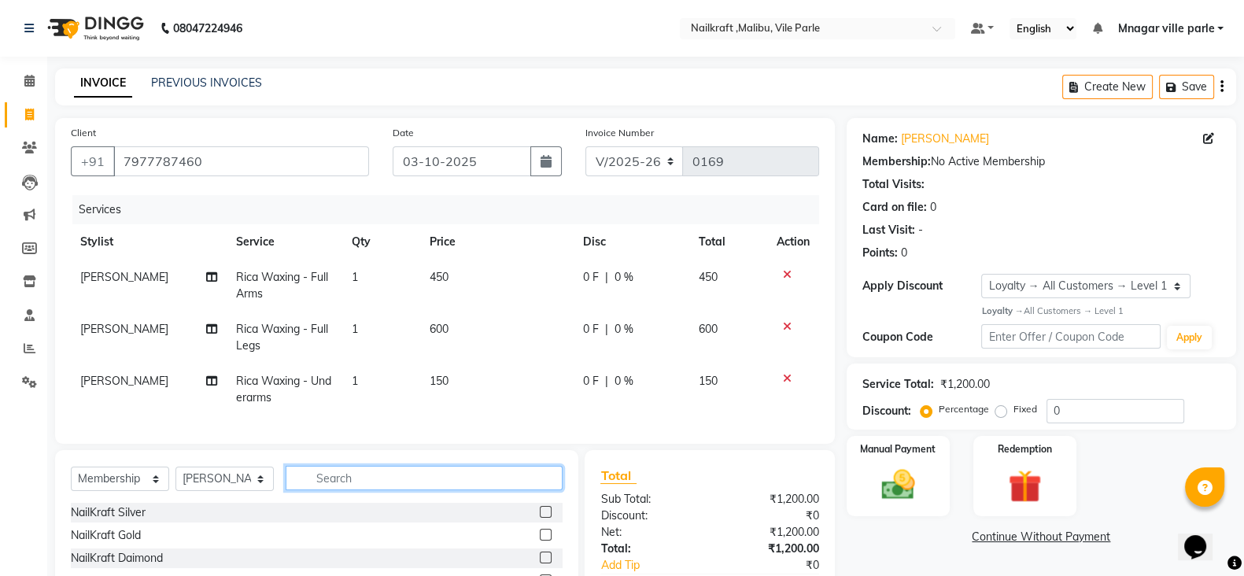
click at [332, 486] on input "text" at bounding box center [424, 478] width 277 height 24
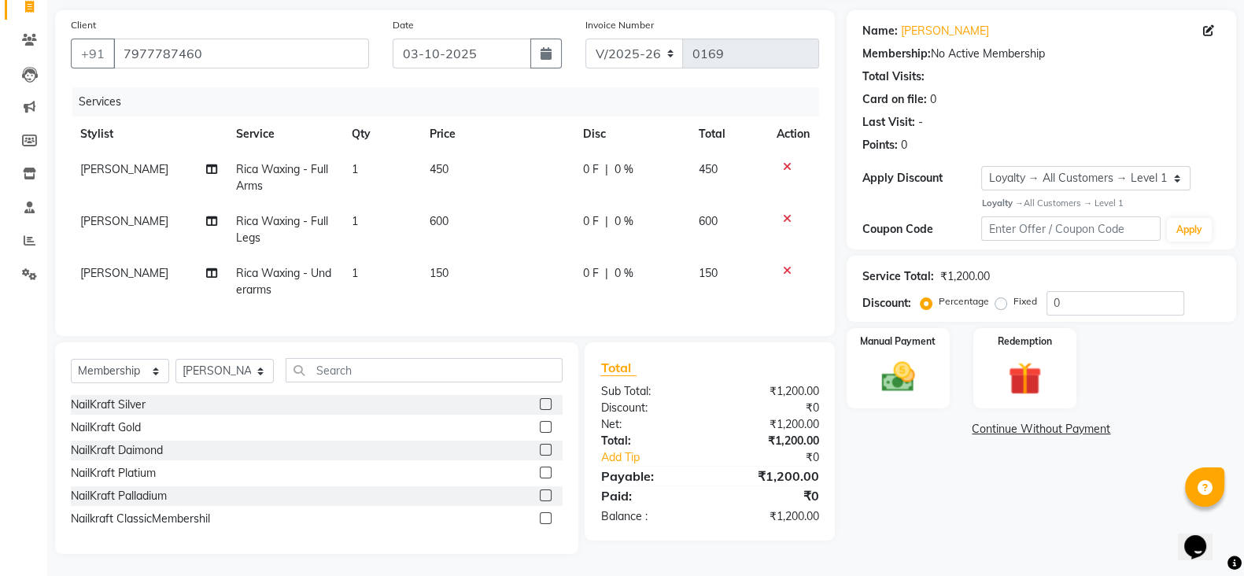
click at [548, 524] on label at bounding box center [546, 518] width 12 height 12
click at [548, 524] on input "checkbox" at bounding box center [545, 519] width 10 height 10
select select "select"
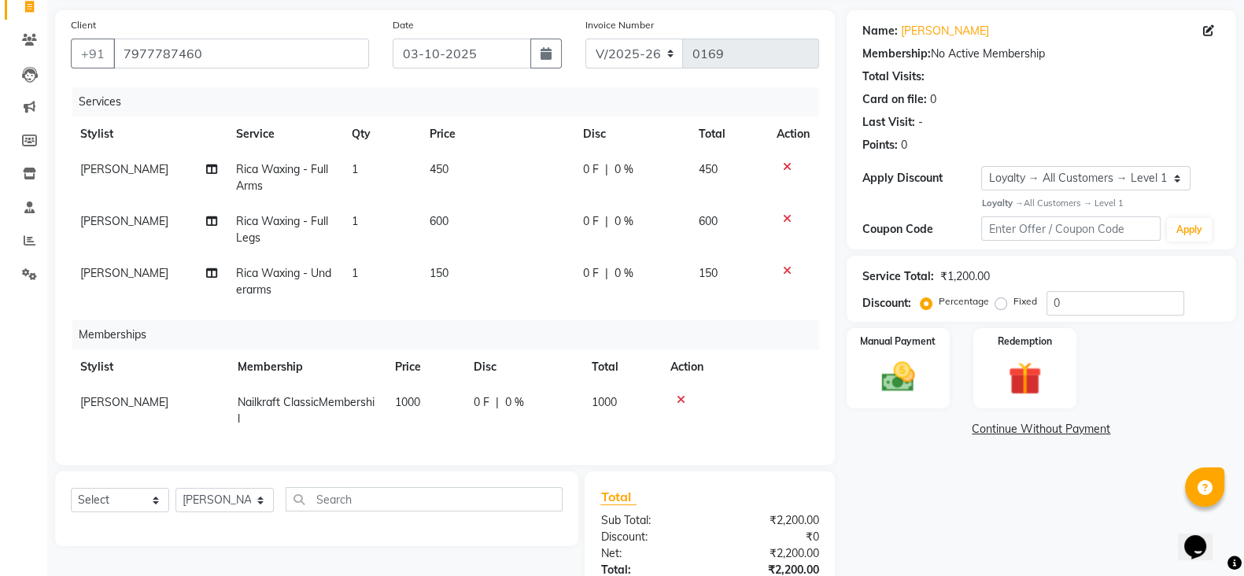
click at [1069, 546] on div "Name: [PERSON_NAME] Membership: No Active Membership Total Visits: Card on file…" at bounding box center [1047, 340] width 401 height 660
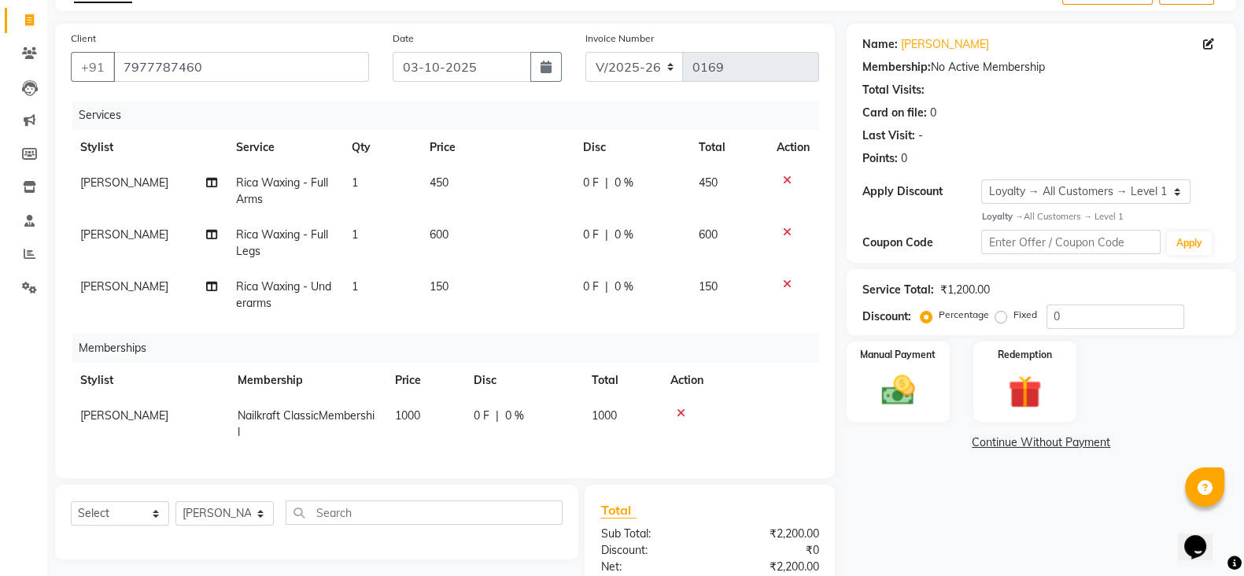
scroll to position [94, 0]
click at [1054, 318] on input "0" at bounding box center [1116, 317] width 138 height 24
click at [1014, 513] on div "Name: [PERSON_NAME] Membership: No Active Membership Total Visits: Card on file…" at bounding box center [1047, 354] width 401 height 660
click at [1104, 320] on input "20" at bounding box center [1116, 317] width 138 height 24
type input "2"
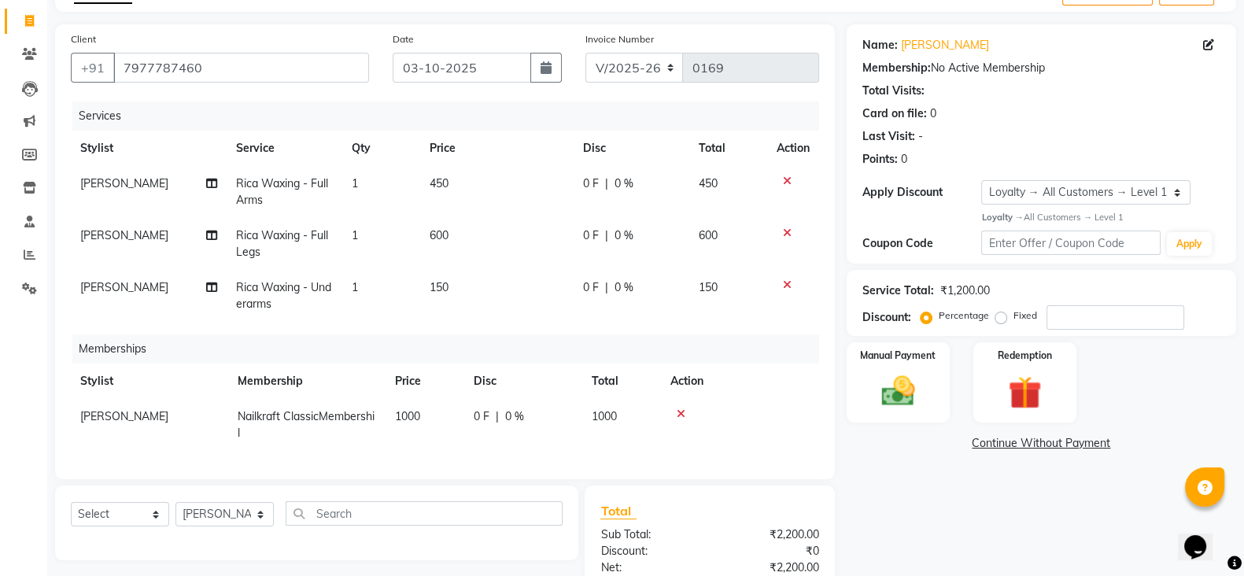
click at [970, 523] on div "Name: [PERSON_NAME] Membership: No Active Membership Total Visits: Card on file…" at bounding box center [1047, 354] width 401 height 660
click at [575, 186] on td "0 F | 0 %" at bounding box center [632, 192] width 116 height 52
select select "91350"
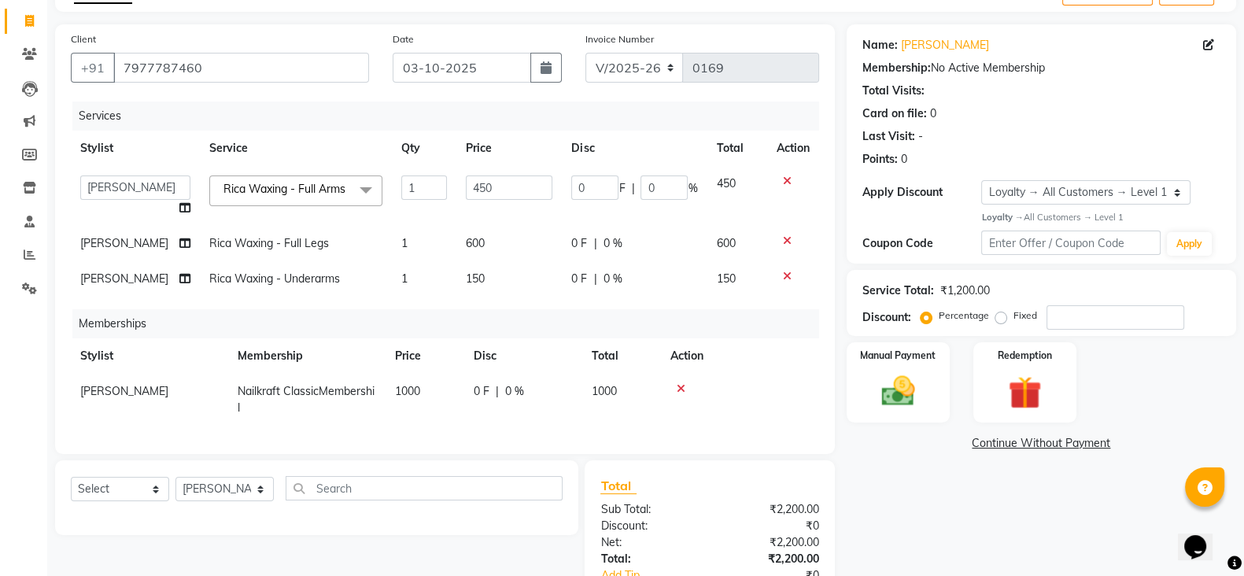
click at [864, 512] on div "Name: [PERSON_NAME] Membership: No Active Membership Total Visits: Card on file…" at bounding box center [1047, 341] width 401 height 634
click at [466, 190] on input "450" at bounding box center [509, 188] width 87 height 24
type input "550"
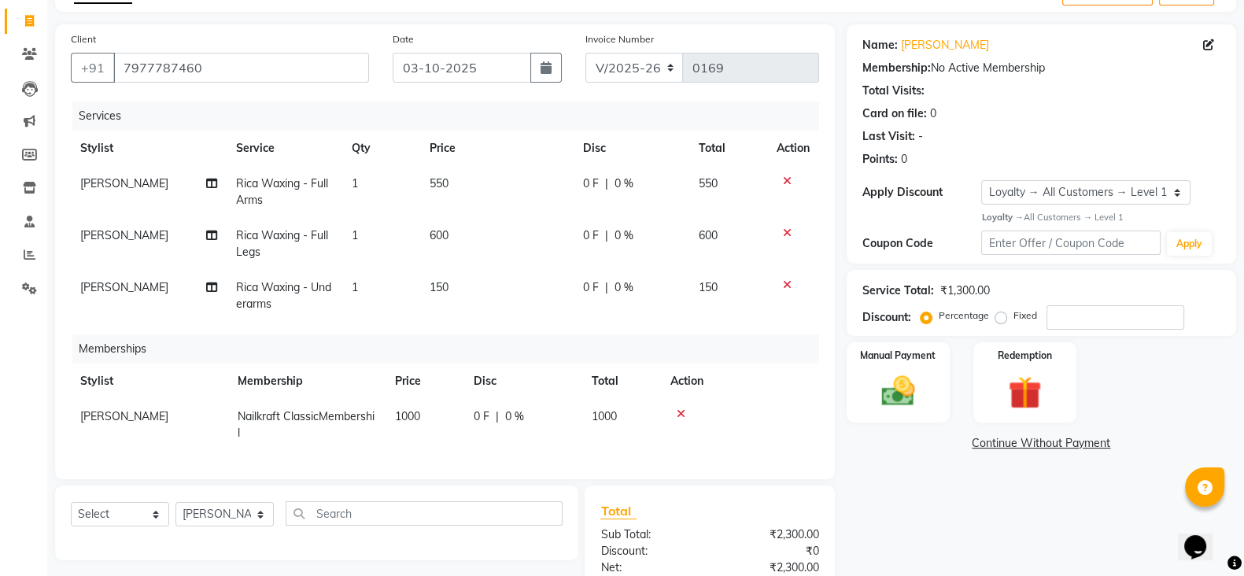
click at [481, 254] on td "600" at bounding box center [496, 244] width 153 height 52
select select "91350"
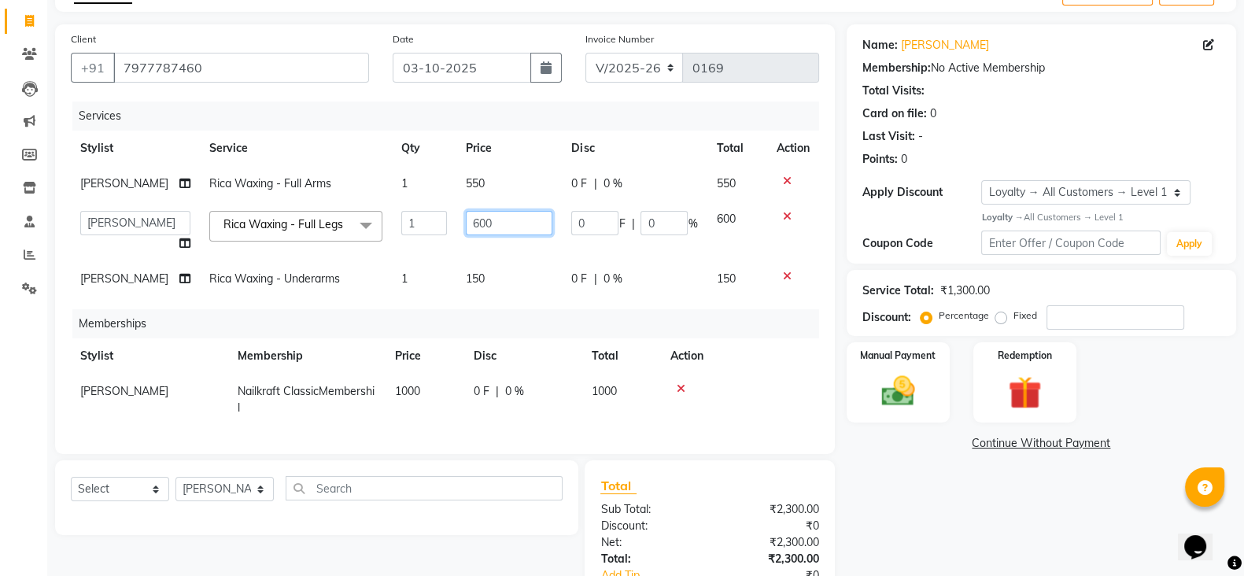
click at [496, 230] on input "600" at bounding box center [509, 223] width 87 height 24
click at [24, 283] on icon at bounding box center [29, 289] width 15 height 12
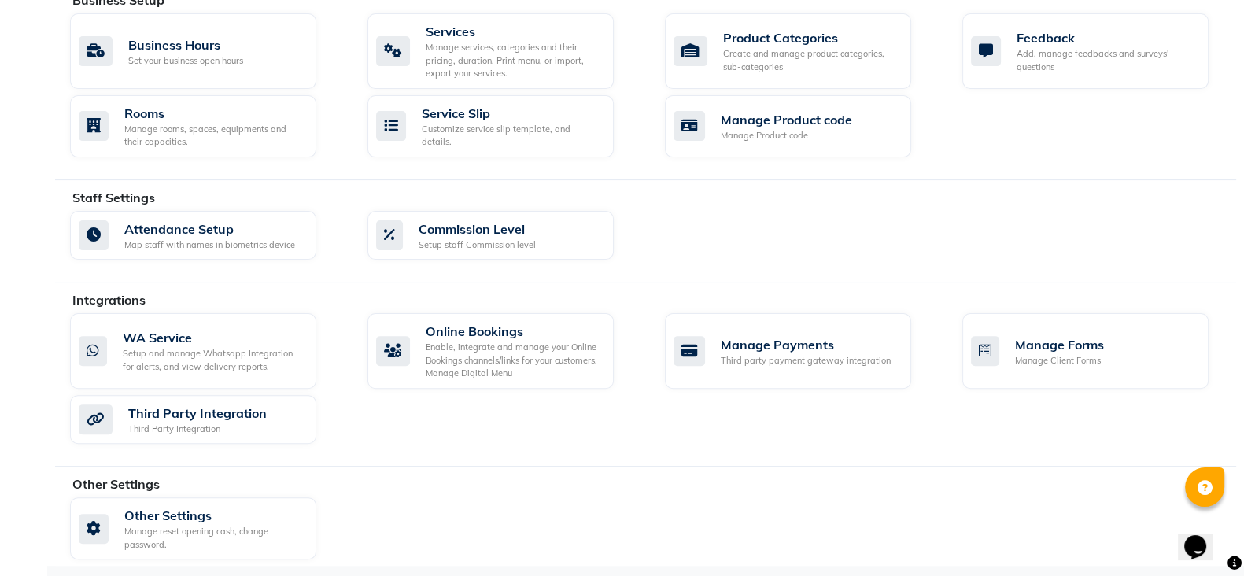
scroll to position [506, 0]
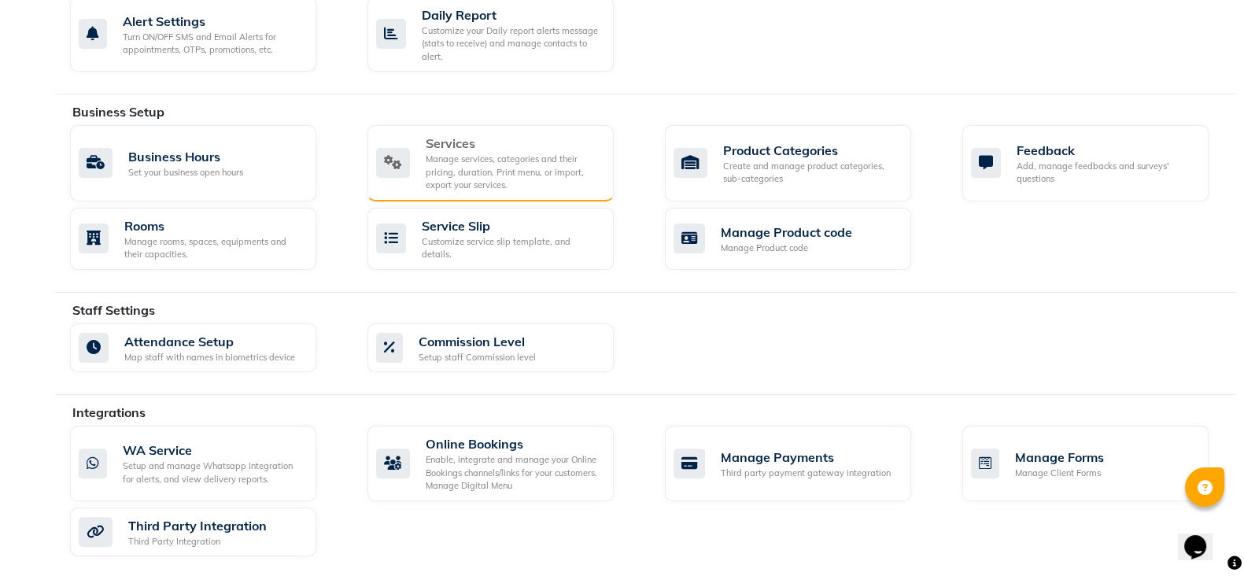
click at [516, 179] on div "Manage services, categories and their pricing, duration. Print menu, or import,…" at bounding box center [514, 172] width 176 height 39
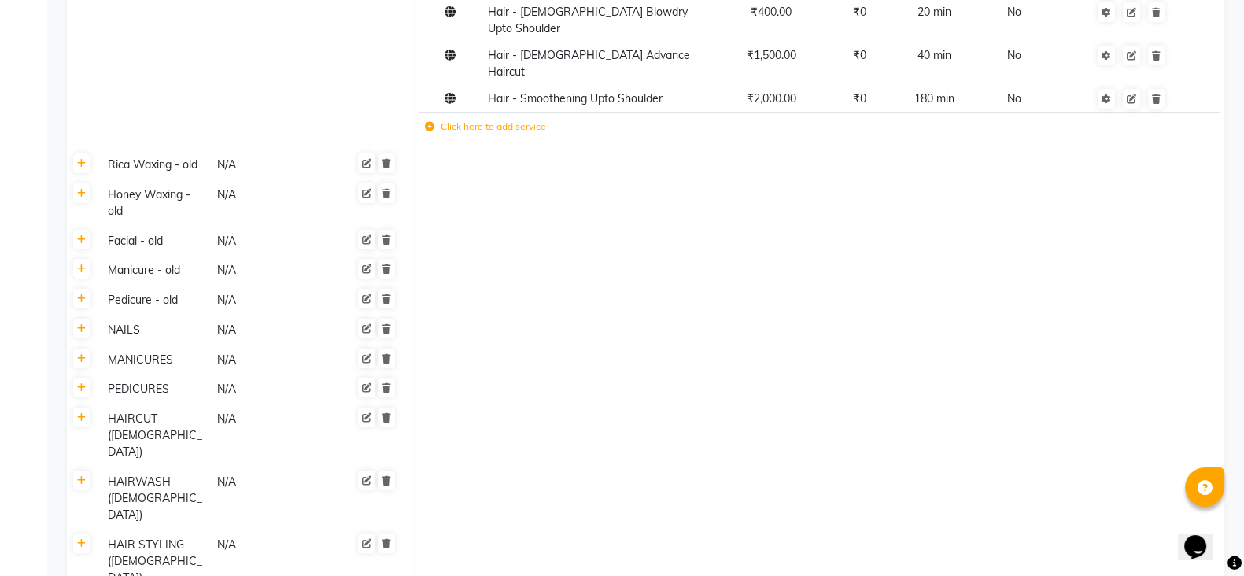
scroll to position [425, 0]
click at [87, 153] on link at bounding box center [81, 163] width 17 height 20
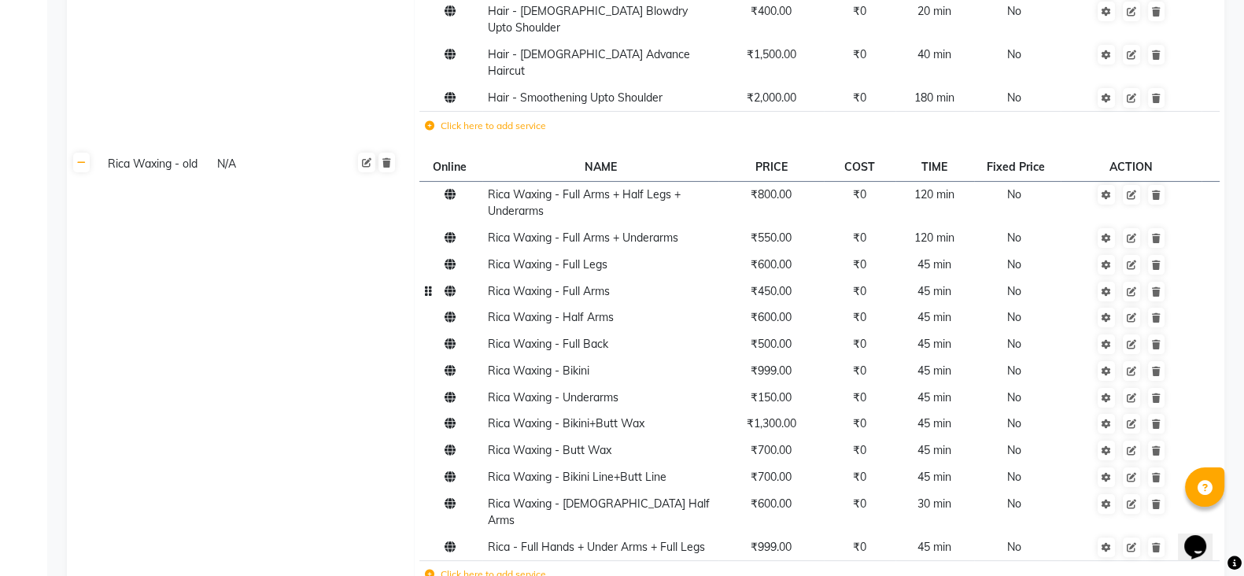
click at [786, 278] on td "₹450.00" at bounding box center [771, 291] width 105 height 27
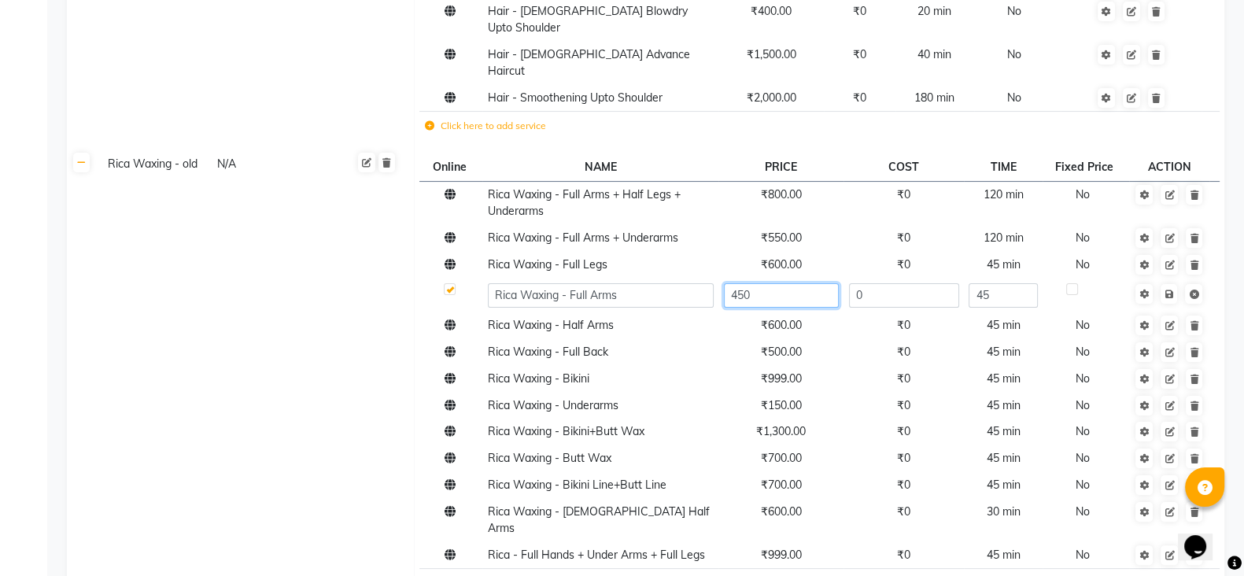
click at [786, 283] on input "450" at bounding box center [781, 295] width 115 height 24
type input "550"
click at [351, 375] on td "Rica Waxing - old N/A" at bounding box center [256, 378] width 318 height 457
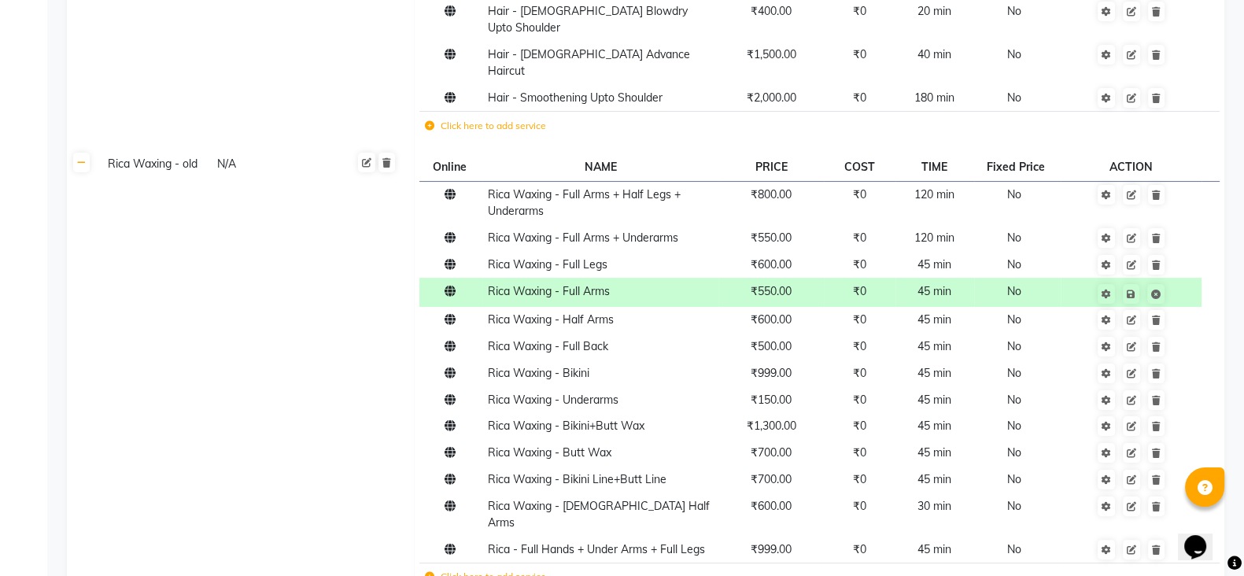
scroll to position [0, 0]
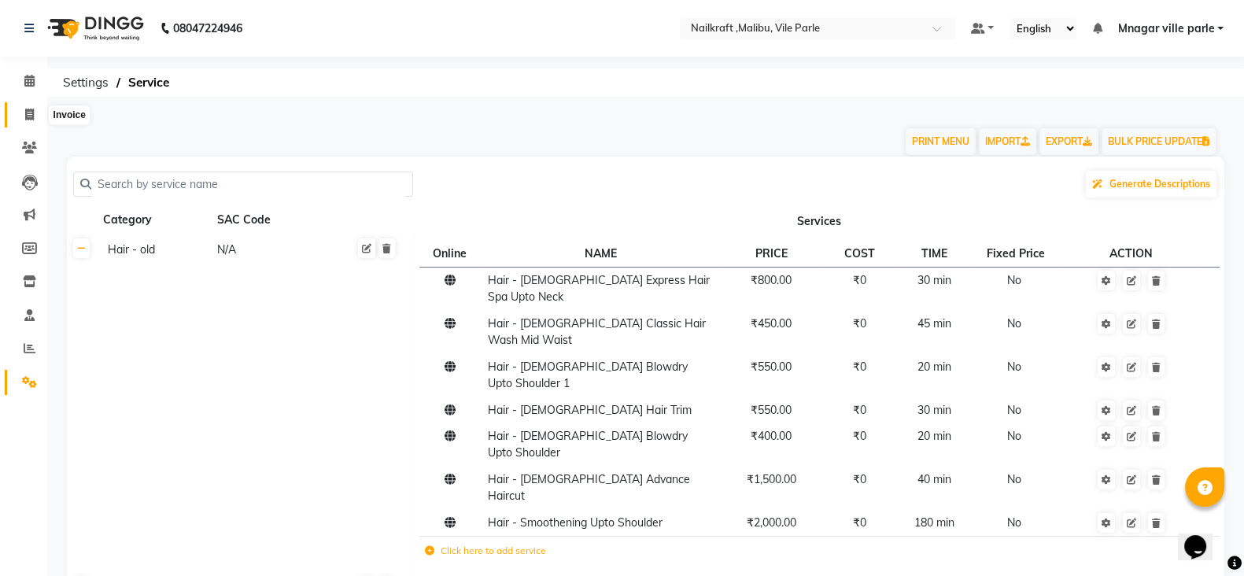
click at [28, 114] on icon at bounding box center [29, 115] width 9 height 12
select select "8988"
select select "service"
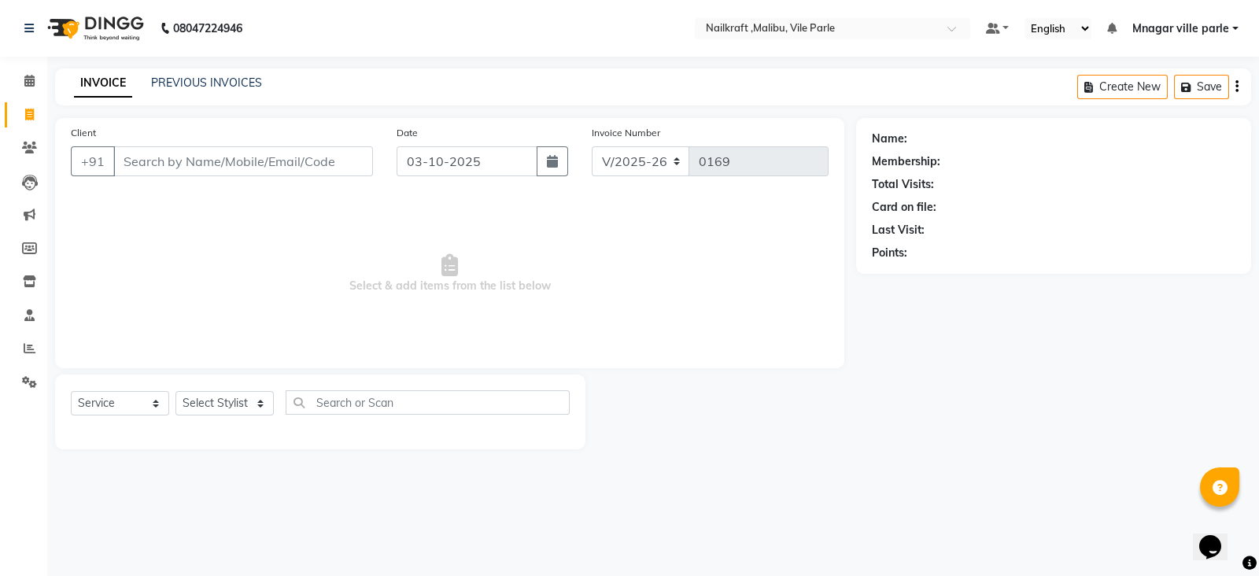
click at [191, 75] on div "PREVIOUS INVOICES" at bounding box center [206, 83] width 111 height 17
click at [190, 167] on input "Client" at bounding box center [243, 161] width 260 height 30
click at [449, 407] on input "text" at bounding box center [428, 402] width 284 height 24
type input "fu"
click at [213, 409] on select "Select Stylist [PERSON_NAME] [PERSON_NAME] [PERSON_NAME] ville parle NailKraft …" at bounding box center [225, 403] width 98 height 24
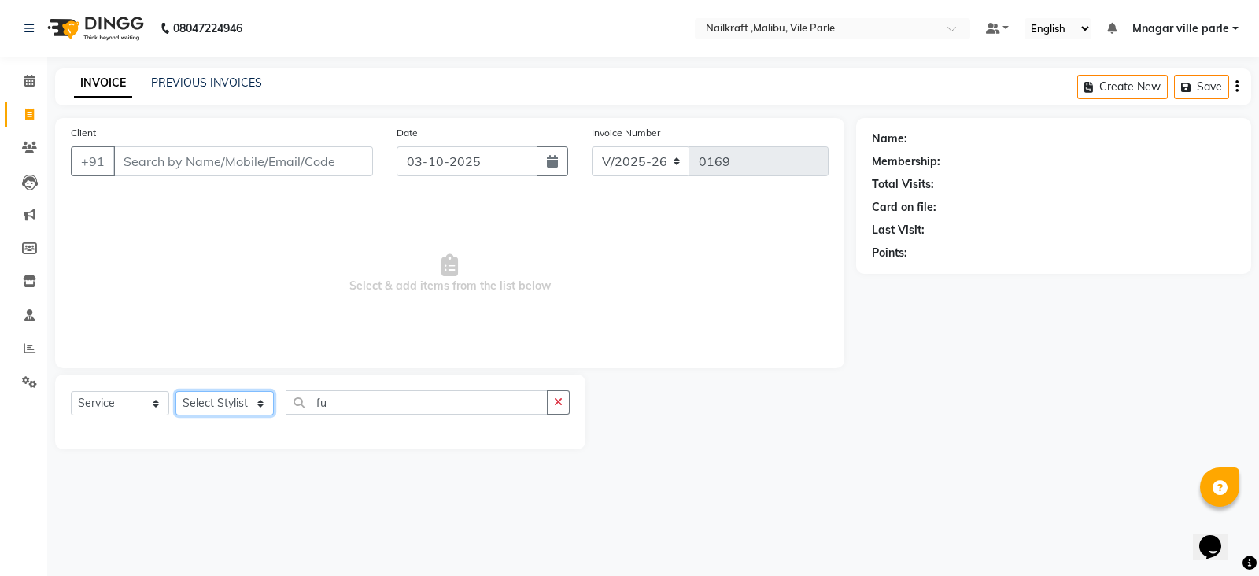
select select "91350"
click at [176, 392] on select "Select Stylist [PERSON_NAME] [PERSON_NAME] [PERSON_NAME] ville parle NailKraft …" at bounding box center [225, 403] width 98 height 24
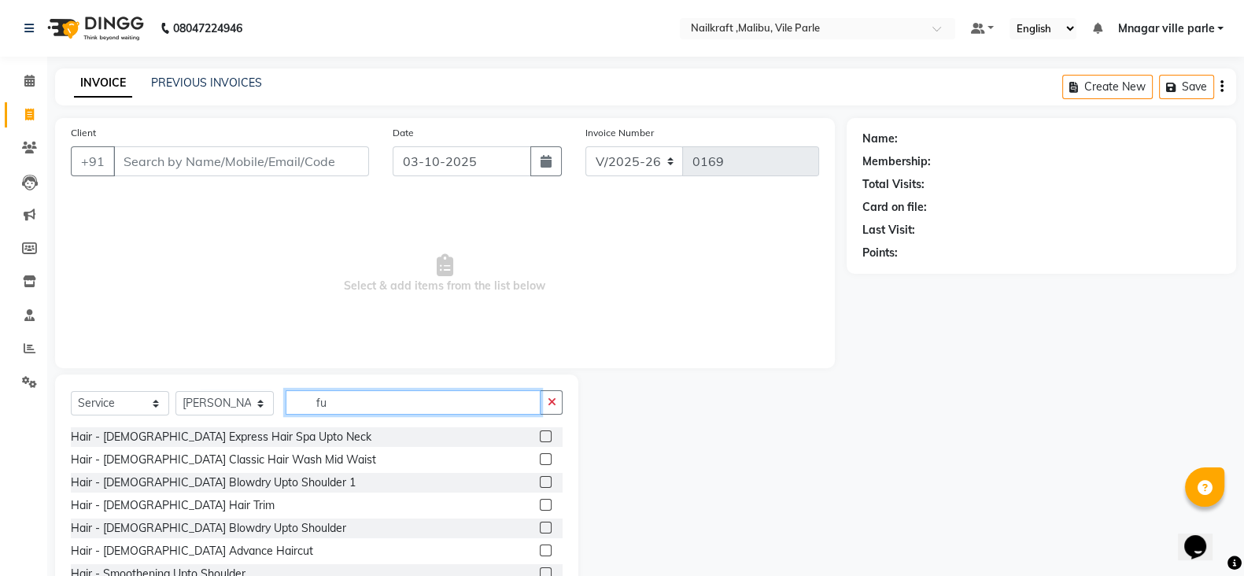
click at [365, 404] on input "fu" at bounding box center [413, 402] width 255 height 24
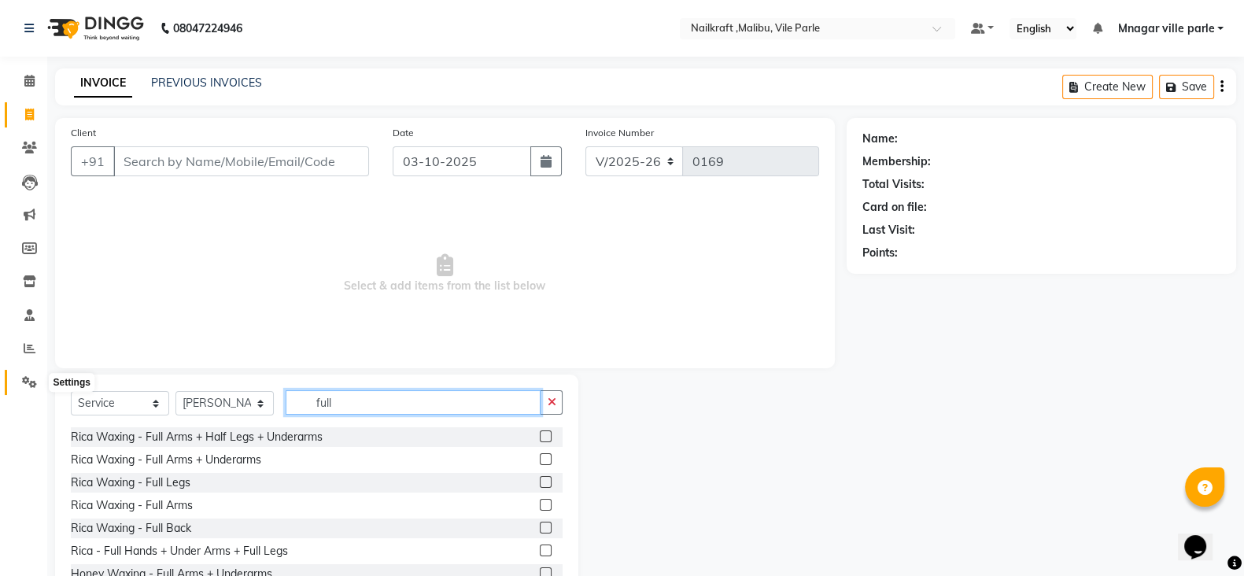
type input "full"
click at [29, 381] on icon at bounding box center [29, 382] width 15 height 12
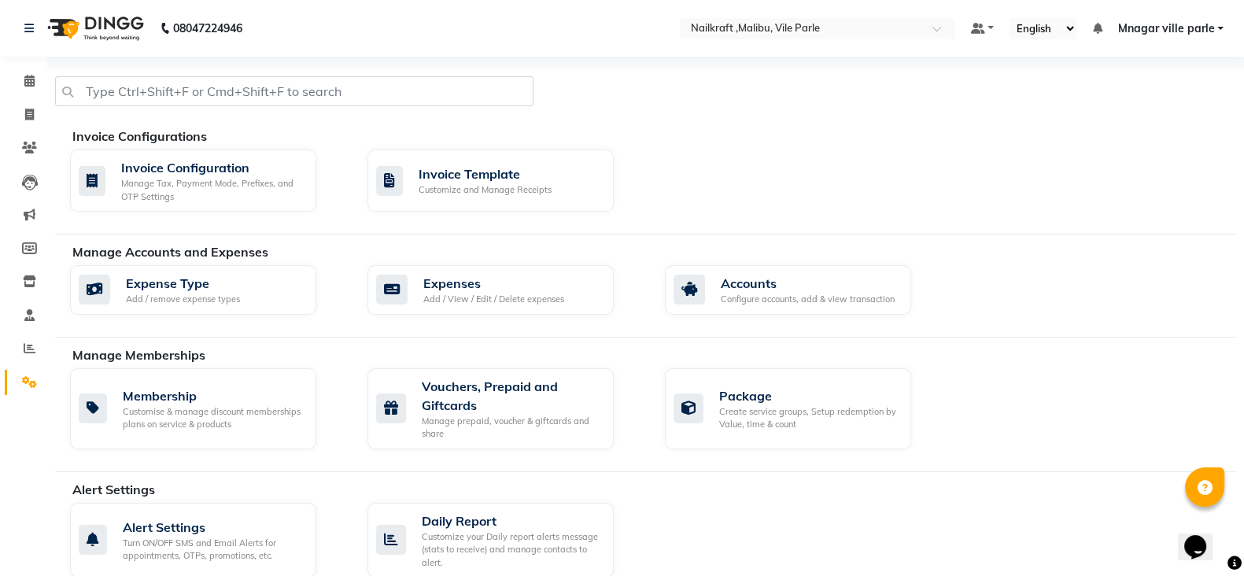
scroll to position [309, 0]
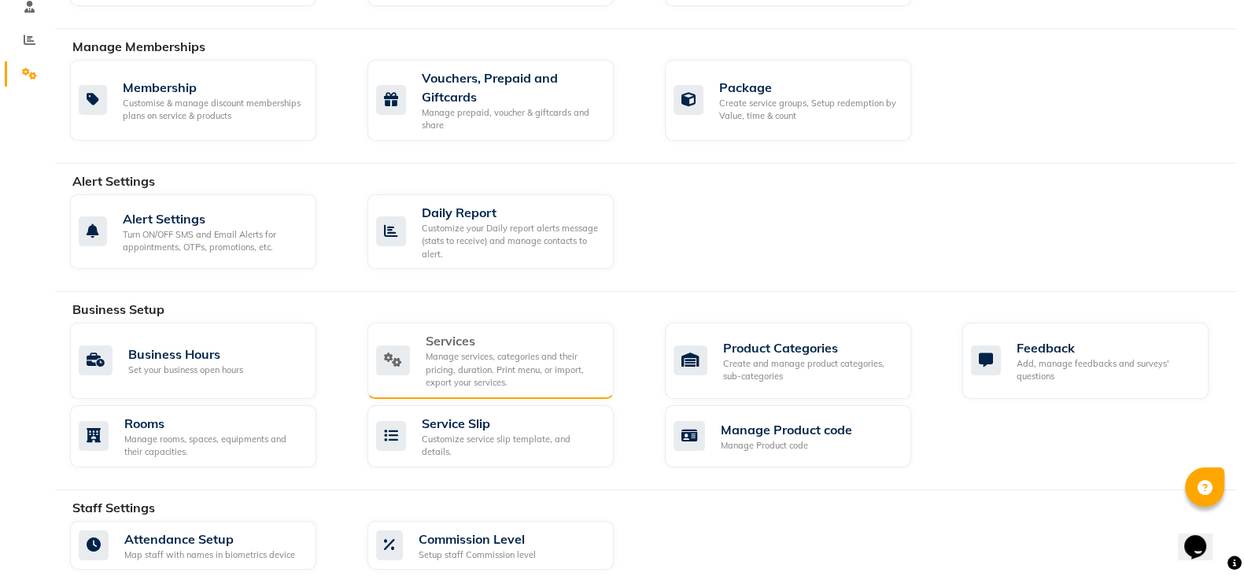
click at [460, 375] on div "Manage services, categories and their pricing, duration. Print menu, or import,…" at bounding box center [514, 369] width 176 height 39
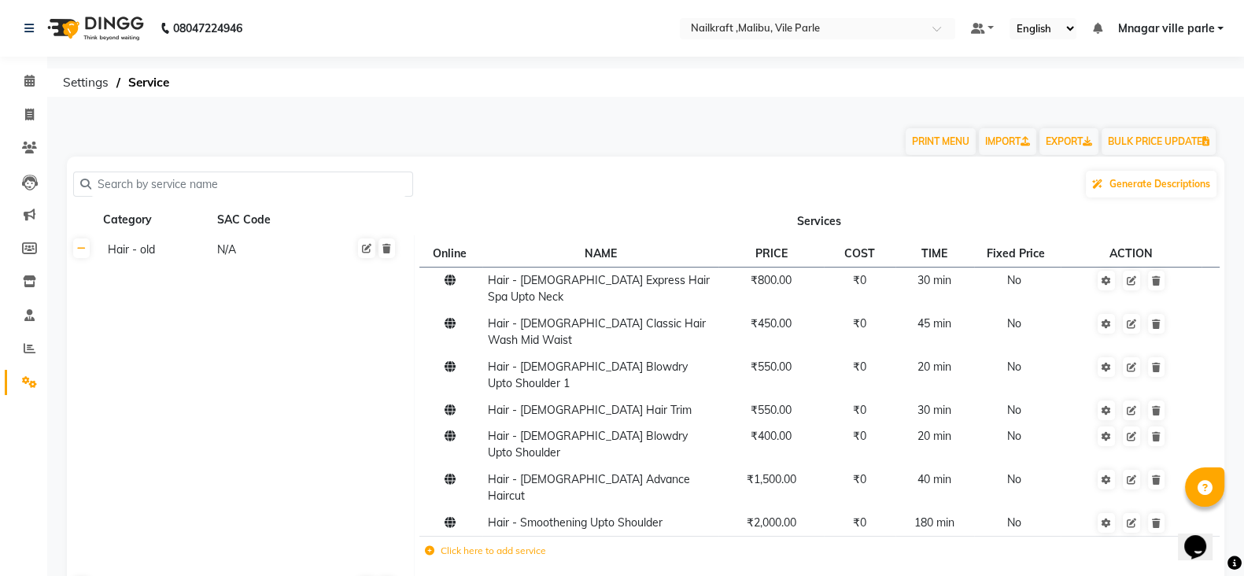
scroll to position [165, 0]
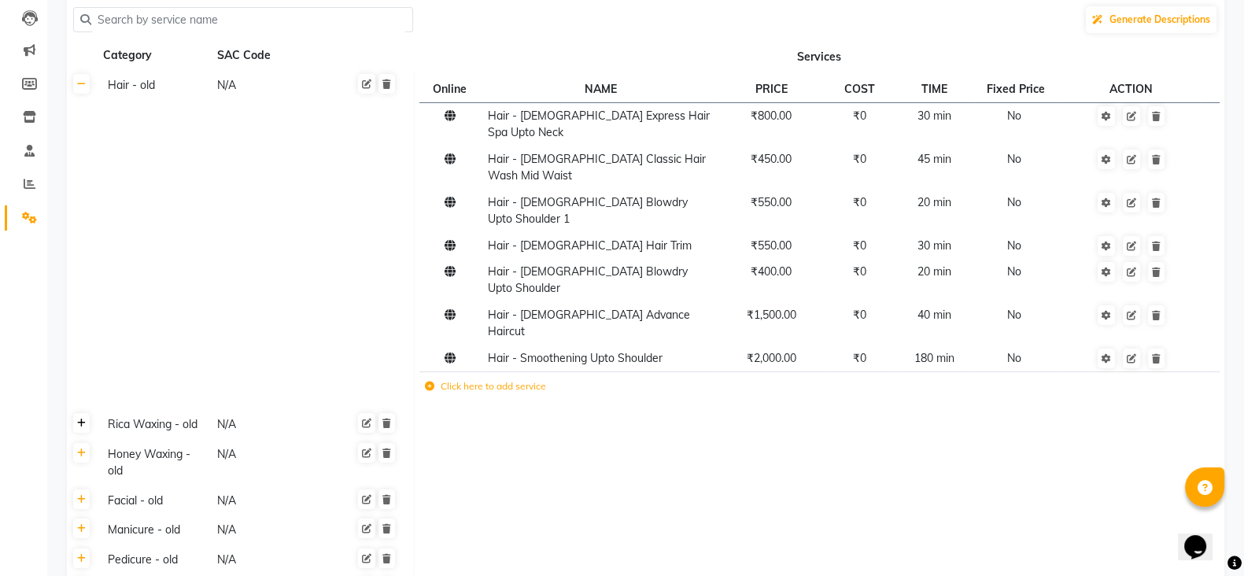
click at [86, 413] on link at bounding box center [81, 423] width 17 height 20
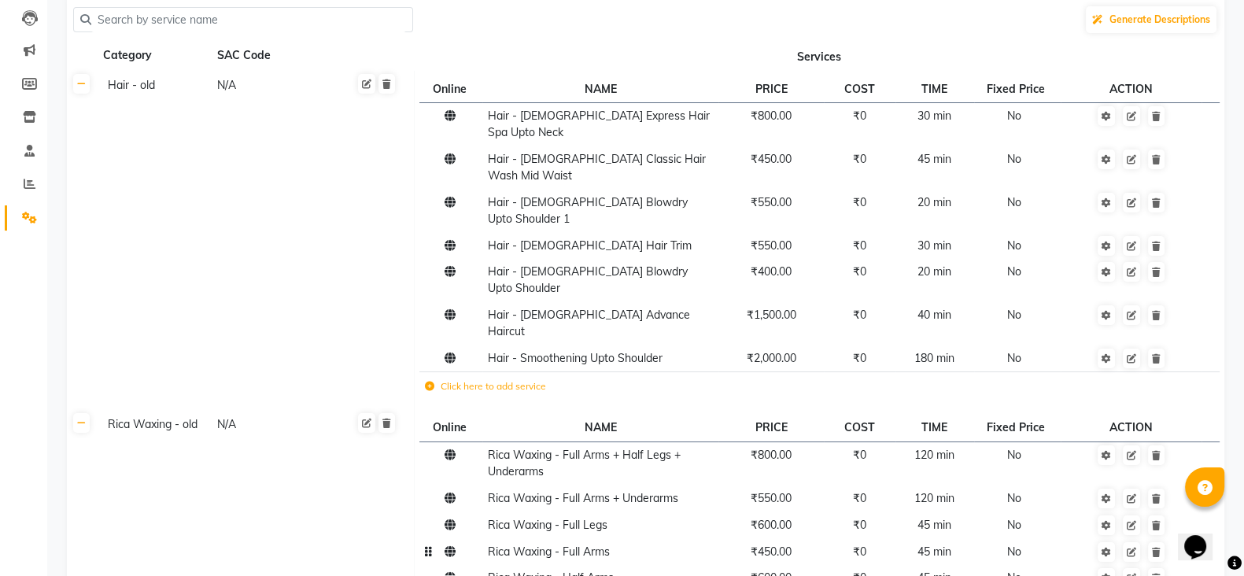
click at [772, 545] on span "₹450.00" at bounding box center [771, 552] width 41 height 14
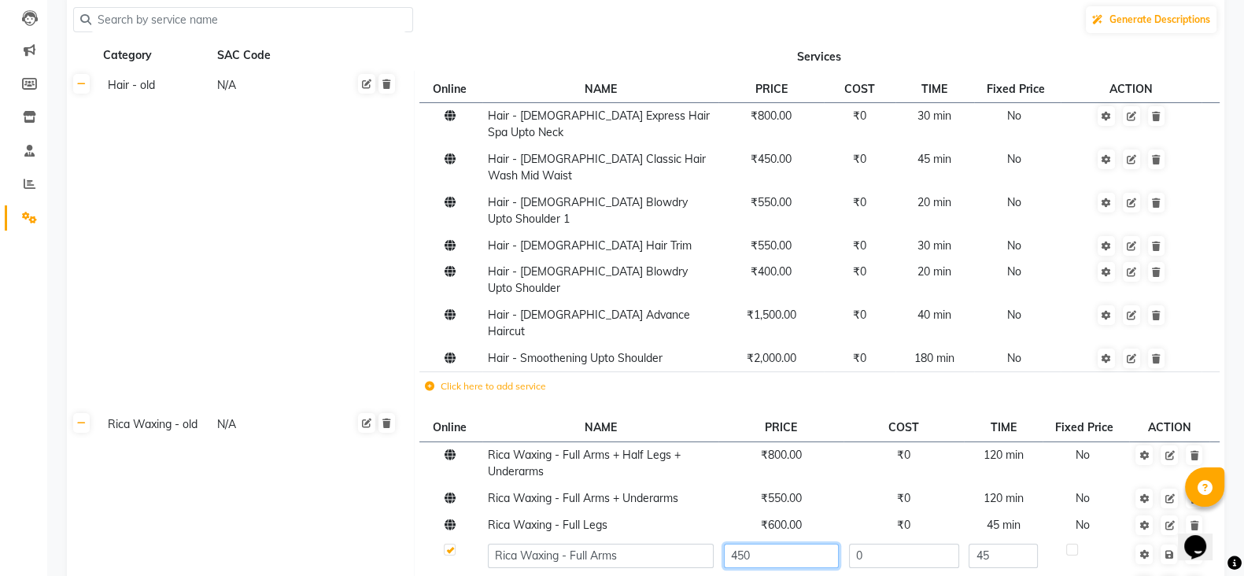
click at [738, 544] on input "450" at bounding box center [781, 556] width 115 height 24
type input "550"
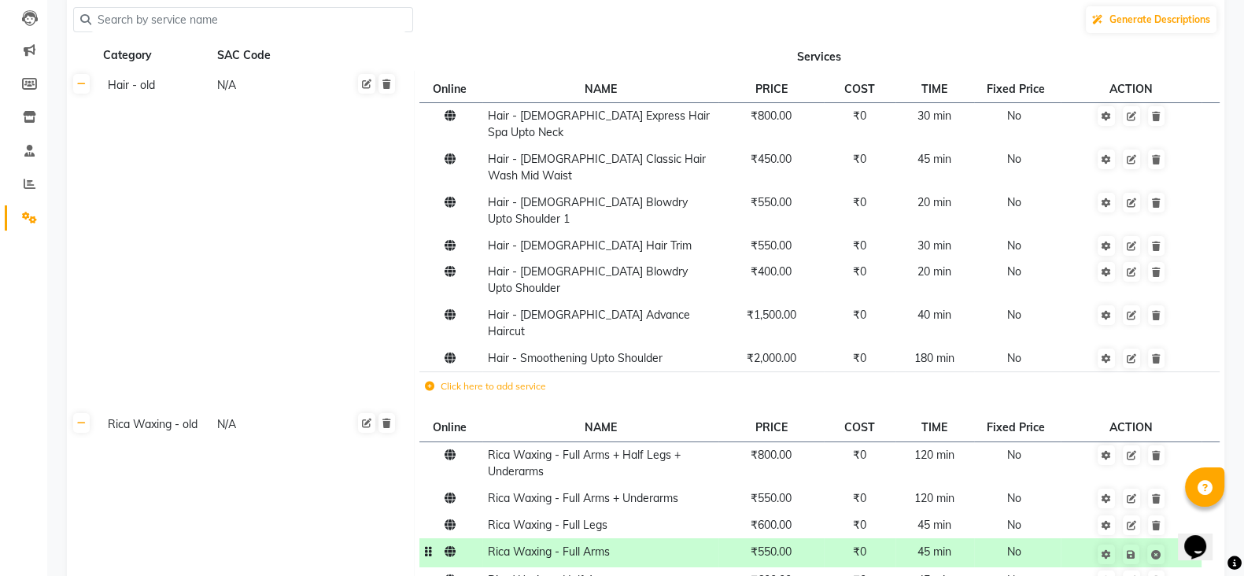
click at [1011, 545] on span "No" at bounding box center [1014, 552] width 14 height 14
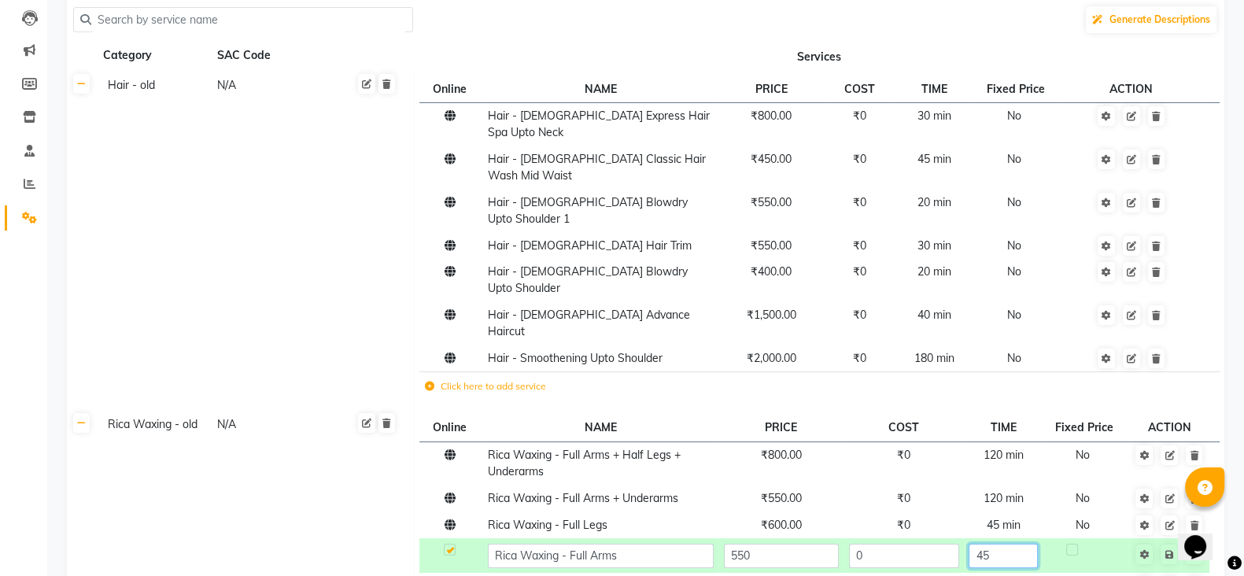
click at [1007, 544] on input "45" at bounding box center [1003, 556] width 68 height 24
type input "4"
type input "20"
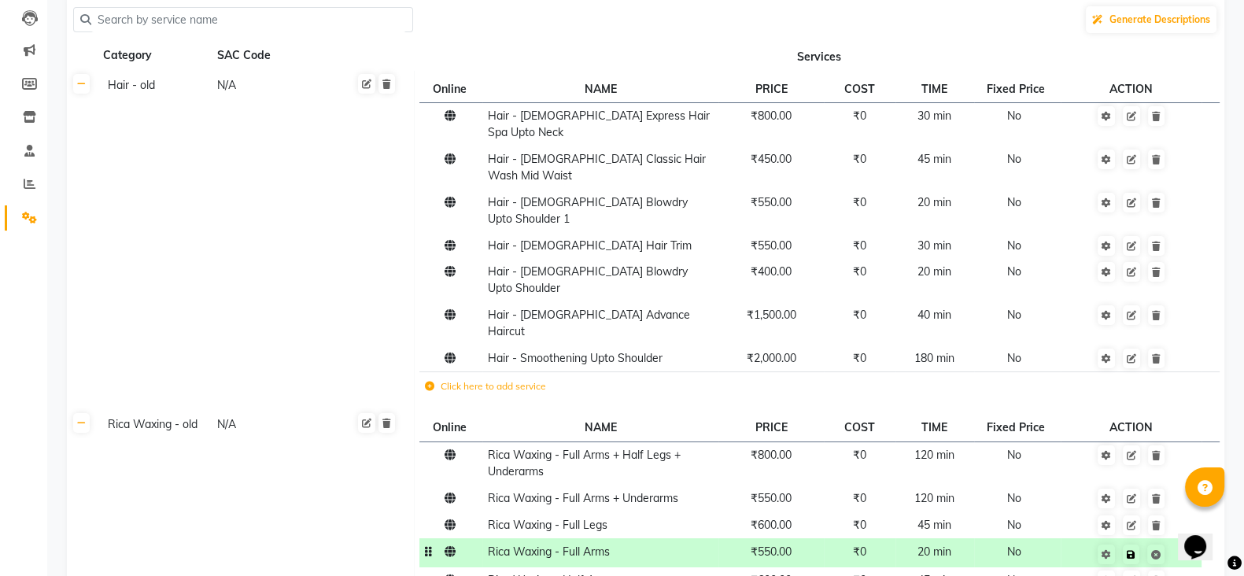
click at [1173, 538] on td "Save" at bounding box center [1131, 552] width 141 height 29
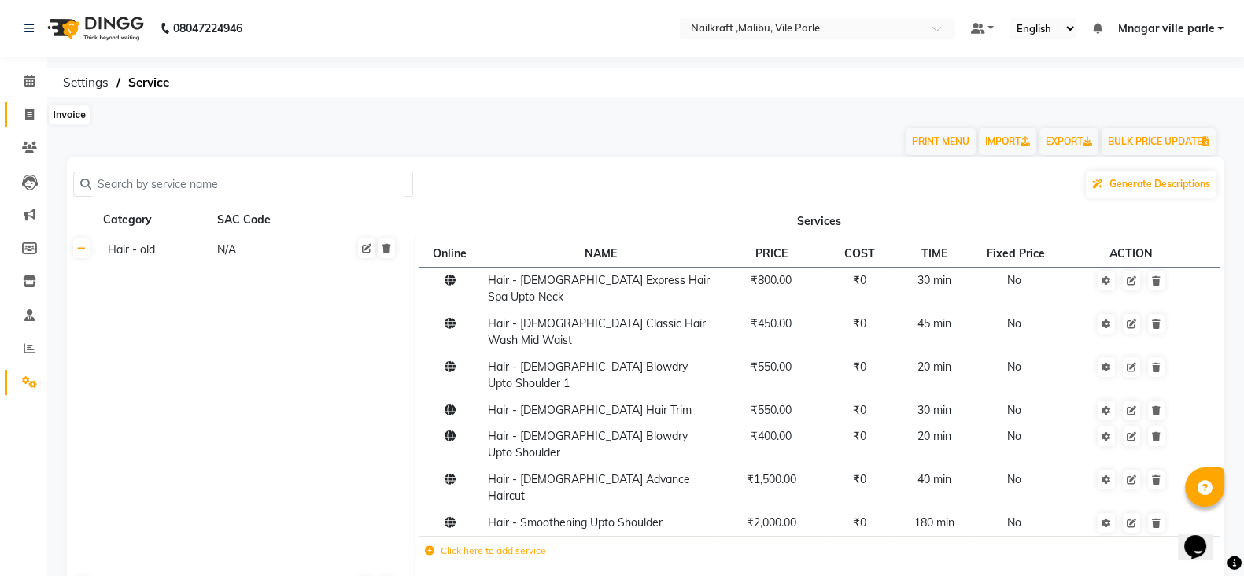
click at [27, 113] on icon at bounding box center [29, 115] width 9 height 12
select select "service"
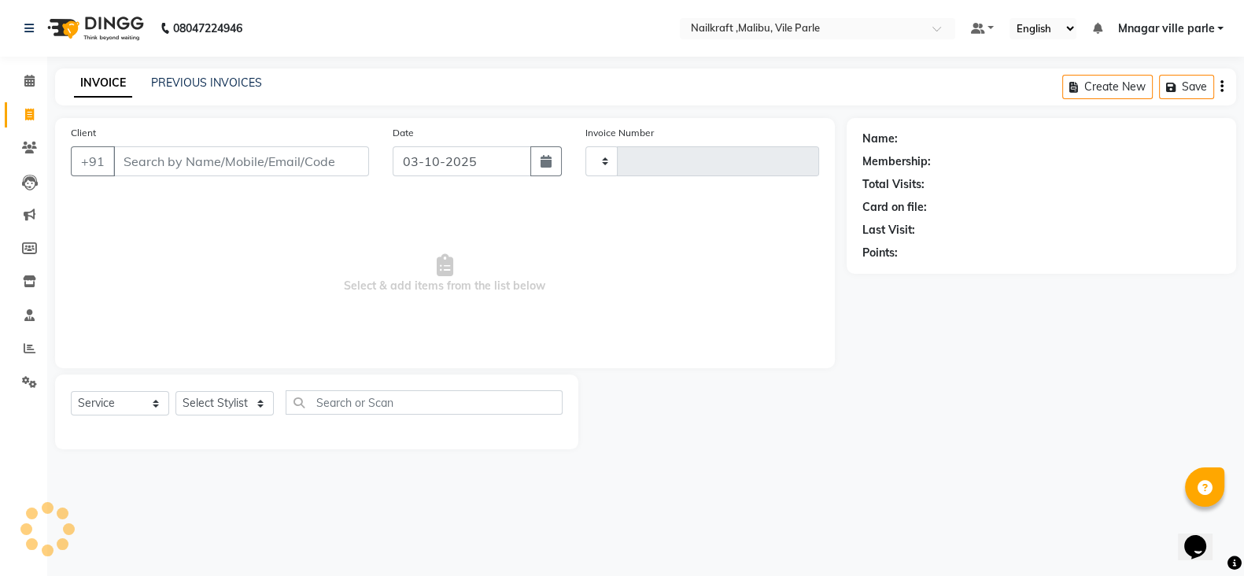
type input "0169"
select select "8988"
click at [278, 162] on input "Client" at bounding box center [243, 161] width 260 height 30
click at [198, 409] on select "Select Stylist [PERSON_NAME] [PERSON_NAME] [PERSON_NAME] ville parle NailKraft …" at bounding box center [225, 403] width 98 height 24
select select "91350"
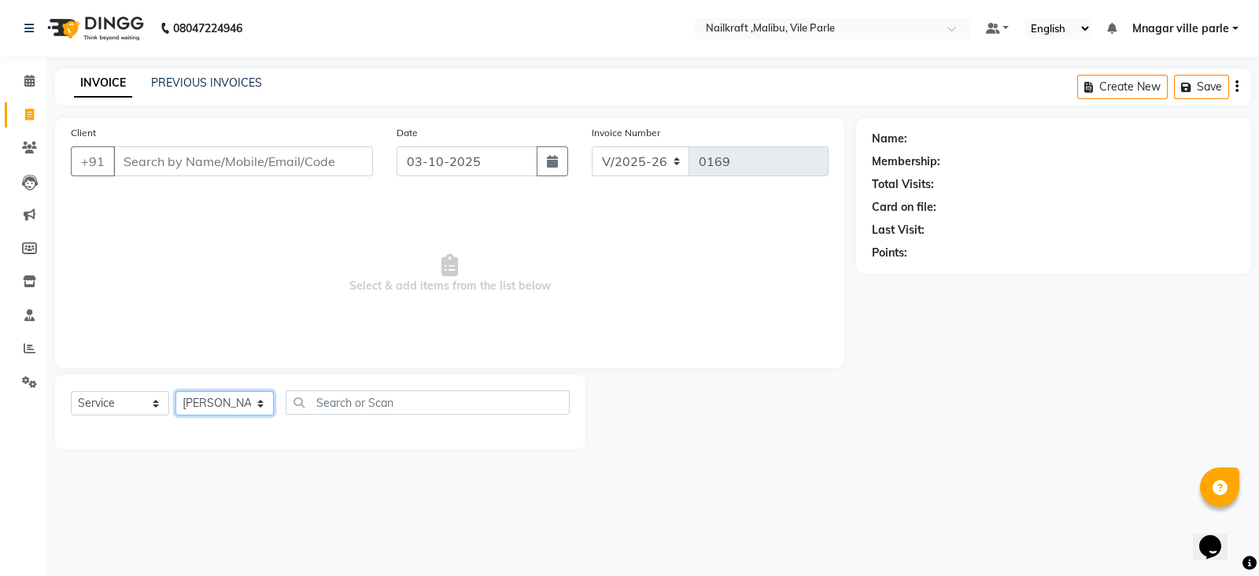
click at [176, 392] on select "Select Stylist [PERSON_NAME] [PERSON_NAME] [PERSON_NAME] ville parle NailKraft …" at bounding box center [225, 403] width 98 height 24
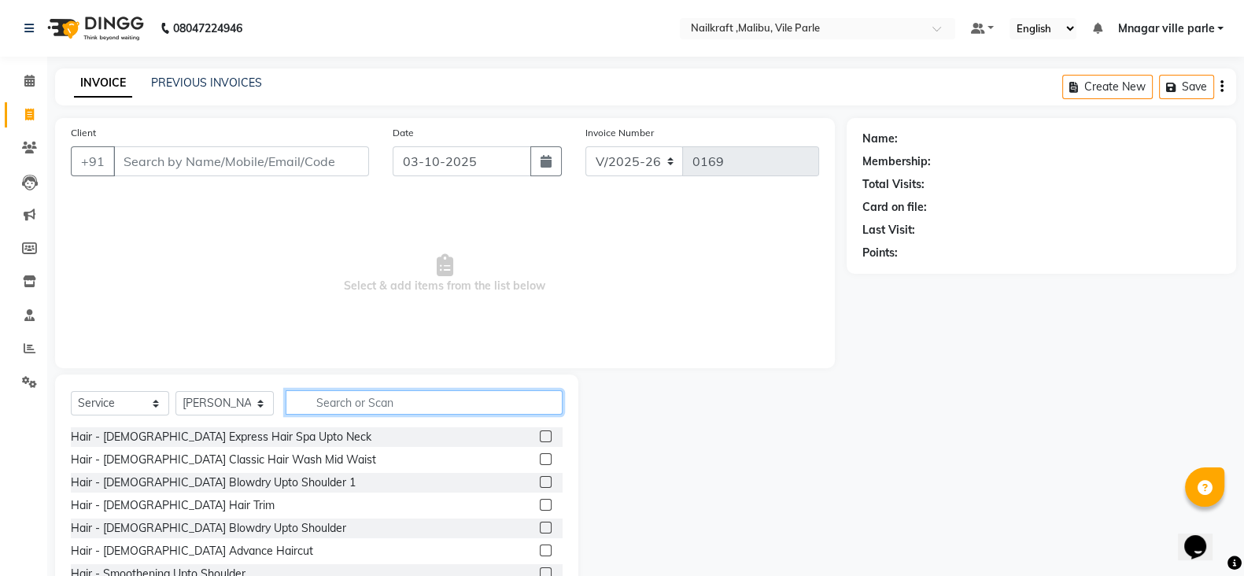
click at [453, 405] on input "text" at bounding box center [424, 402] width 277 height 24
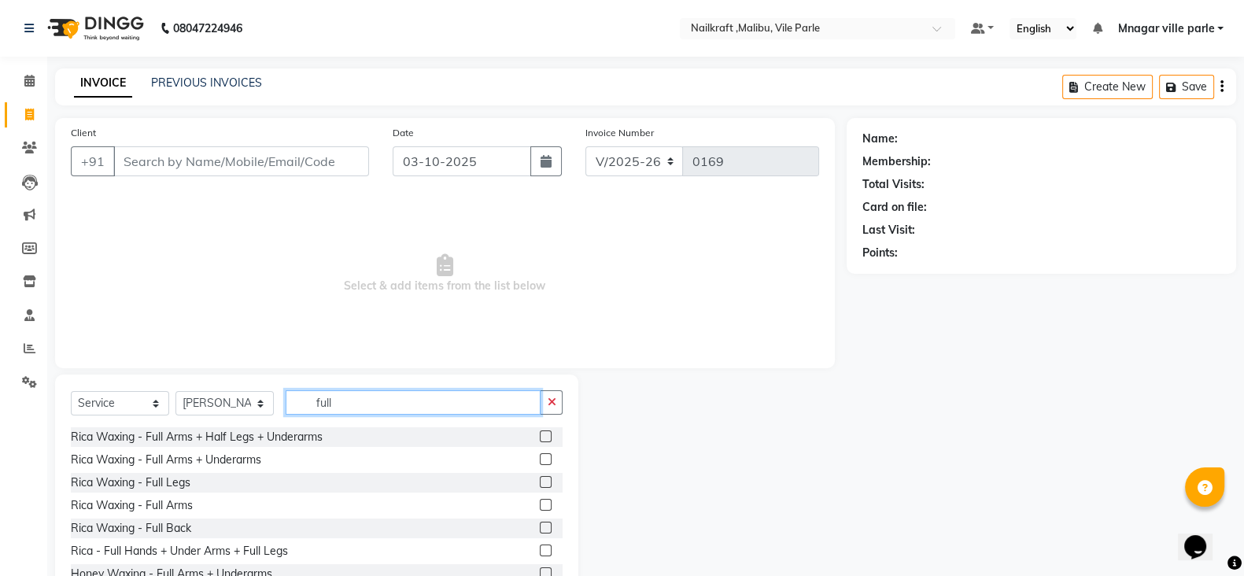
type input "full"
click at [540, 510] on label at bounding box center [546, 505] width 12 height 12
click at [540, 510] on input "checkbox" at bounding box center [545, 506] width 10 height 10
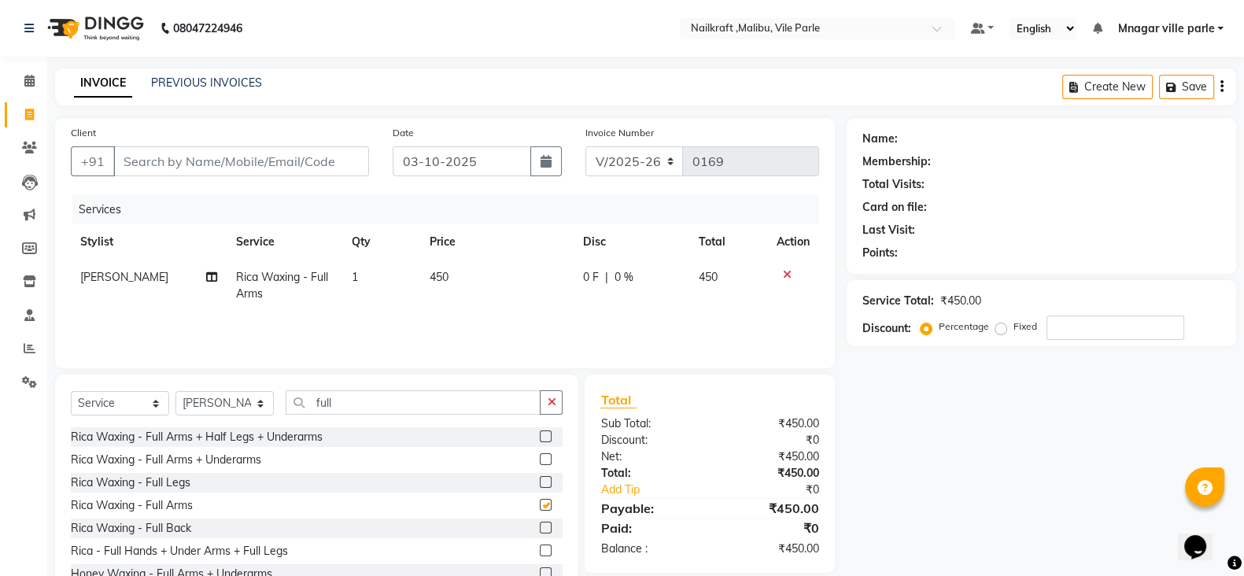
checkbox input "false"
click at [784, 269] on icon at bounding box center [787, 274] width 9 height 11
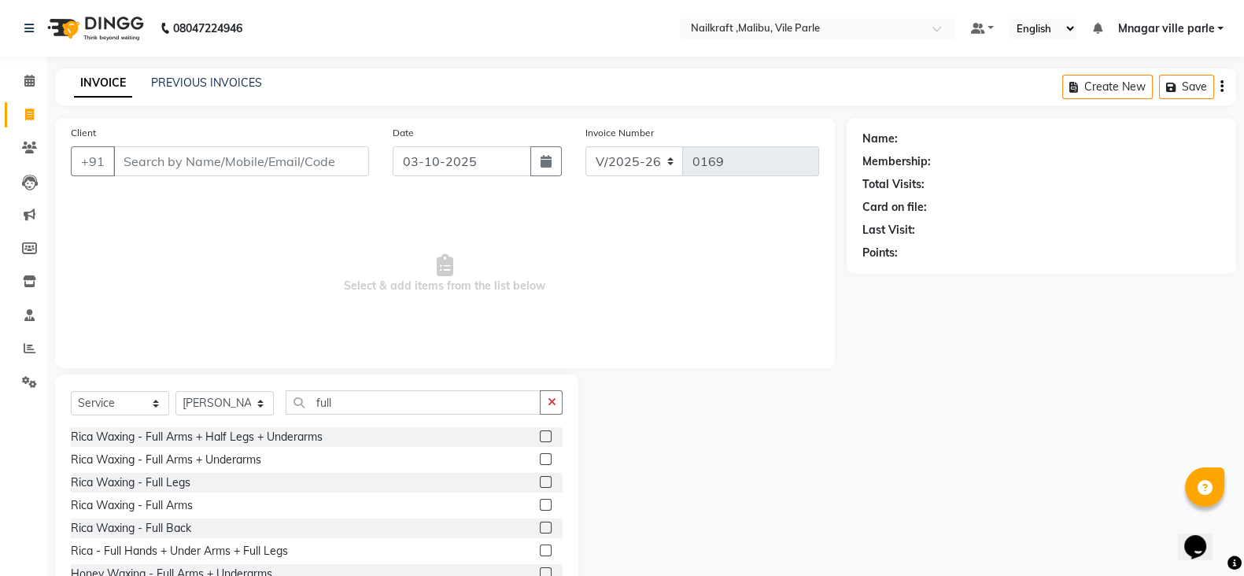
click at [540, 482] on label at bounding box center [546, 482] width 12 height 12
click at [540, 482] on input "checkbox" at bounding box center [545, 483] width 10 height 10
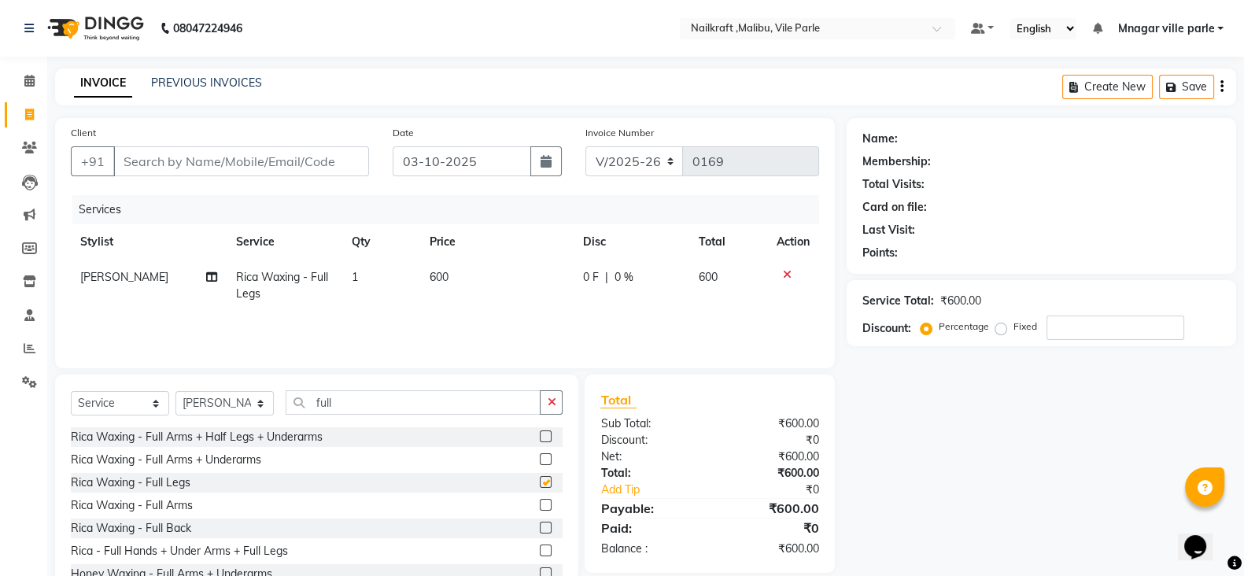
checkbox input "false"
click at [23, 379] on icon at bounding box center [29, 382] width 15 height 12
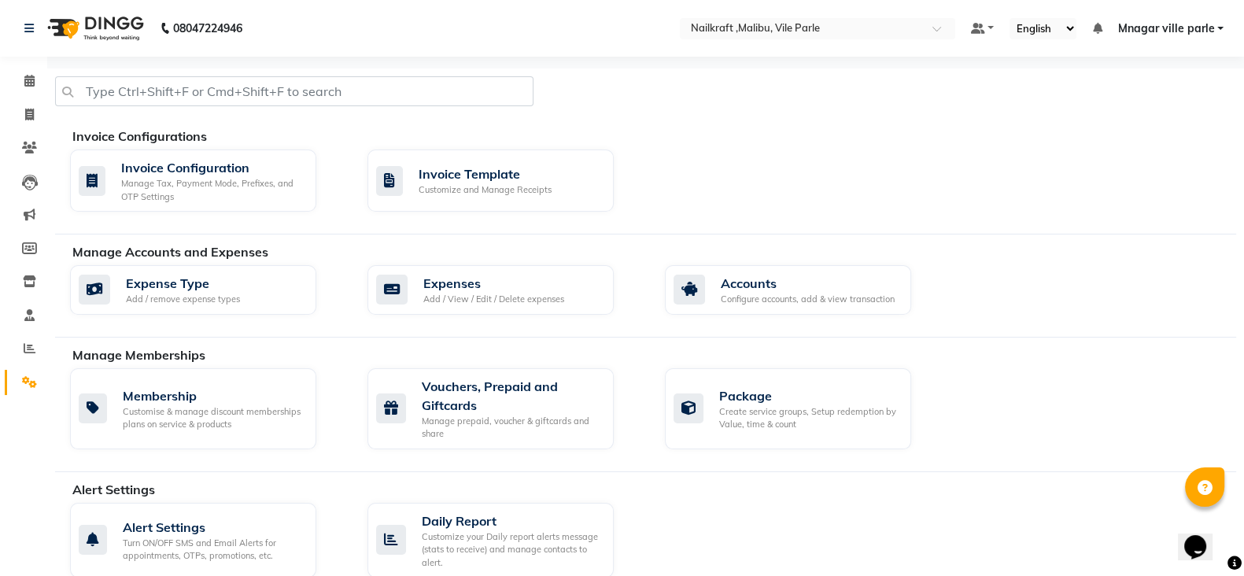
scroll to position [556, 0]
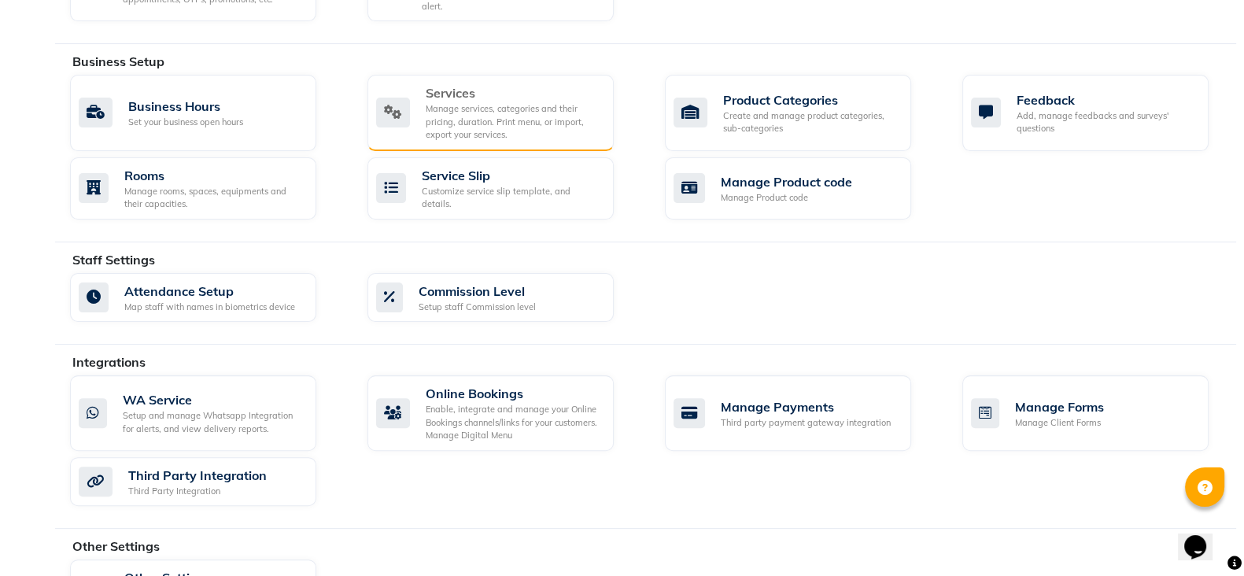
click at [518, 106] on div "Manage services, categories and their pricing, duration. Print menu, or import,…" at bounding box center [514, 121] width 176 height 39
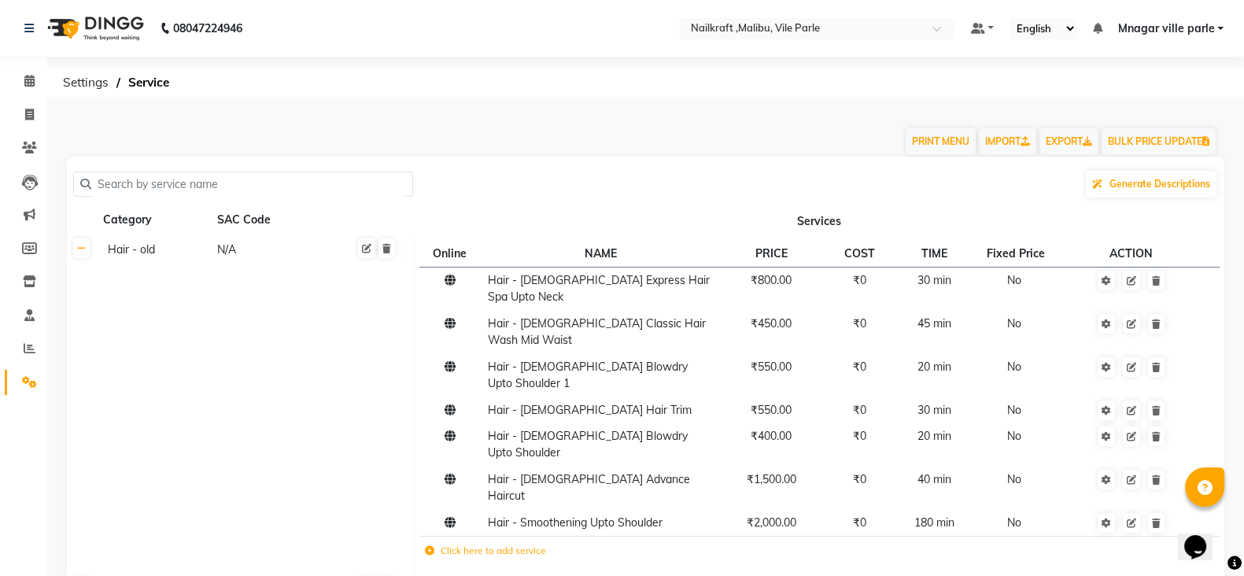
scroll to position [184, 0]
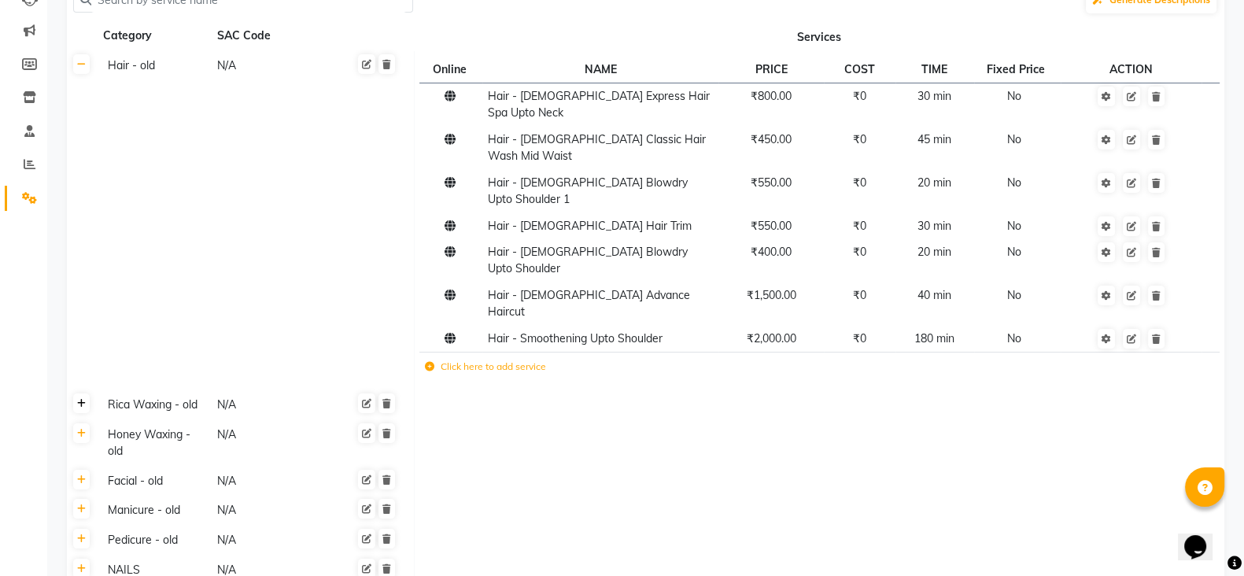
click at [83, 399] on icon at bounding box center [81, 403] width 9 height 9
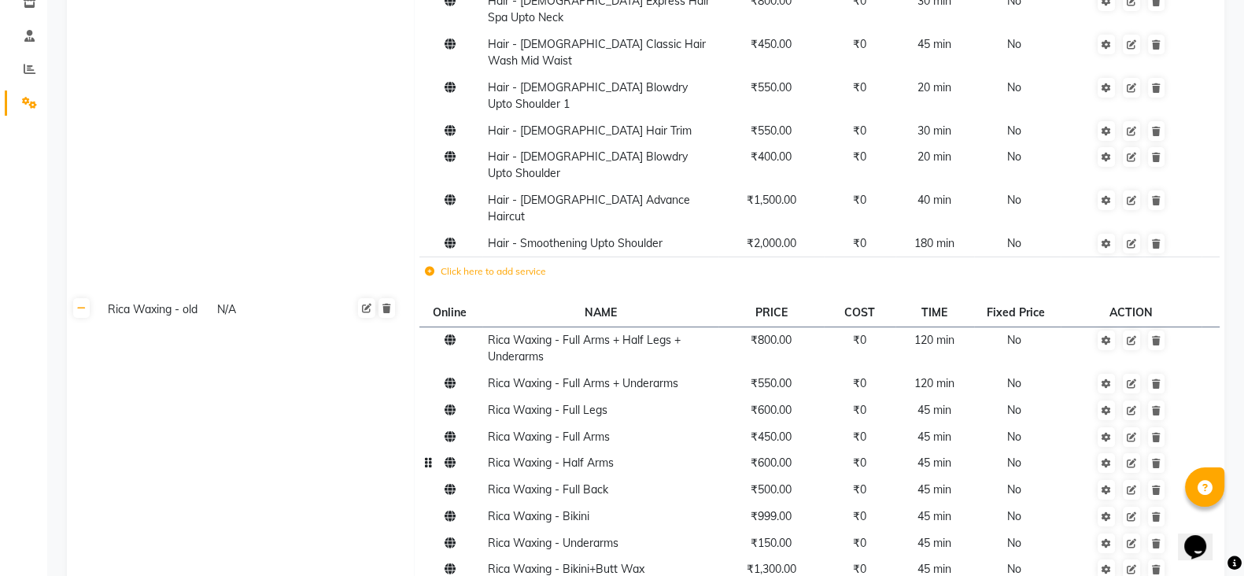
scroll to position [287, 0]
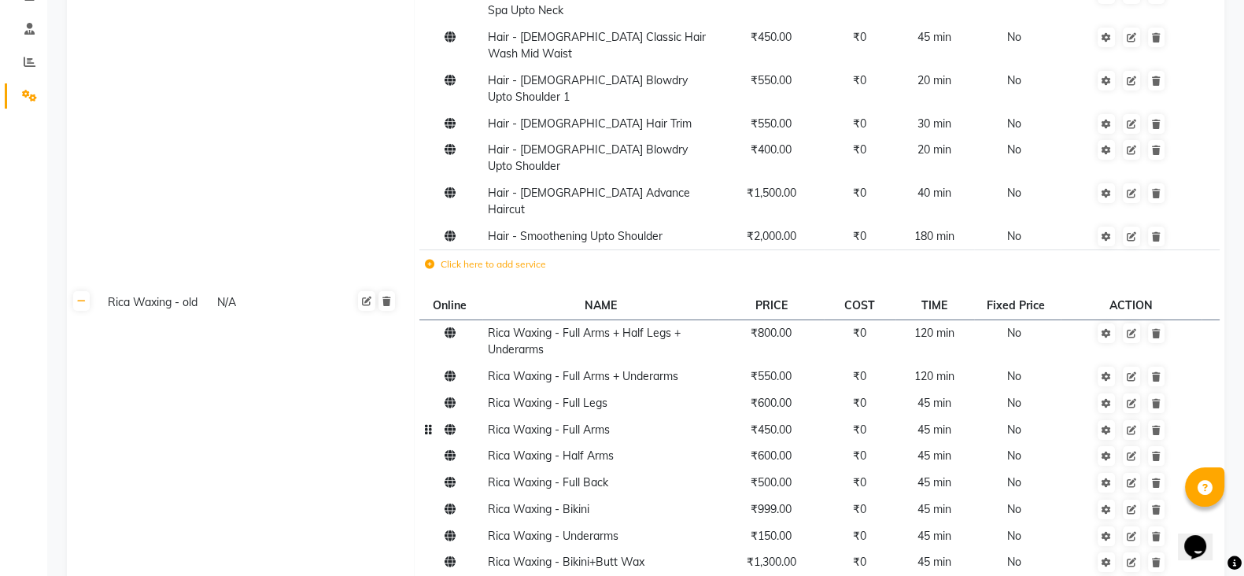
click at [770, 423] on span "₹450.00" at bounding box center [771, 430] width 41 height 14
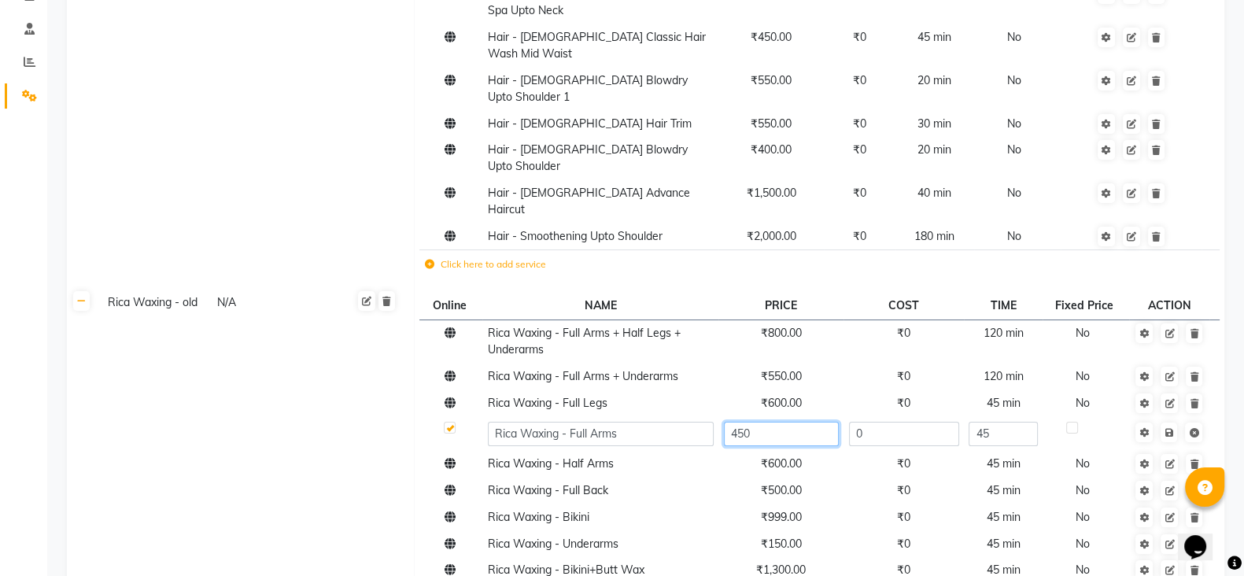
click at [740, 422] on input "450" at bounding box center [781, 434] width 115 height 24
type input "550"
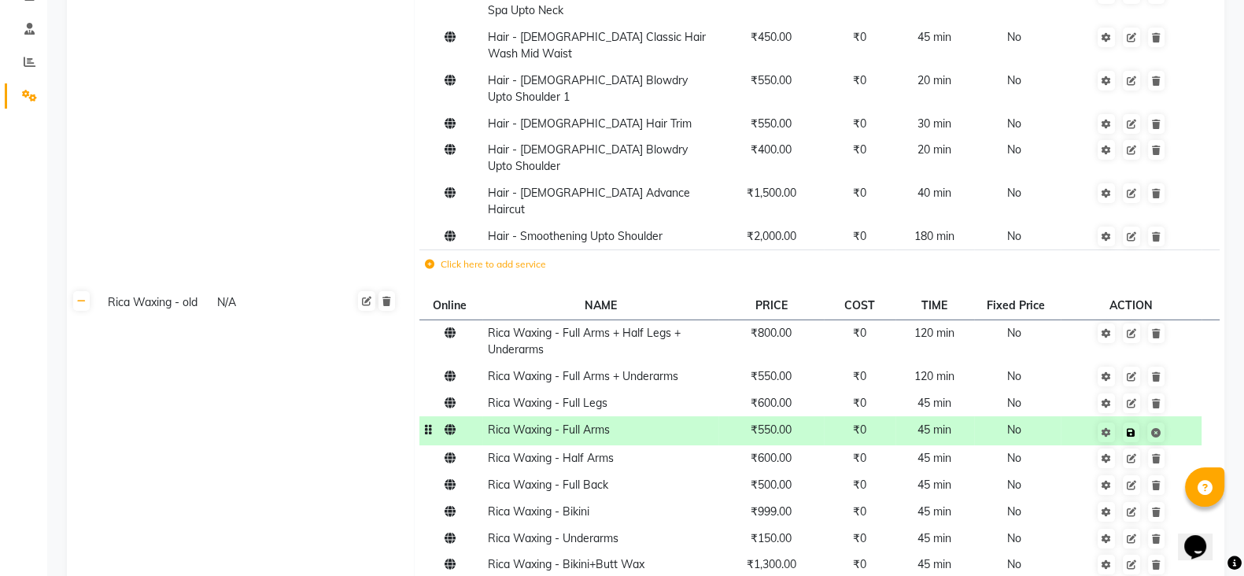
click at [1173, 416] on td at bounding box center [1131, 430] width 141 height 29
click at [1094, 498] on td at bounding box center [1131, 511] width 141 height 27
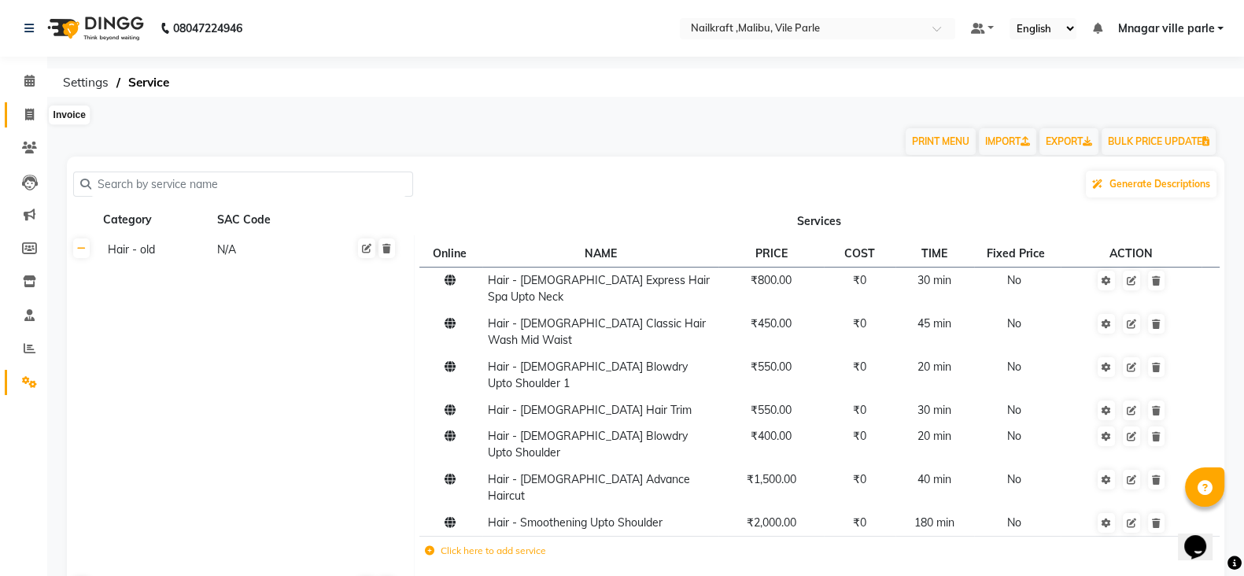
click at [37, 114] on span at bounding box center [30, 115] width 28 height 18
select select "8988"
select select "service"
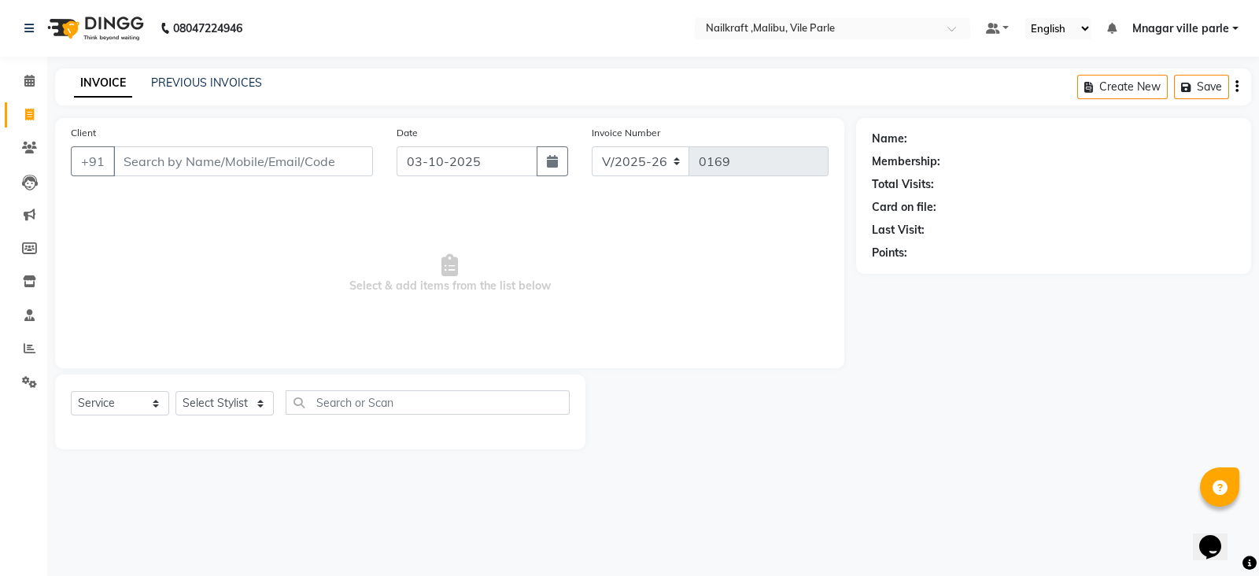
click at [165, 164] on input "Client" at bounding box center [243, 161] width 260 height 30
click at [238, 401] on select "Select Stylist [PERSON_NAME] [PERSON_NAME] [PERSON_NAME] ville parle NailKraft …" at bounding box center [225, 403] width 98 height 24
select select "91350"
click at [176, 392] on select "Select Stylist [PERSON_NAME] [PERSON_NAME] [PERSON_NAME] ville parle NailKraft …" at bounding box center [225, 403] width 98 height 24
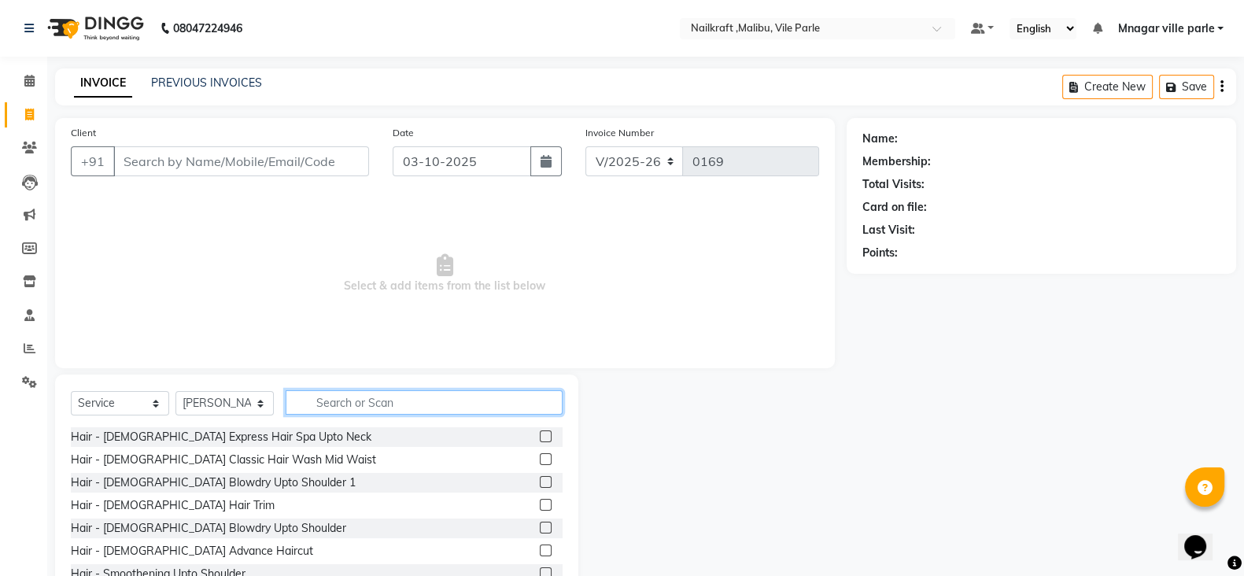
click at [372, 403] on input "text" at bounding box center [424, 402] width 277 height 24
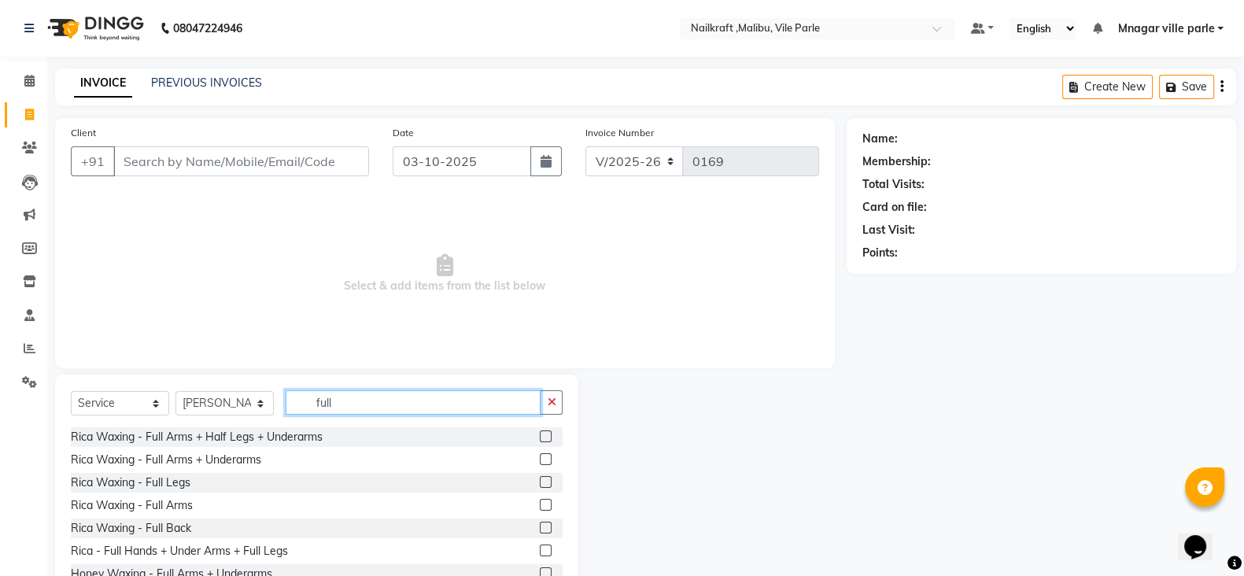
type input "full"
click at [540, 505] on label at bounding box center [546, 505] width 12 height 12
click at [540, 505] on input "checkbox" at bounding box center [545, 506] width 10 height 10
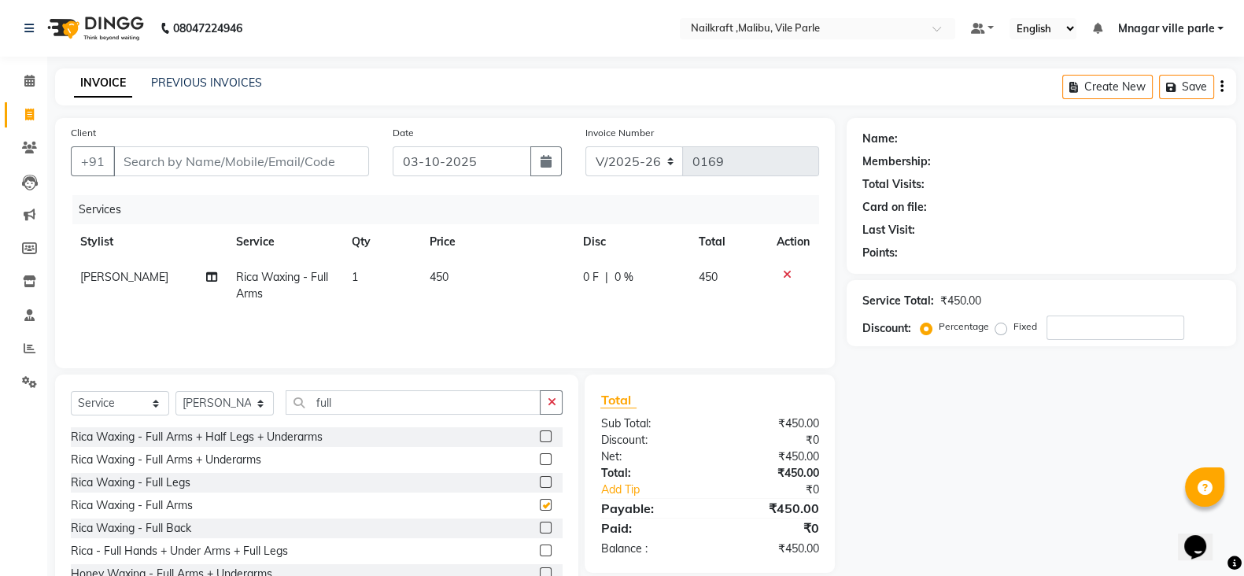
checkbox input "false"
click at [540, 455] on label at bounding box center [546, 459] width 12 height 12
click at [540, 455] on input "checkbox" at bounding box center [545, 460] width 10 height 10
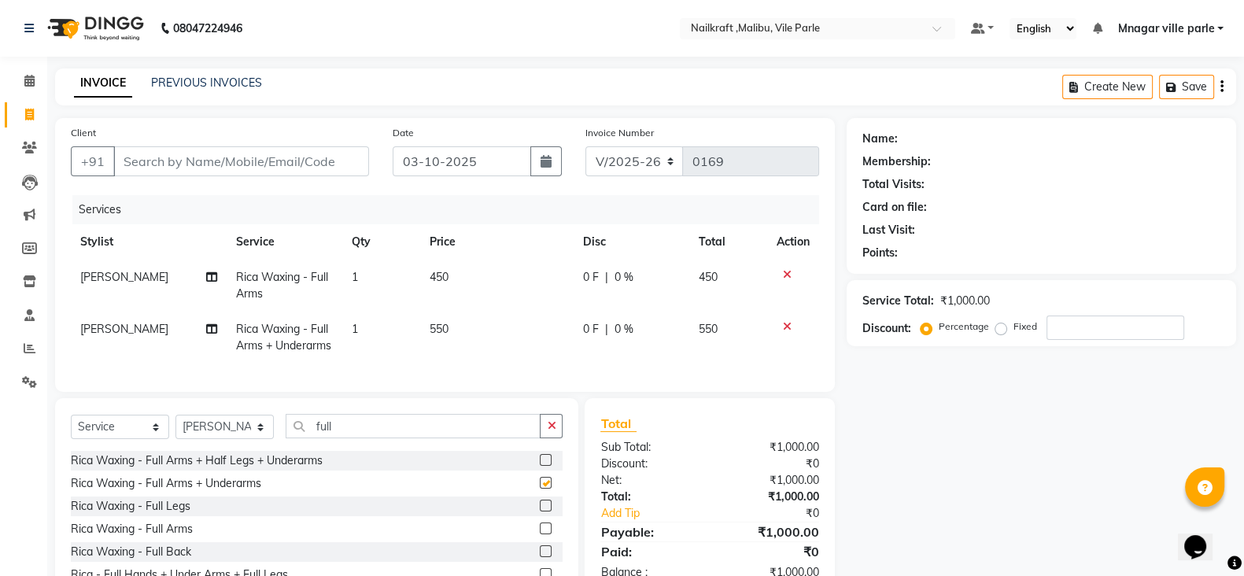
checkbox input "false"
click at [786, 270] on icon at bounding box center [787, 274] width 9 height 11
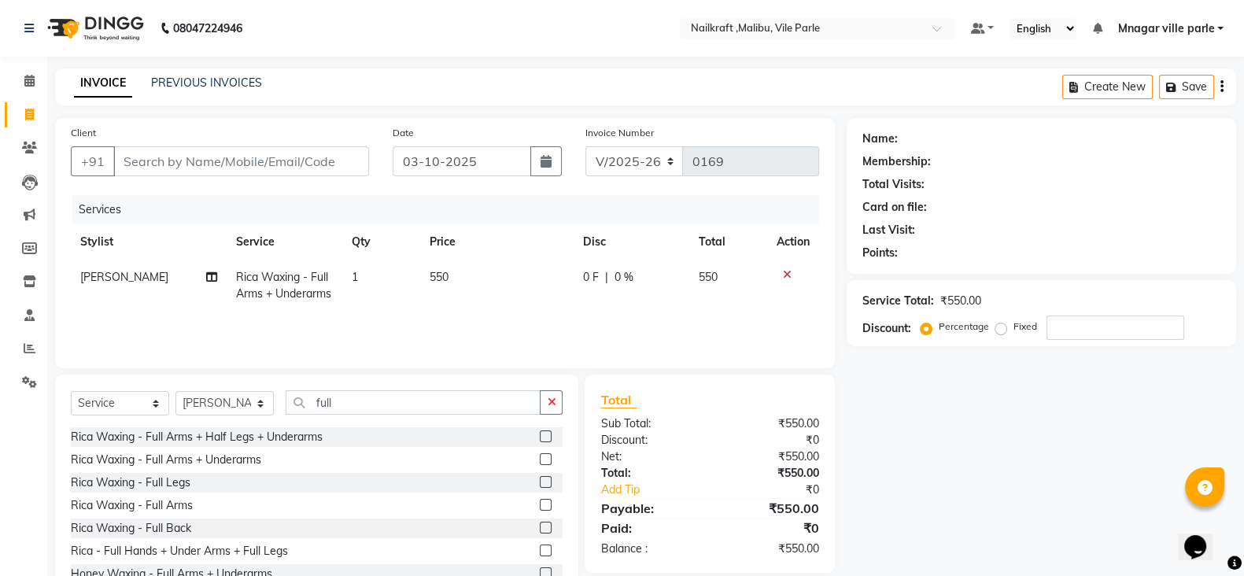
click at [787, 279] on icon at bounding box center [787, 274] width 9 height 11
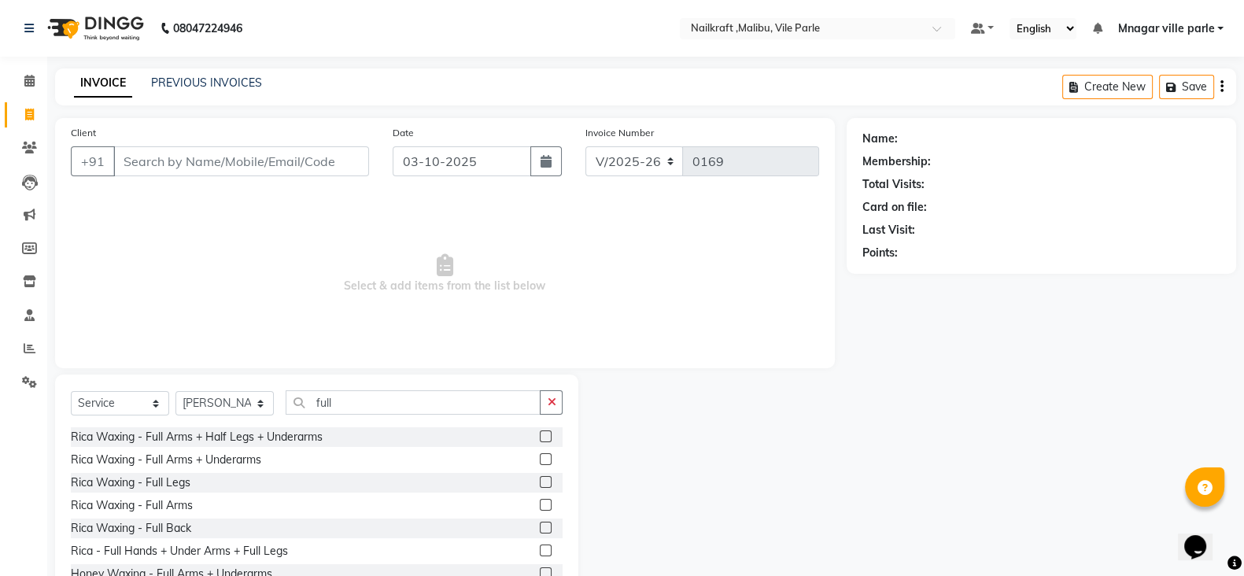
click at [540, 480] on label at bounding box center [546, 482] width 12 height 12
click at [540, 480] on input "checkbox" at bounding box center [545, 483] width 10 height 10
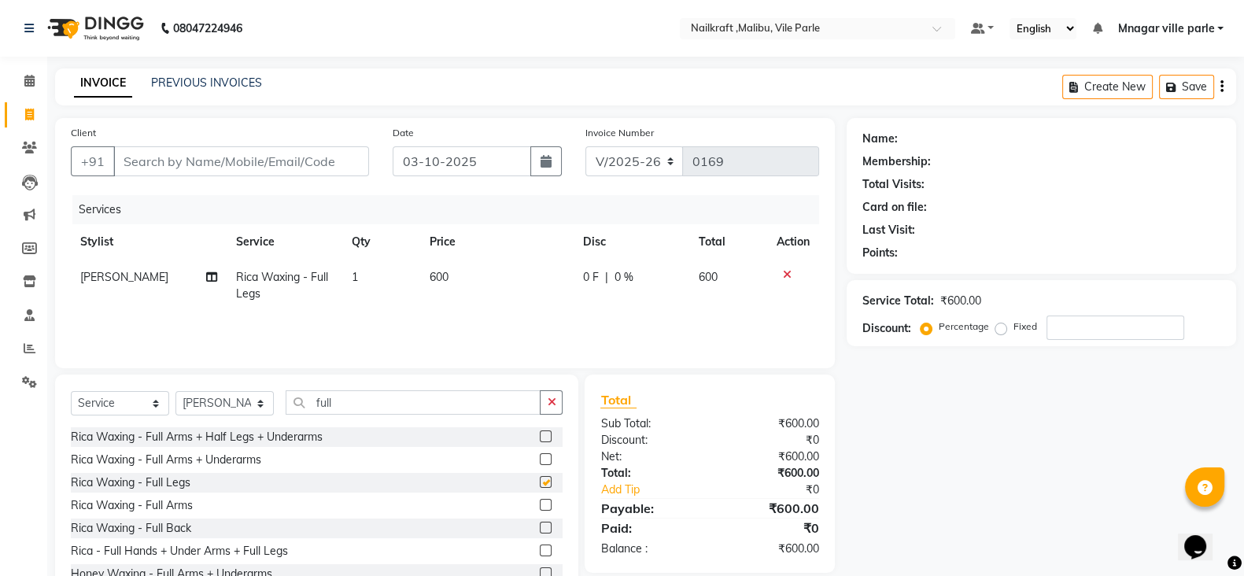
checkbox input "false"
click at [540, 508] on label at bounding box center [546, 505] width 12 height 12
click at [540, 508] on input "checkbox" at bounding box center [545, 506] width 10 height 10
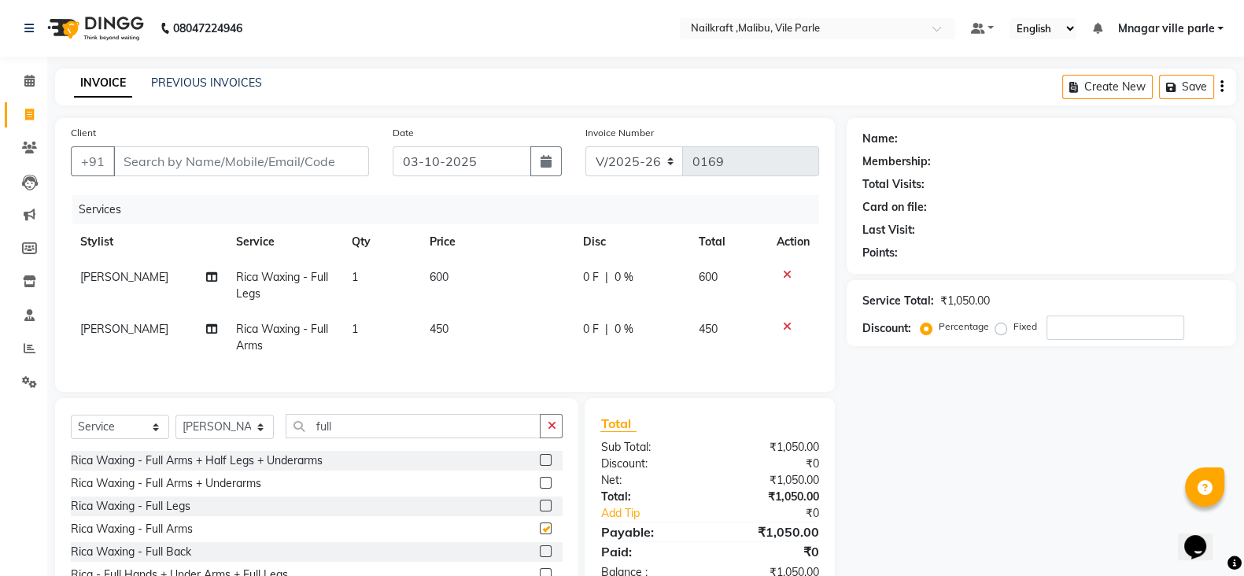
checkbox input "false"
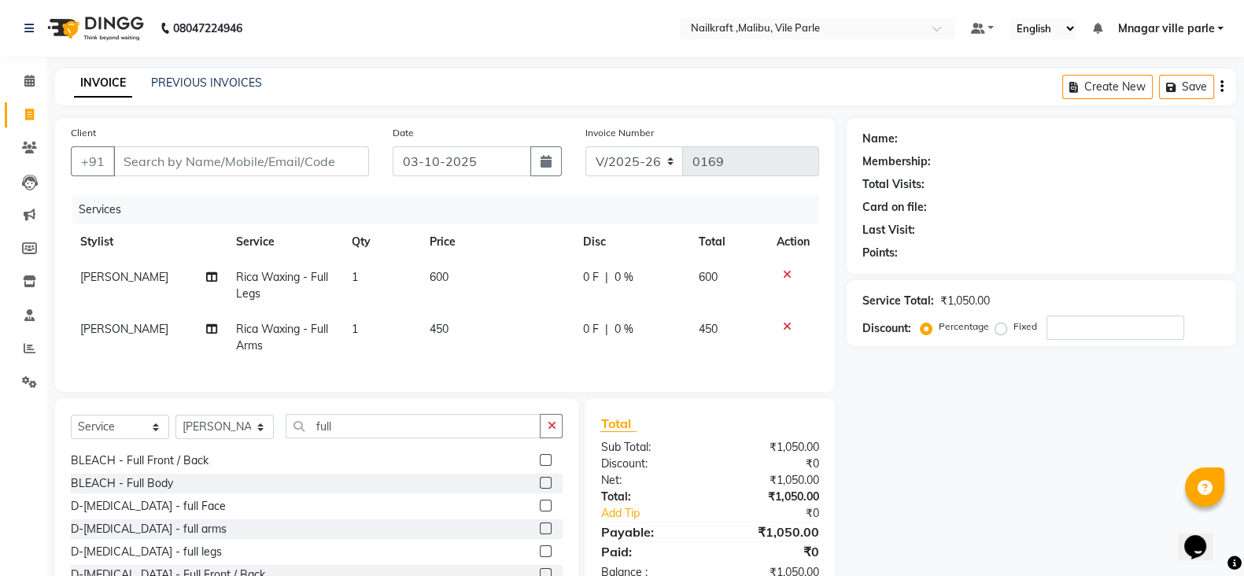
scroll to position [453, 0]
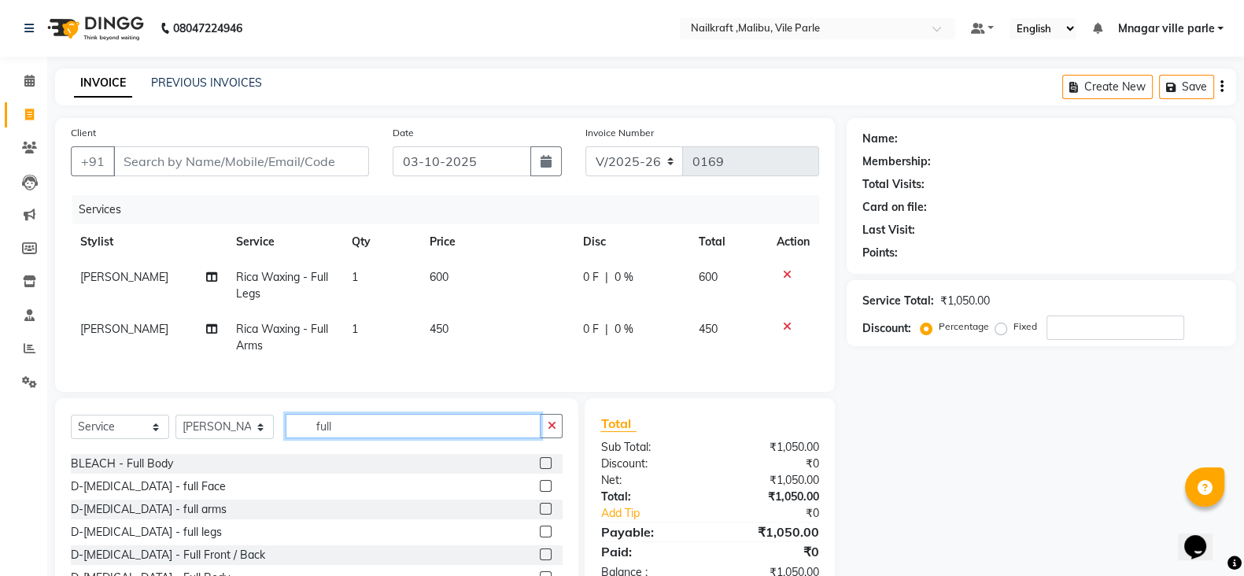
click at [413, 435] on input "full" at bounding box center [413, 426] width 255 height 24
type input "f"
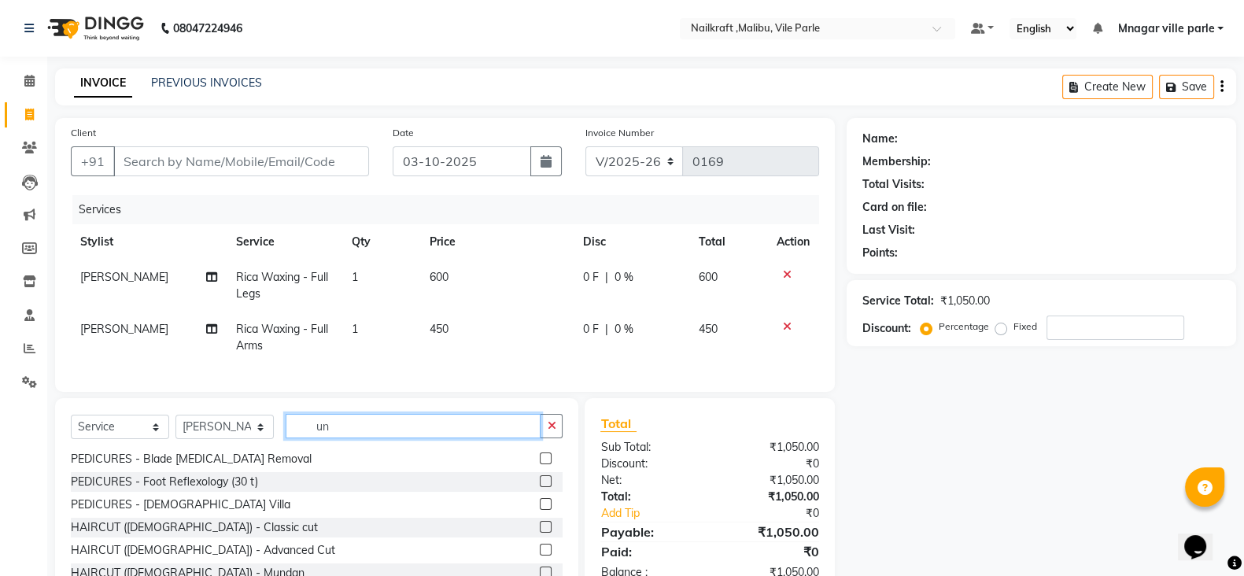
scroll to position [2, 0]
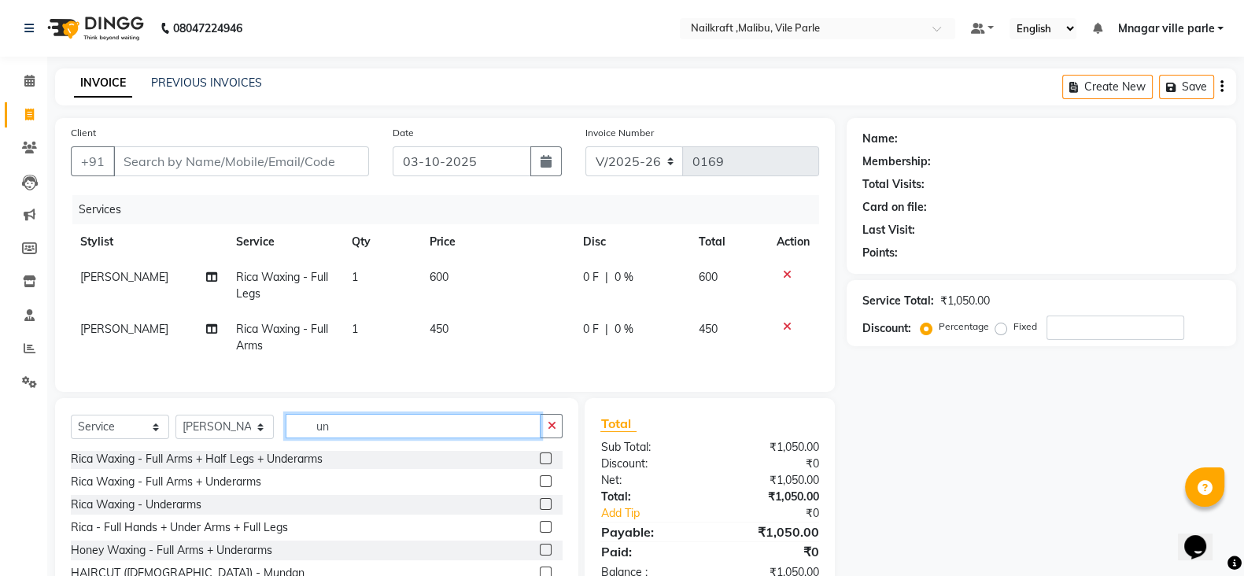
type input "un"
click at [540, 510] on label at bounding box center [546, 504] width 12 height 12
click at [540, 510] on input "checkbox" at bounding box center [545, 505] width 10 height 10
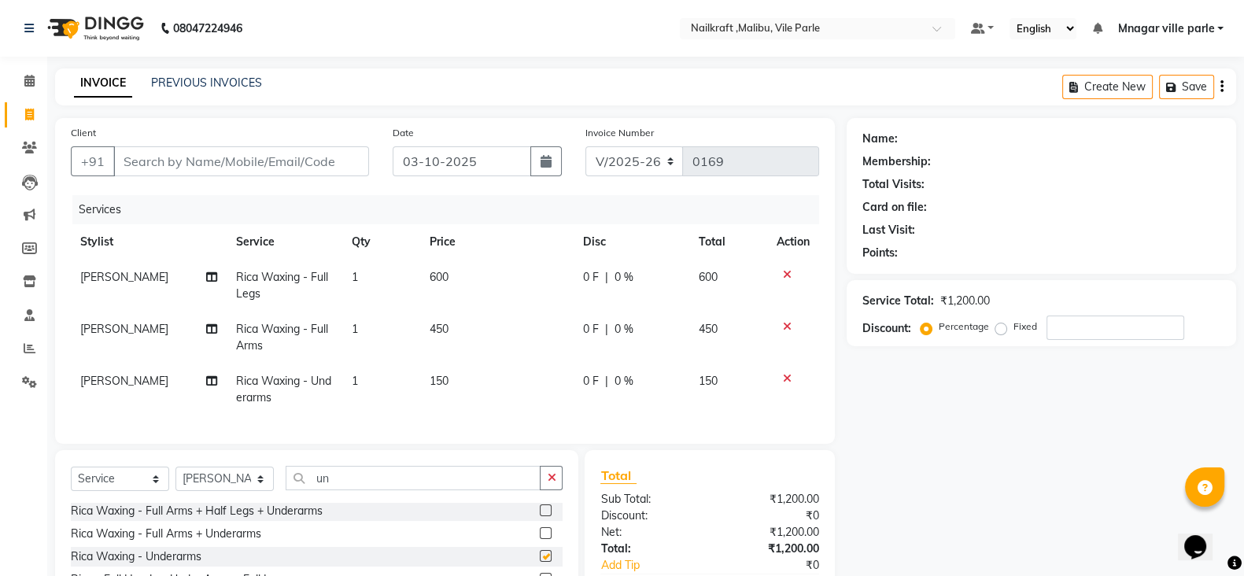
checkbox input "false"
click at [125, 491] on select "Select Service Product Membership Package Voucher Prepaid Gift Card" at bounding box center [120, 479] width 98 height 24
click at [71, 482] on select "Select Service Product Membership Package Voucher Prepaid Gift Card" at bounding box center [120, 479] width 98 height 24
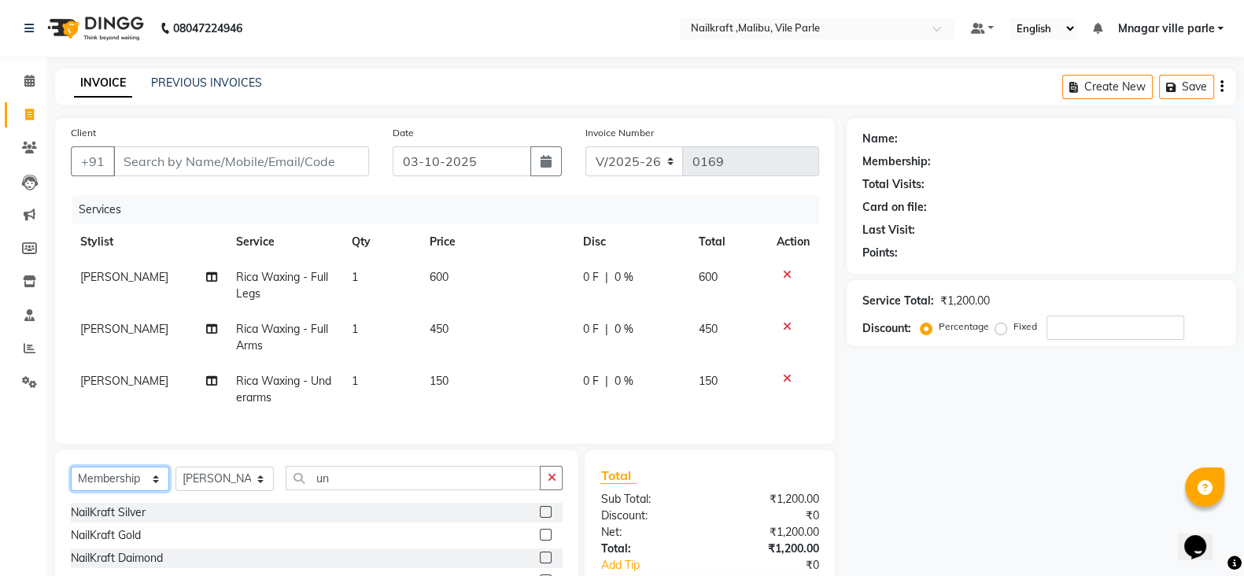
scroll to position [125, 0]
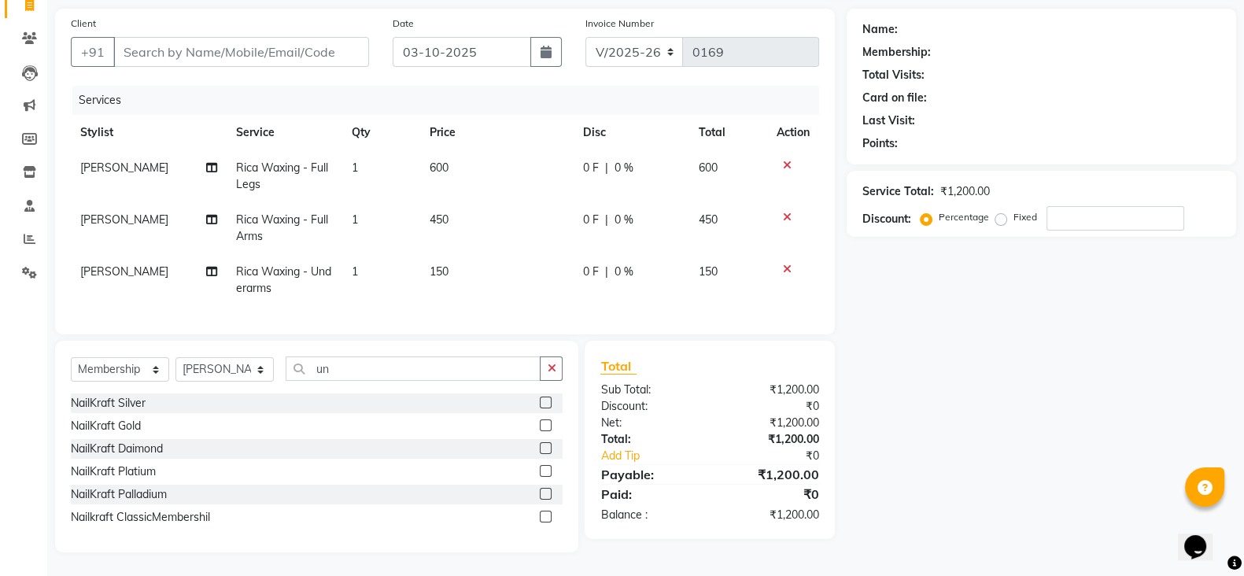
click at [549, 516] on label at bounding box center [546, 517] width 12 height 12
click at [549, 516] on input "checkbox" at bounding box center [545, 517] width 10 height 10
select select "select"
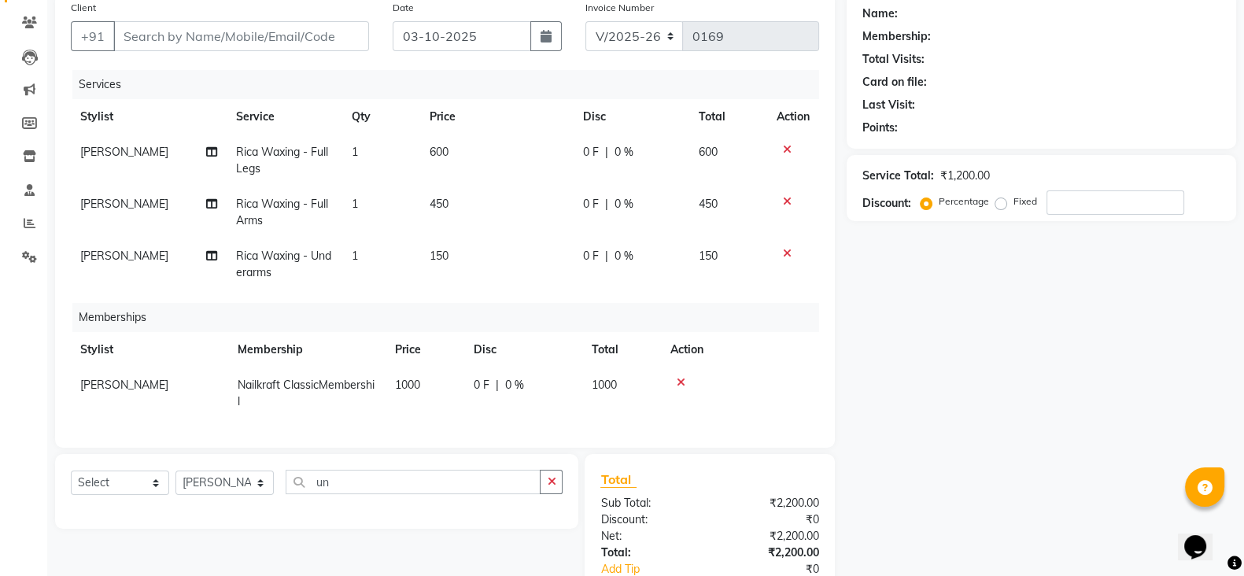
click at [941, 402] on div "Name: Membership: Total Visits: Card on file: Last Visit: Points: Service Total…" at bounding box center [1047, 323] width 401 height 660
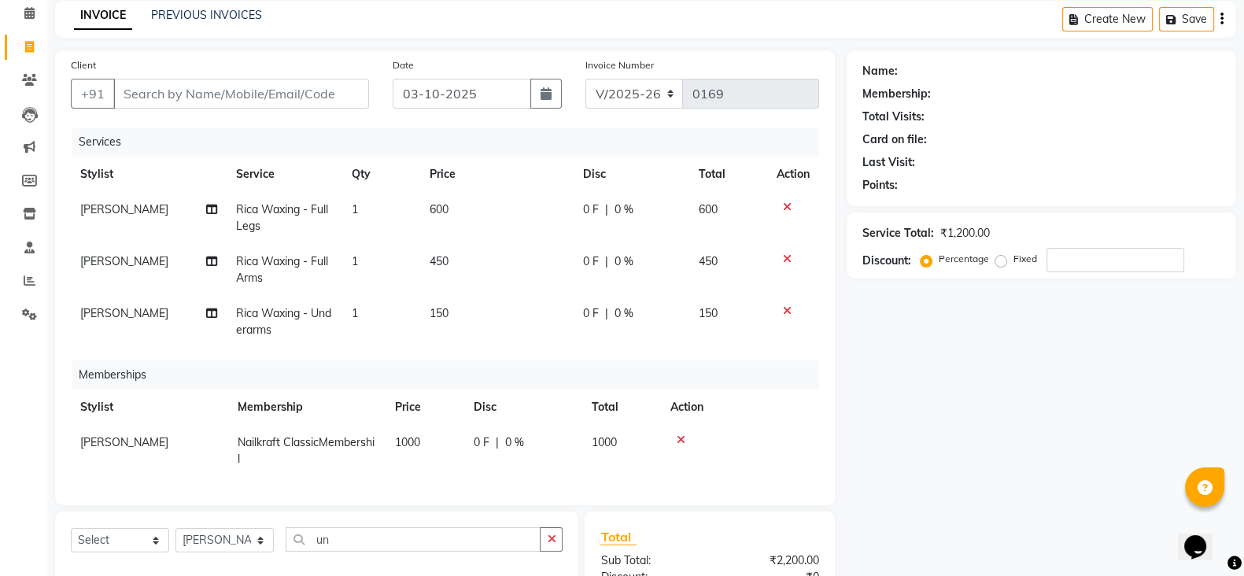
scroll to position [66, 0]
click at [476, 255] on td "450" at bounding box center [496, 272] width 153 height 52
select select "91350"
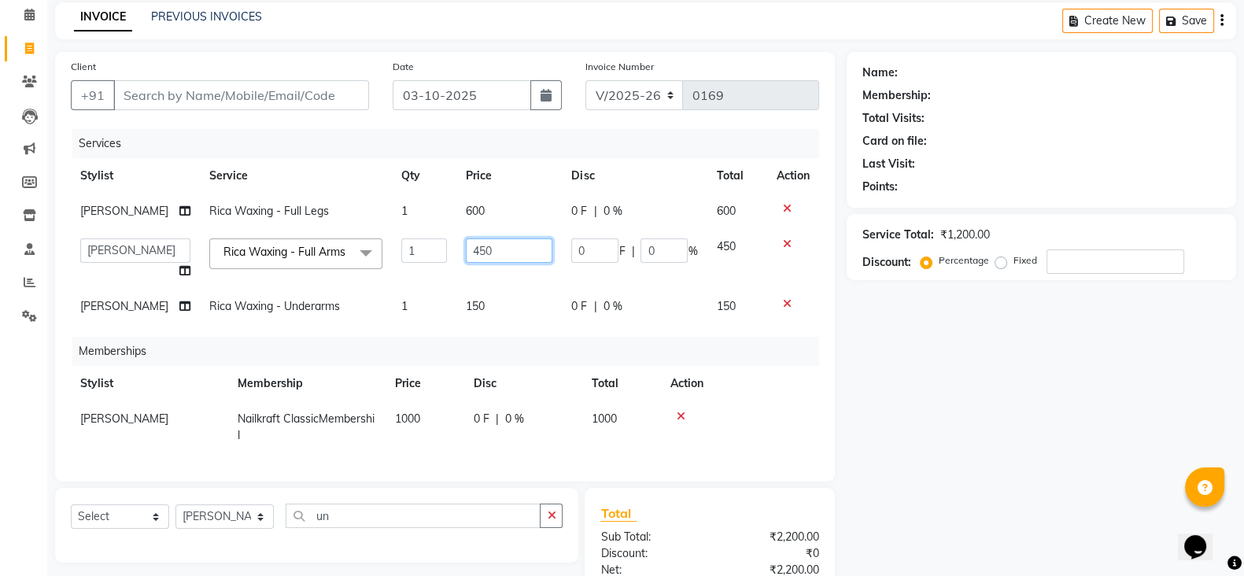
click at [489, 255] on input "450" at bounding box center [509, 250] width 87 height 24
type input "440"
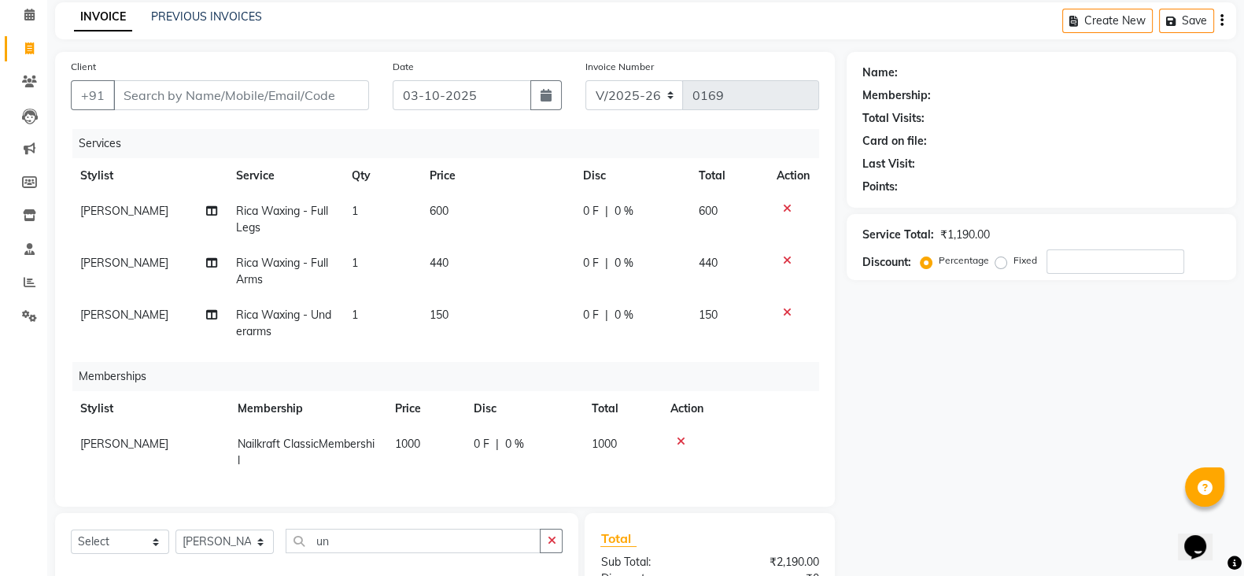
click at [494, 210] on td "600" at bounding box center [496, 220] width 153 height 52
select select "91350"
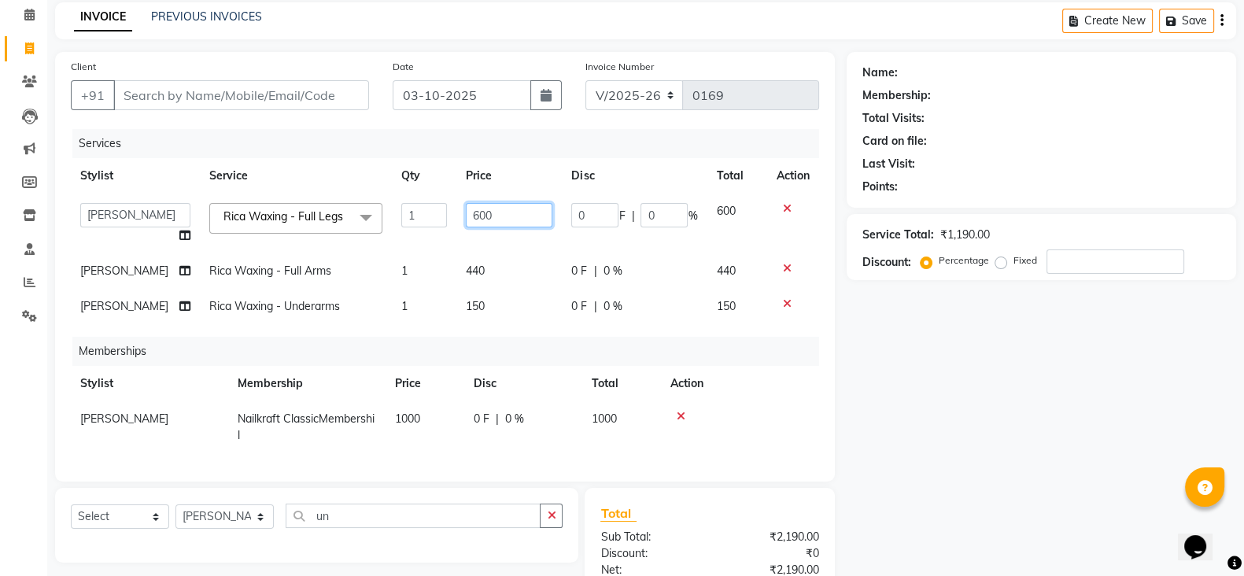
click at [494, 210] on input "600" at bounding box center [509, 215] width 87 height 24
type input "6"
type input "640"
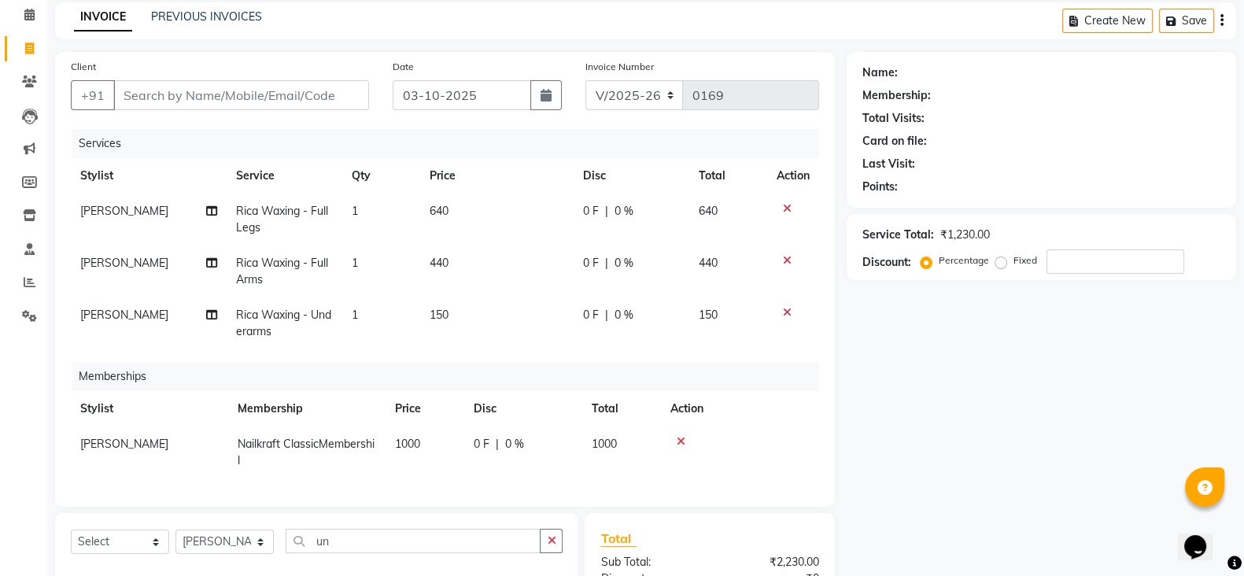
click at [464, 302] on td "150" at bounding box center [496, 324] width 153 height 52
select select "91350"
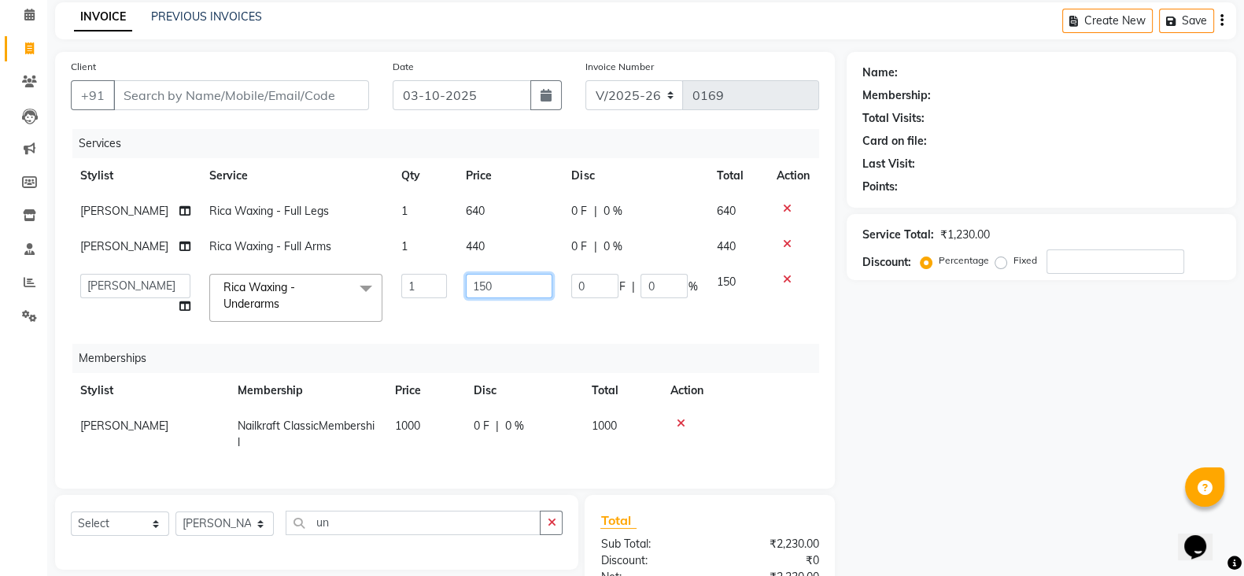
click at [494, 290] on input "150" at bounding box center [509, 286] width 87 height 24
type input "1"
type input "144"
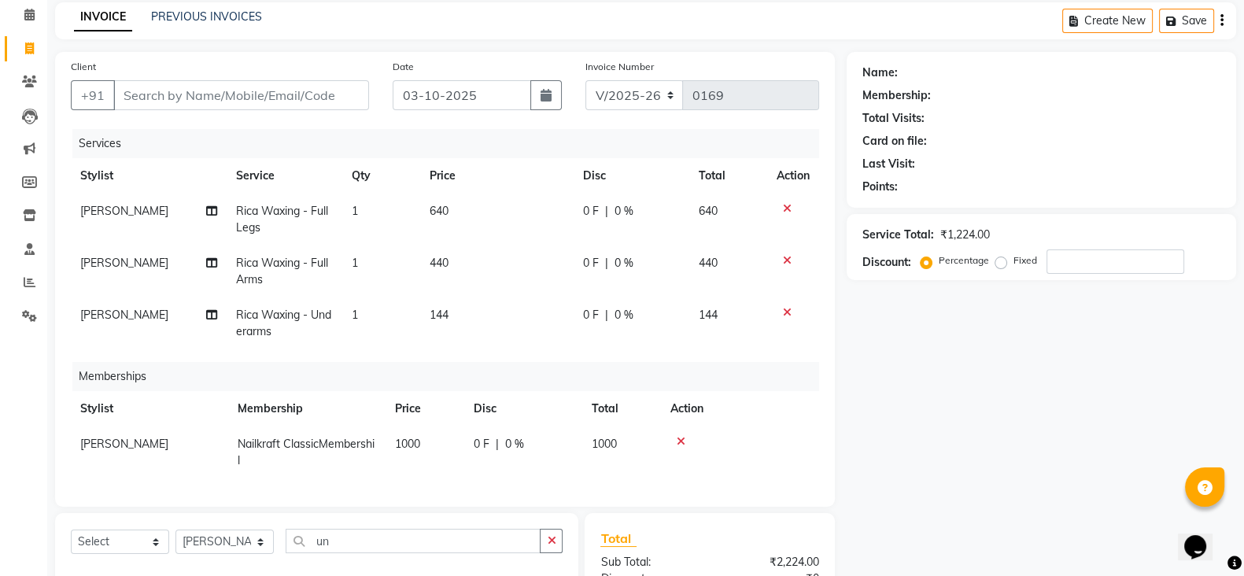
click at [926, 391] on div "Name: Membership: Total Visits: Card on file: Last Visit: Points: Service Total…" at bounding box center [1047, 382] width 401 height 660
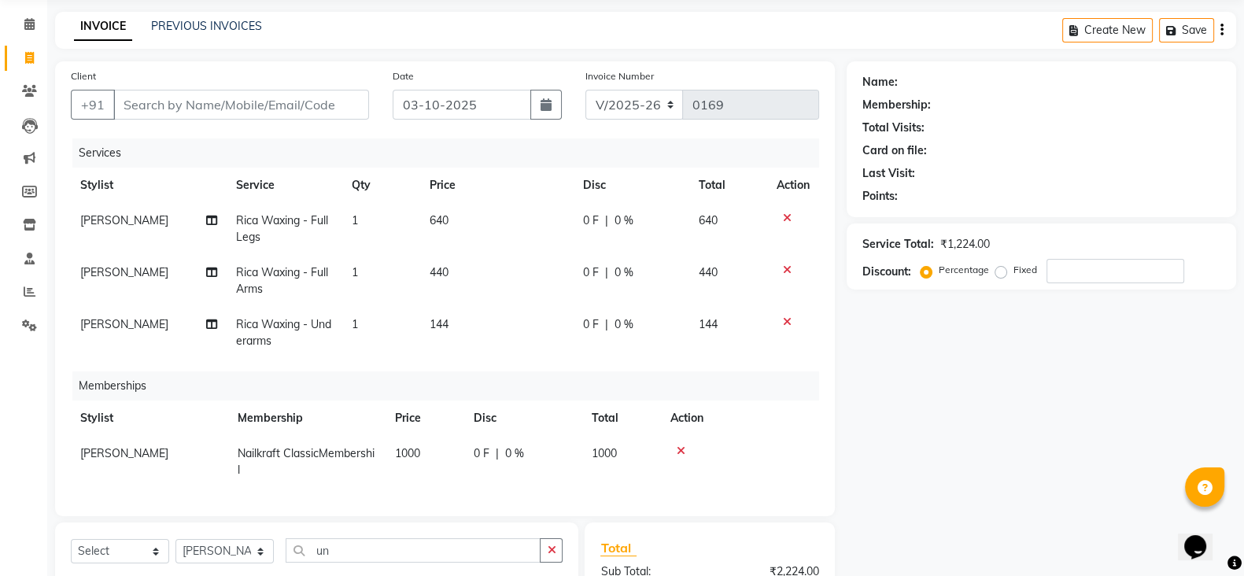
scroll to position [0, 0]
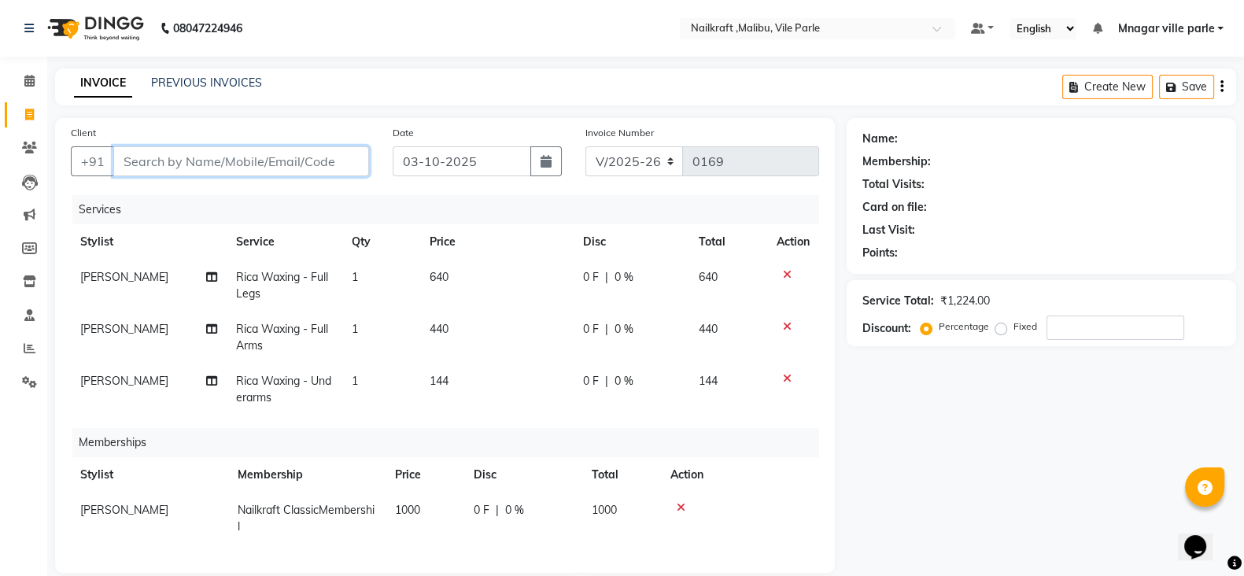
click at [347, 165] on input "Client" at bounding box center [241, 161] width 256 height 30
type input "7"
type input "0"
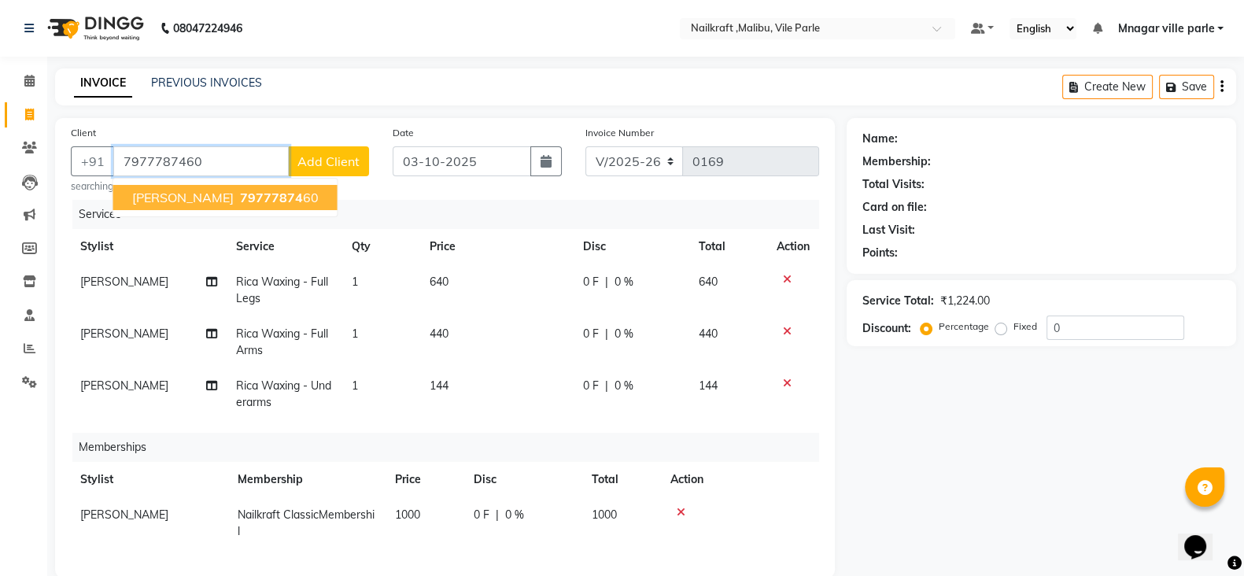
type input "7977787460"
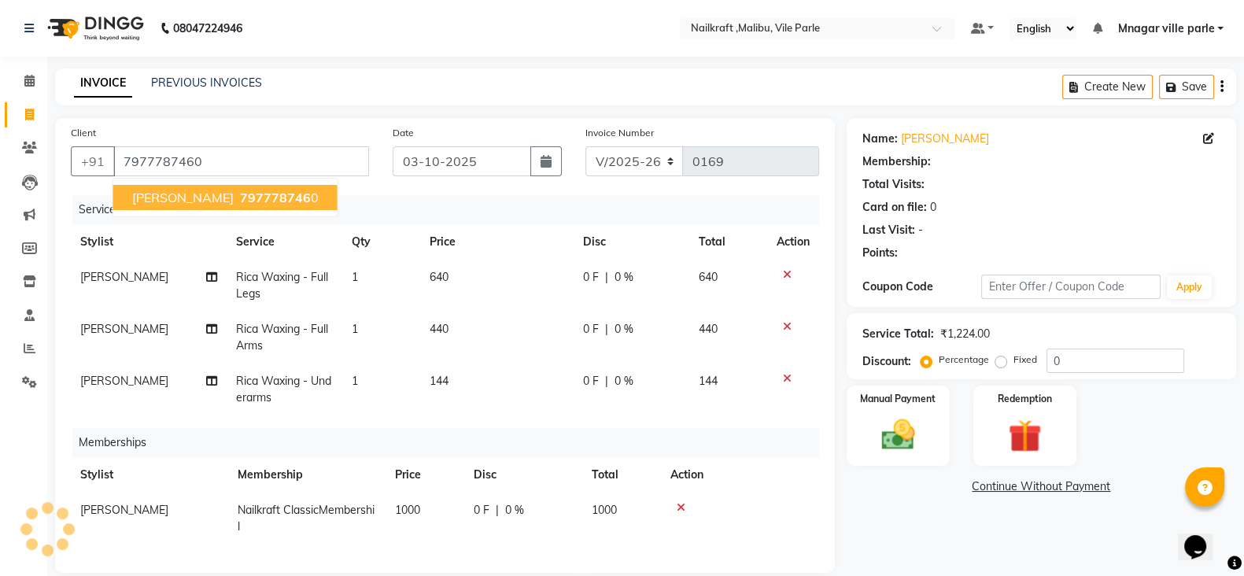
select select "1: Object"
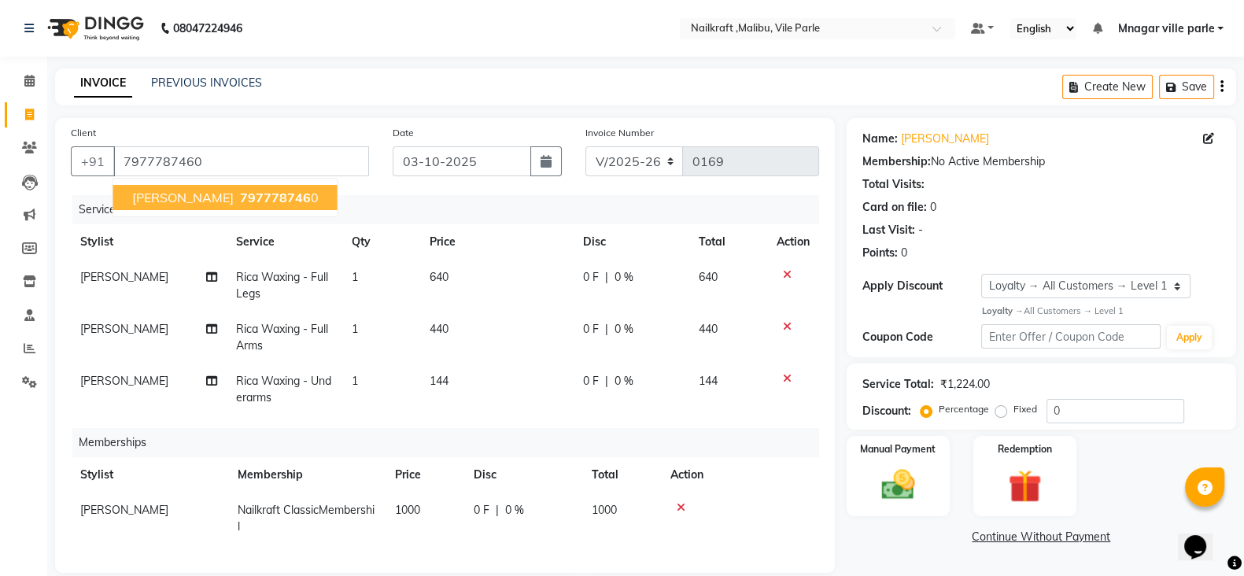
click at [240, 194] on span "797778746" at bounding box center [275, 198] width 71 height 16
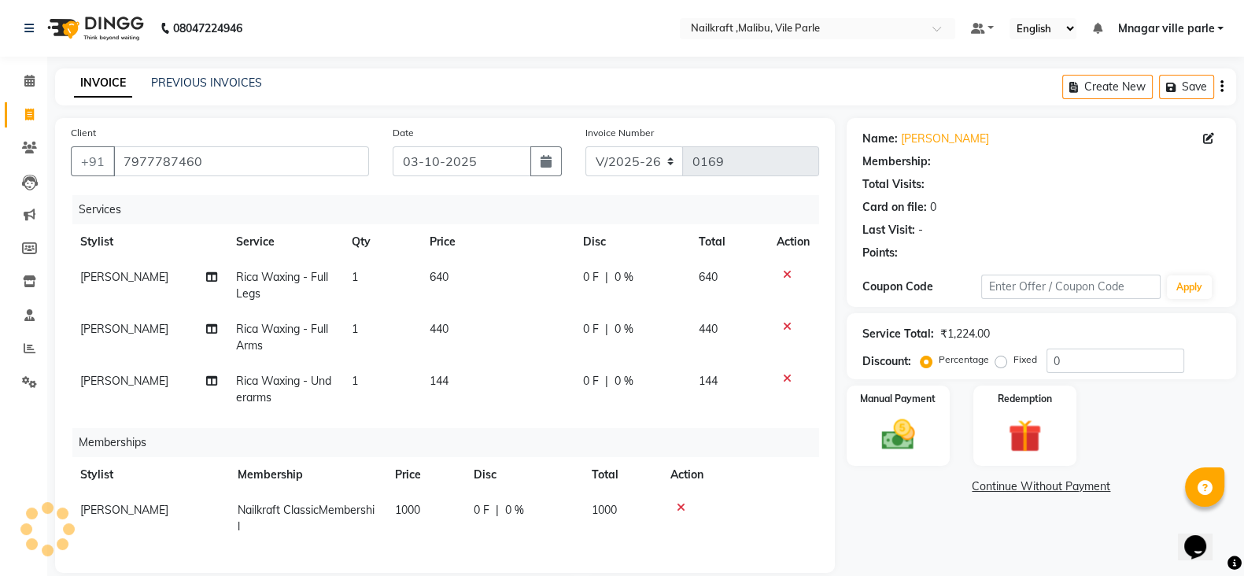
select select "1: Object"
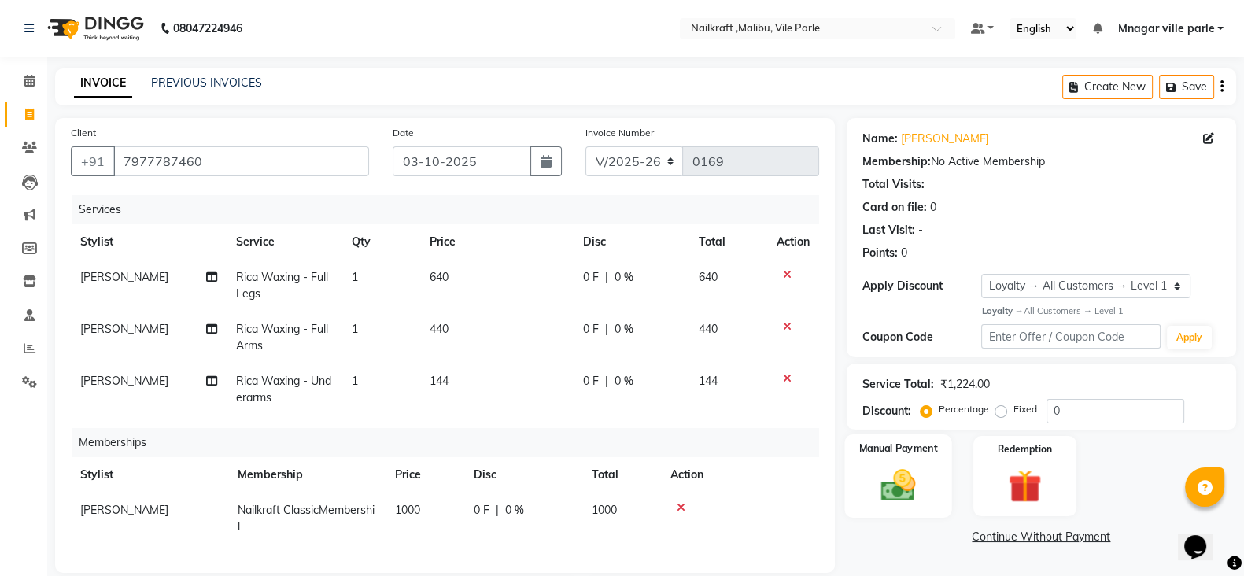
click at [895, 460] on div "Manual Payment" at bounding box center [899, 475] width 108 height 83
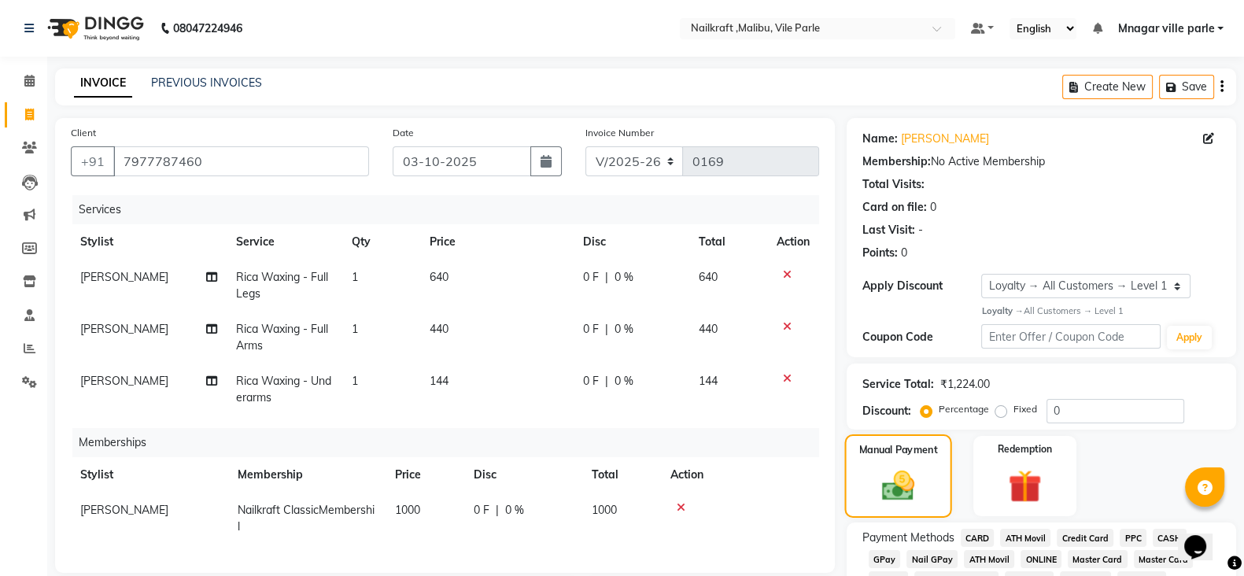
scroll to position [86, 0]
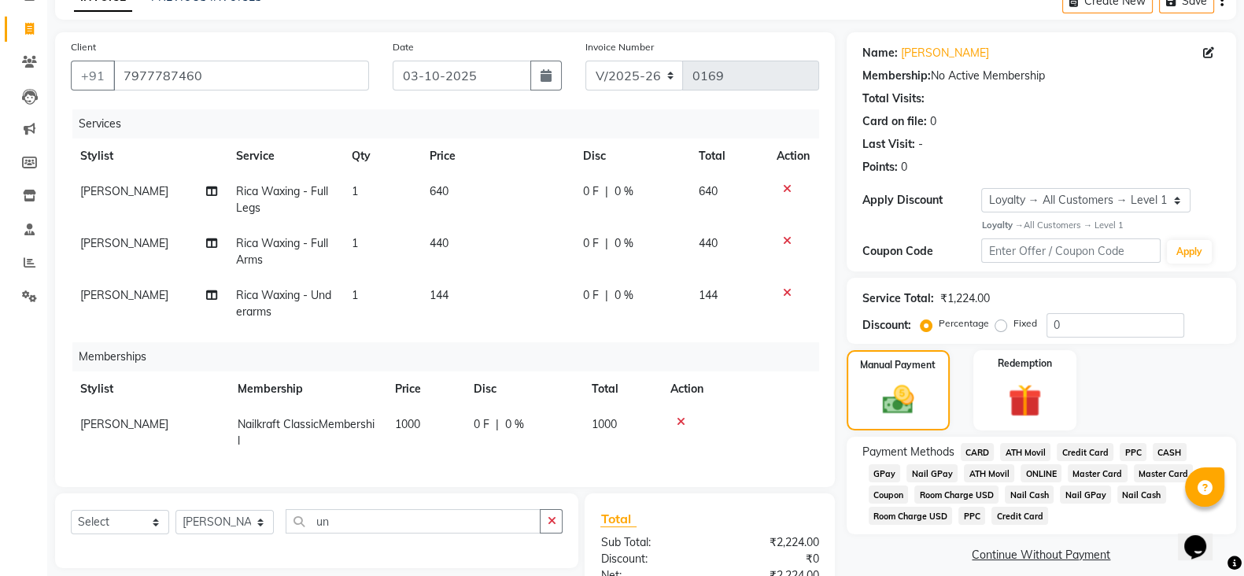
click at [1169, 450] on span "CASH" at bounding box center [1170, 452] width 34 height 18
click at [1071, 542] on input "2224" at bounding box center [1104, 546] width 231 height 24
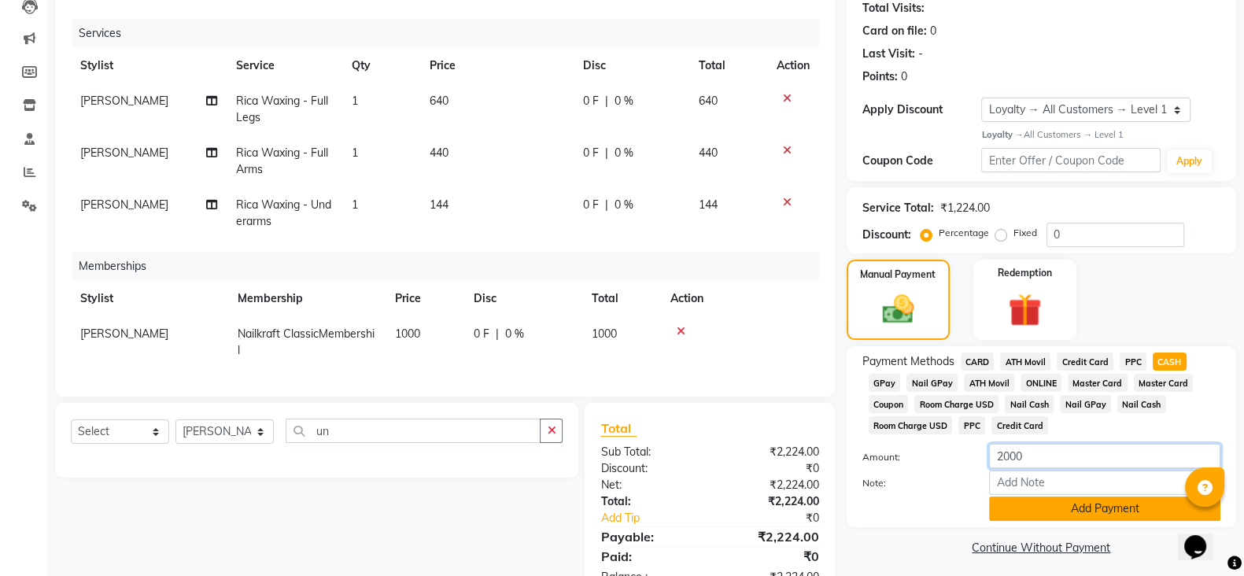
type input "2000"
click at [1092, 508] on button "Add Payment" at bounding box center [1104, 509] width 231 height 24
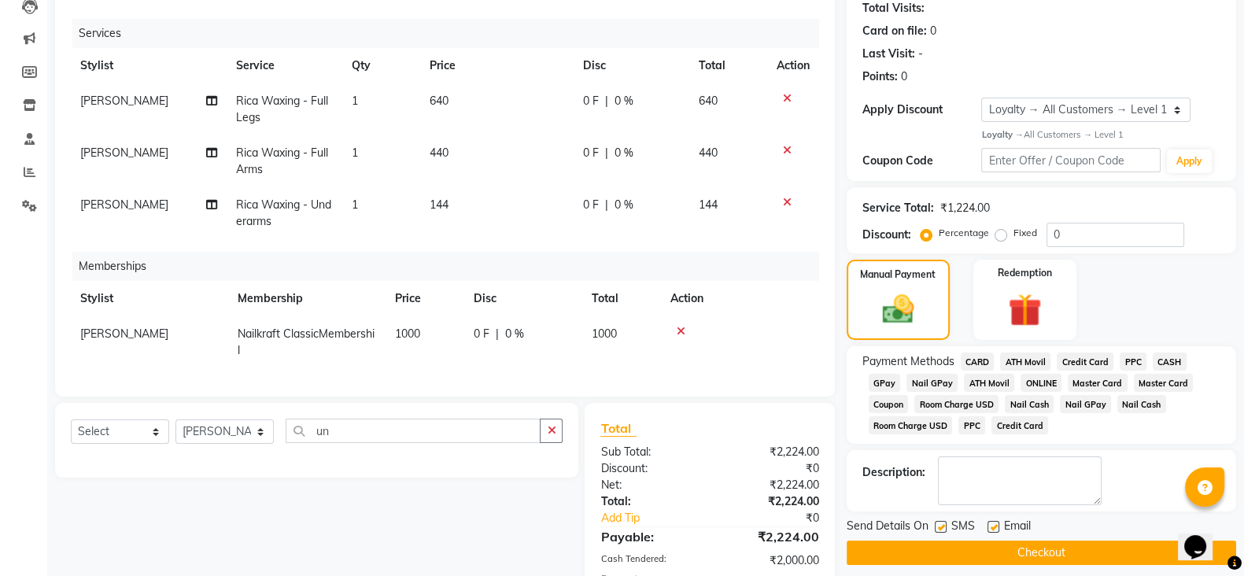
click at [888, 383] on span "GPay" at bounding box center [885, 383] width 32 height 18
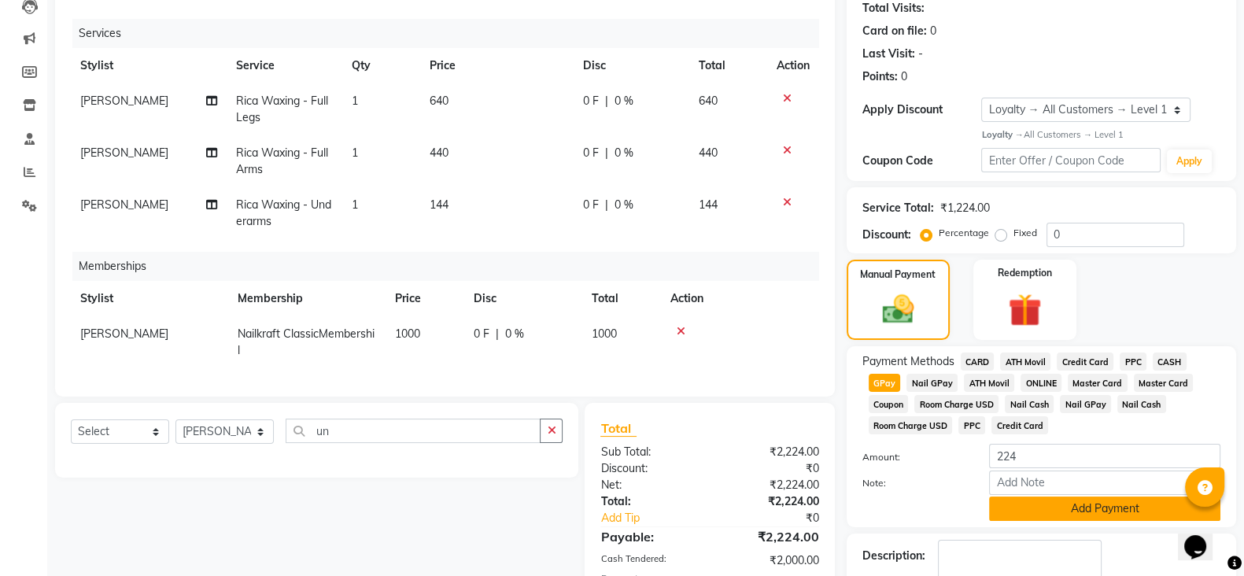
click at [1078, 518] on button "Add Payment" at bounding box center [1104, 509] width 231 height 24
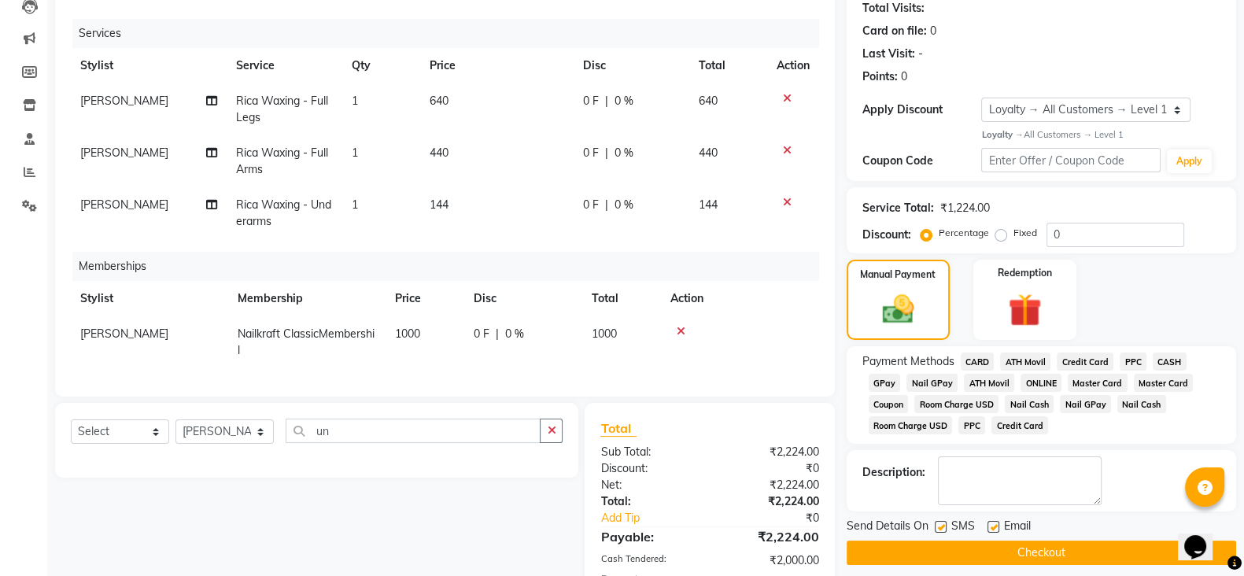
scroll to position [308, 0]
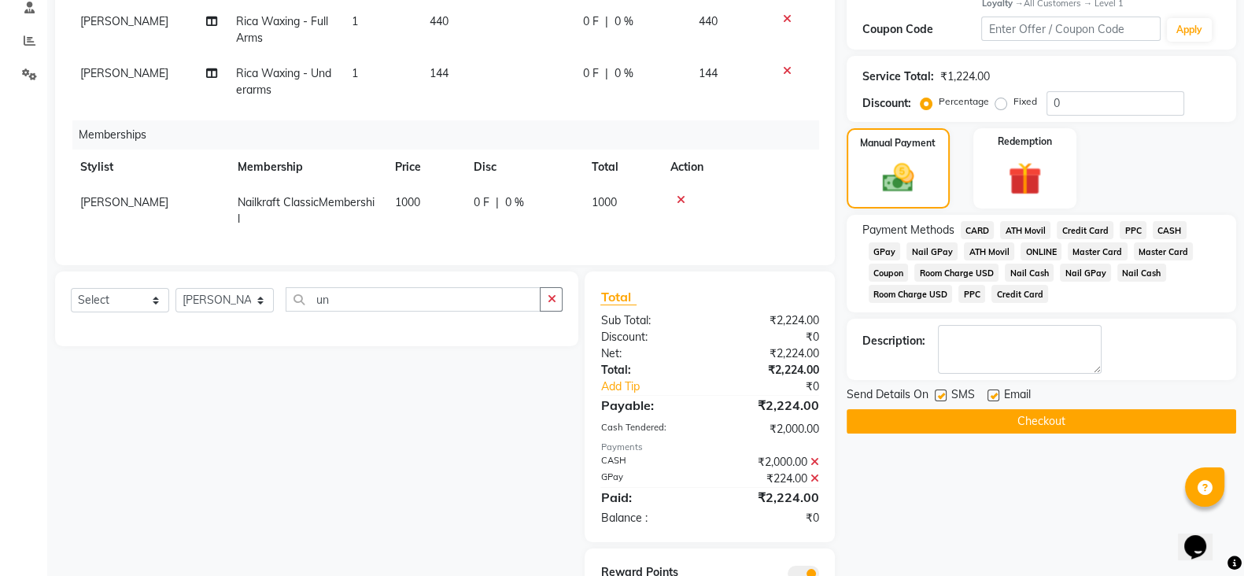
click at [1063, 423] on button "Checkout" at bounding box center [1042, 421] width 390 height 24
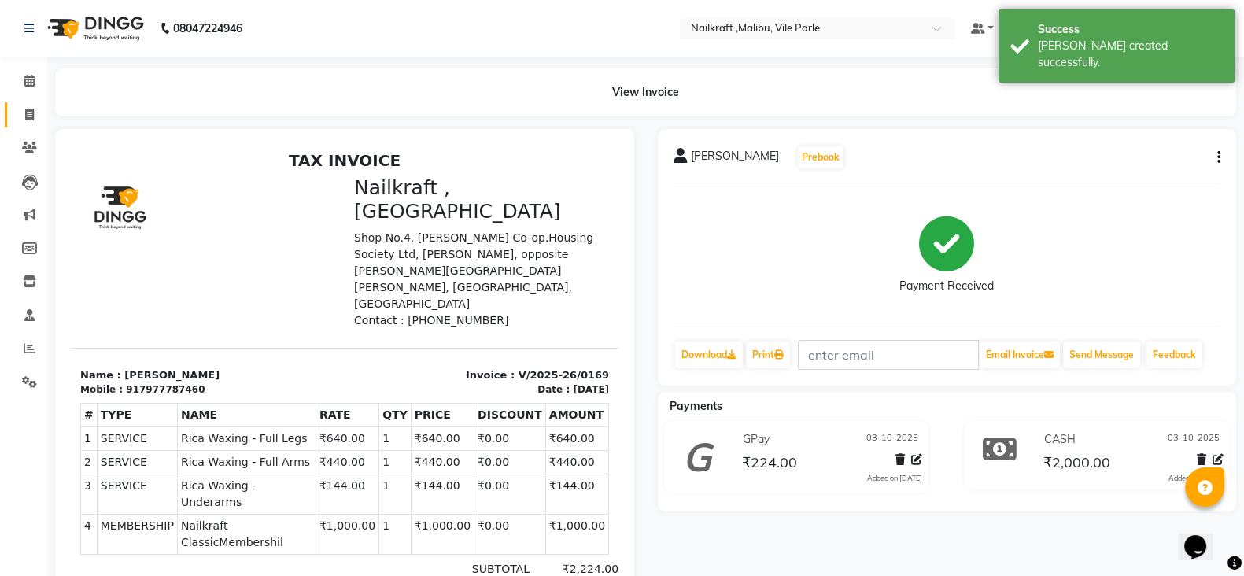
click at [28, 104] on link "Invoice" at bounding box center [24, 115] width 38 height 26
select select "8988"
select select "service"
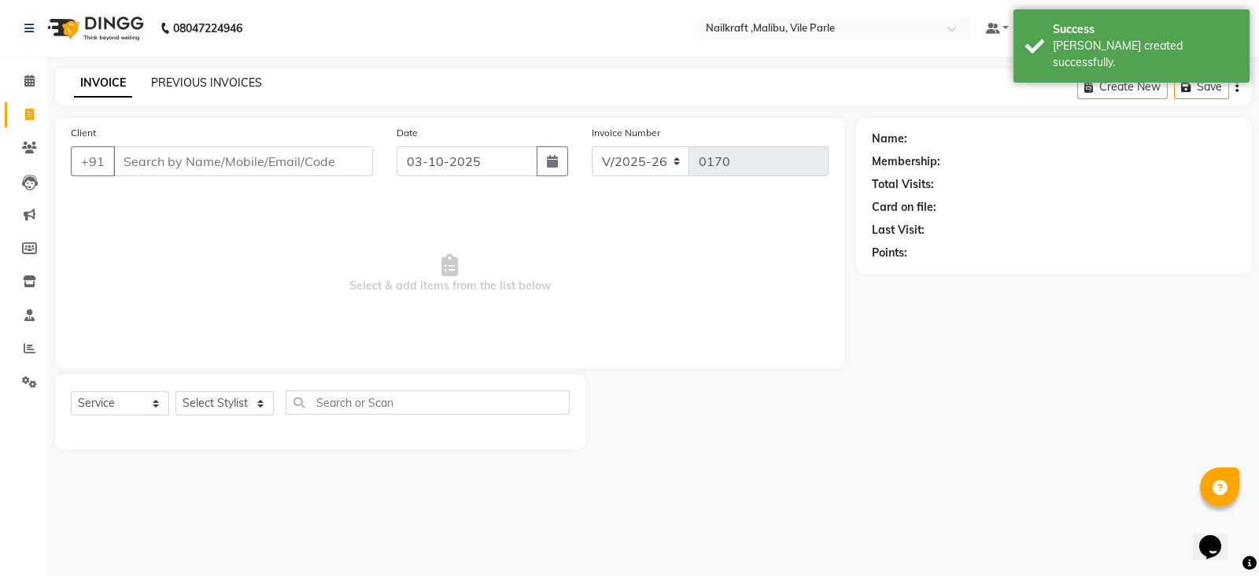
click at [193, 86] on link "PREVIOUS INVOICES" at bounding box center [206, 83] width 111 height 14
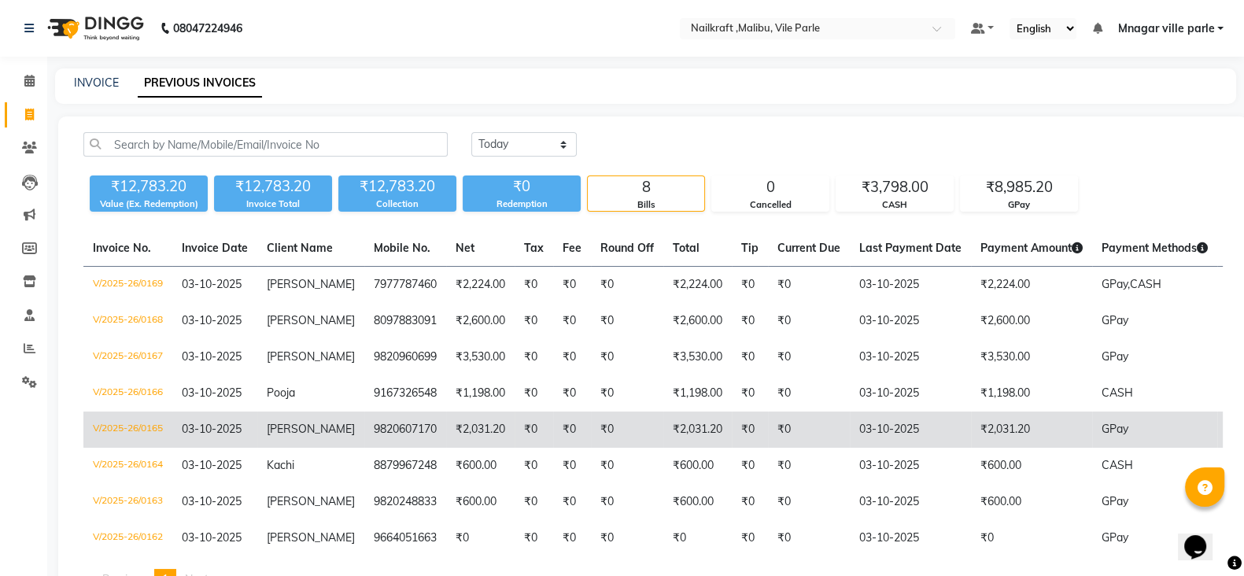
scroll to position [99, 0]
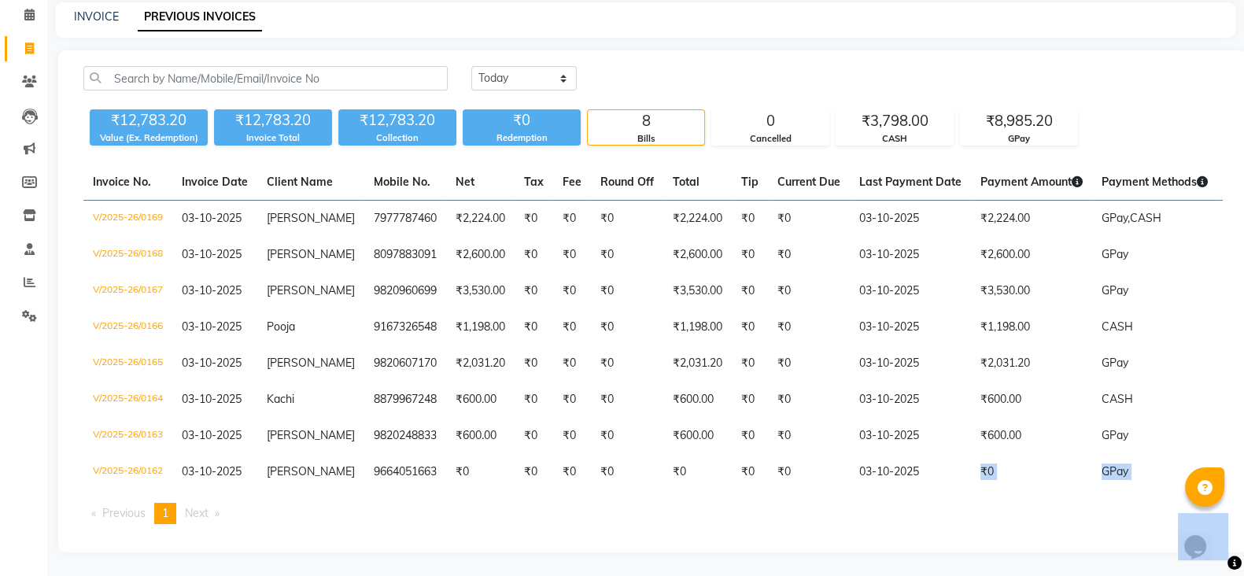
drag, startPoint x: 909, startPoint y: 430, endPoint x: 925, endPoint y: 526, distance: 97.3
click at [925, 526] on div "Invoice No. Invoice Date Client Name Mobile No. Net Tax Fee Round Off Total Tip…" at bounding box center [653, 351] width 1159 height 372
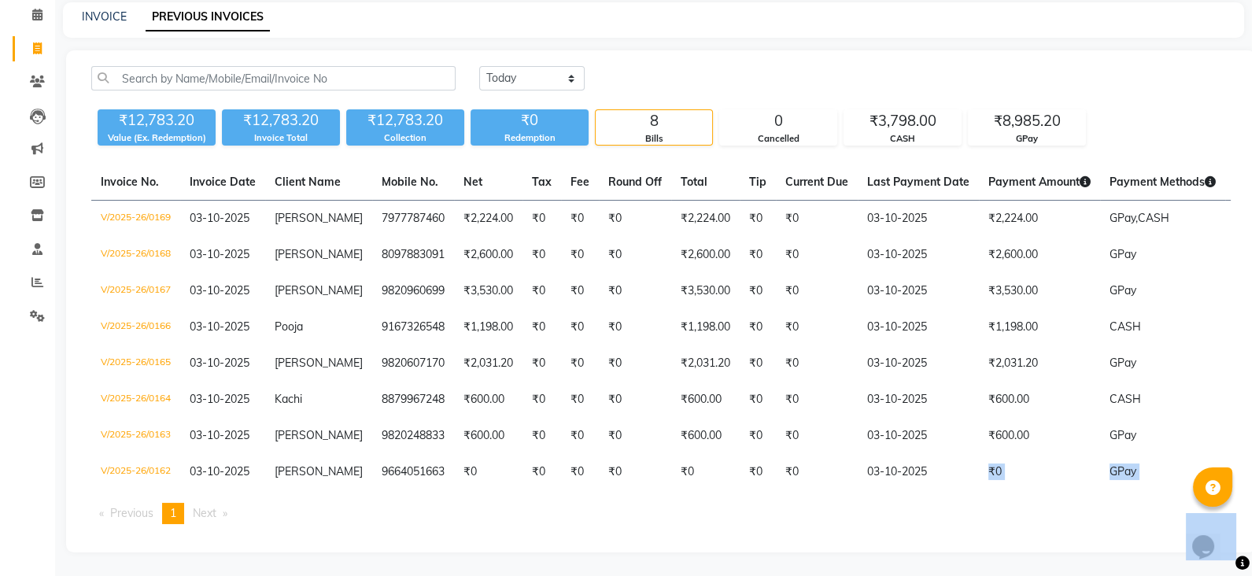
scroll to position [0, 0]
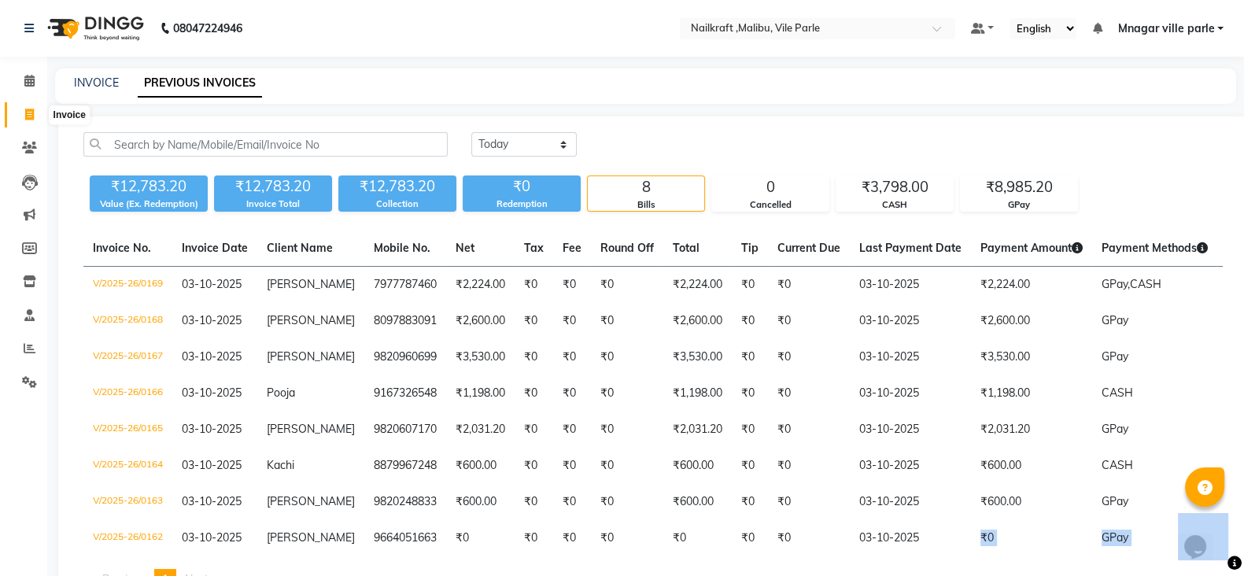
click at [25, 112] on icon at bounding box center [29, 115] width 9 height 12
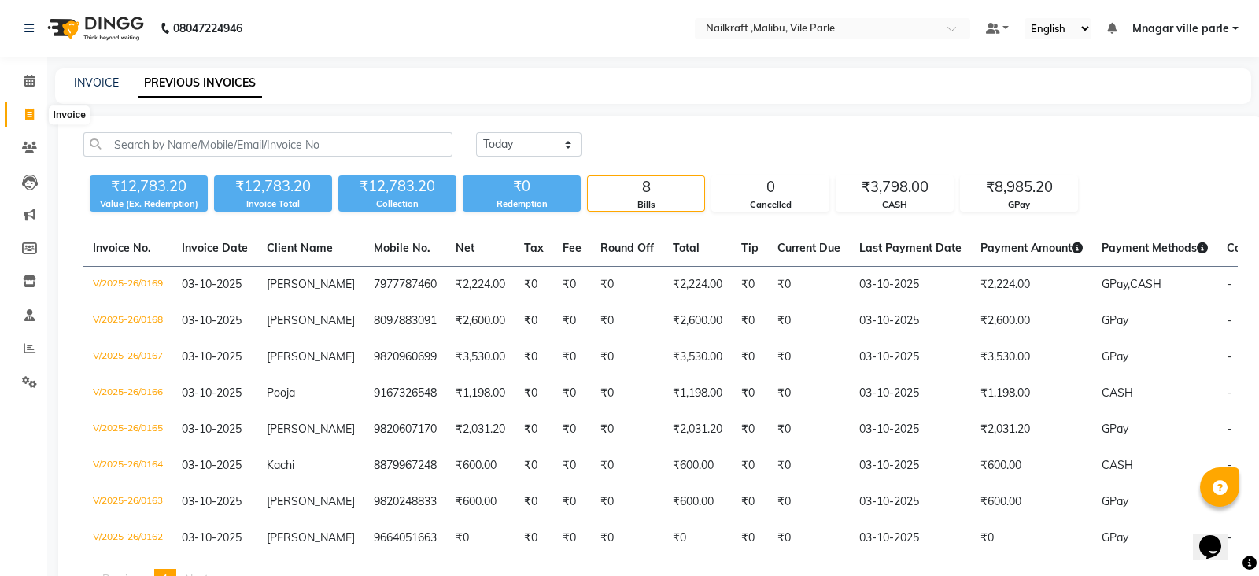
select select "8988"
select select "service"
